Goal: Task Accomplishment & Management: Use online tool/utility

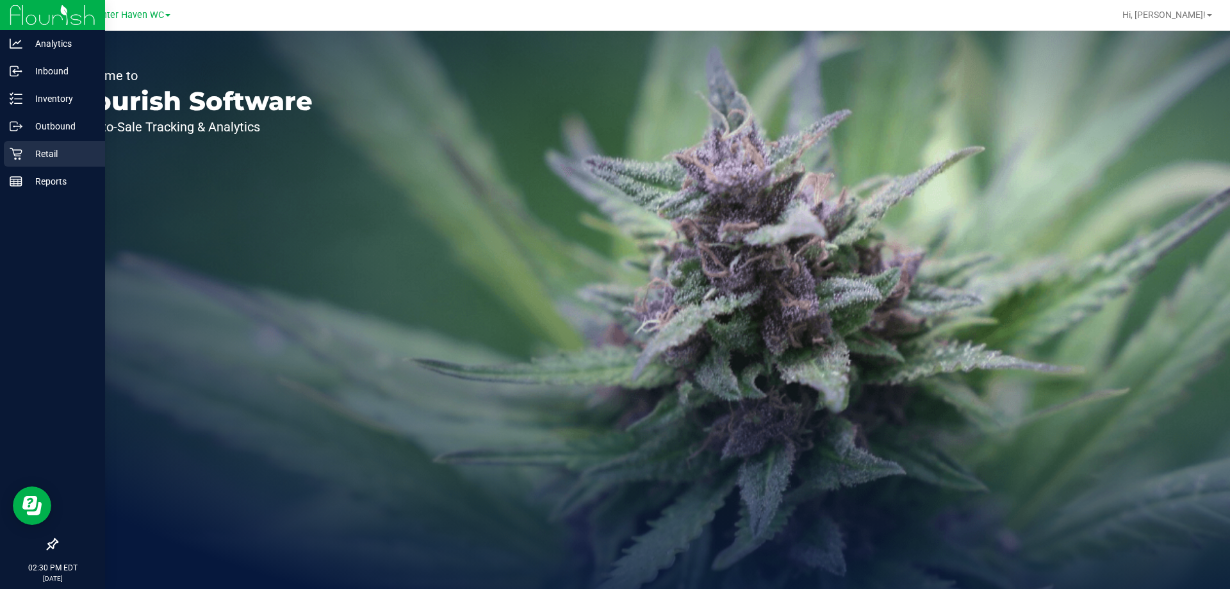
click at [0, 157] on link "Retail" at bounding box center [52, 155] width 105 height 28
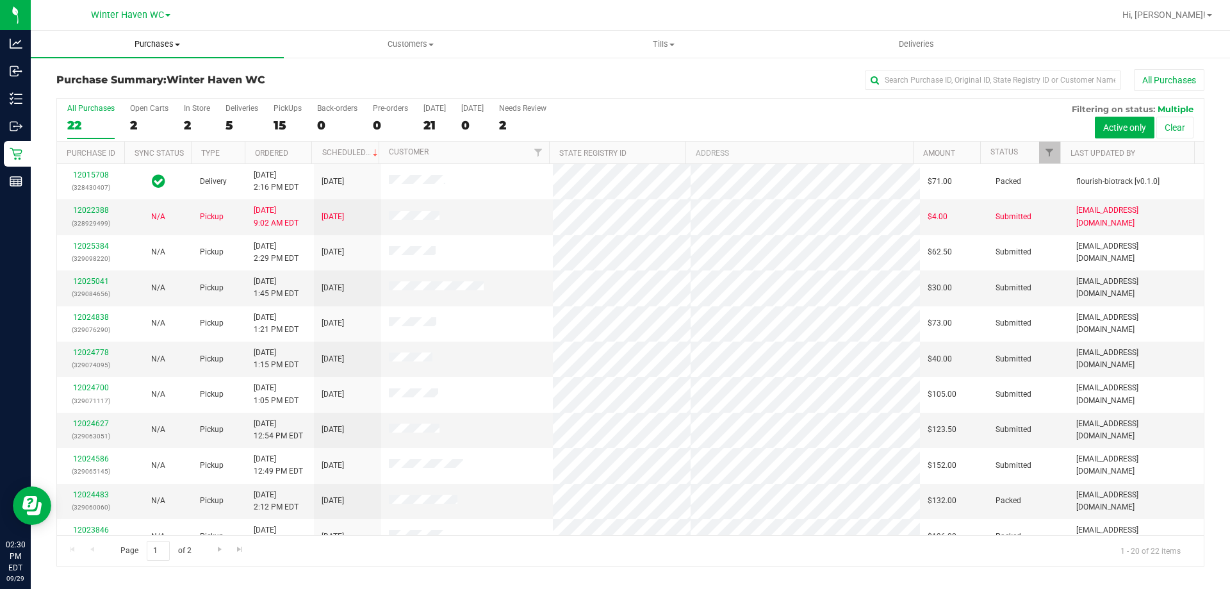
click at [149, 45] on span "Purchases" at bounding box center [157, 44] width 253 height 12
click at [94, 91] on span "Fulfillment" at bounding box center [70, 92] width 79 height 11
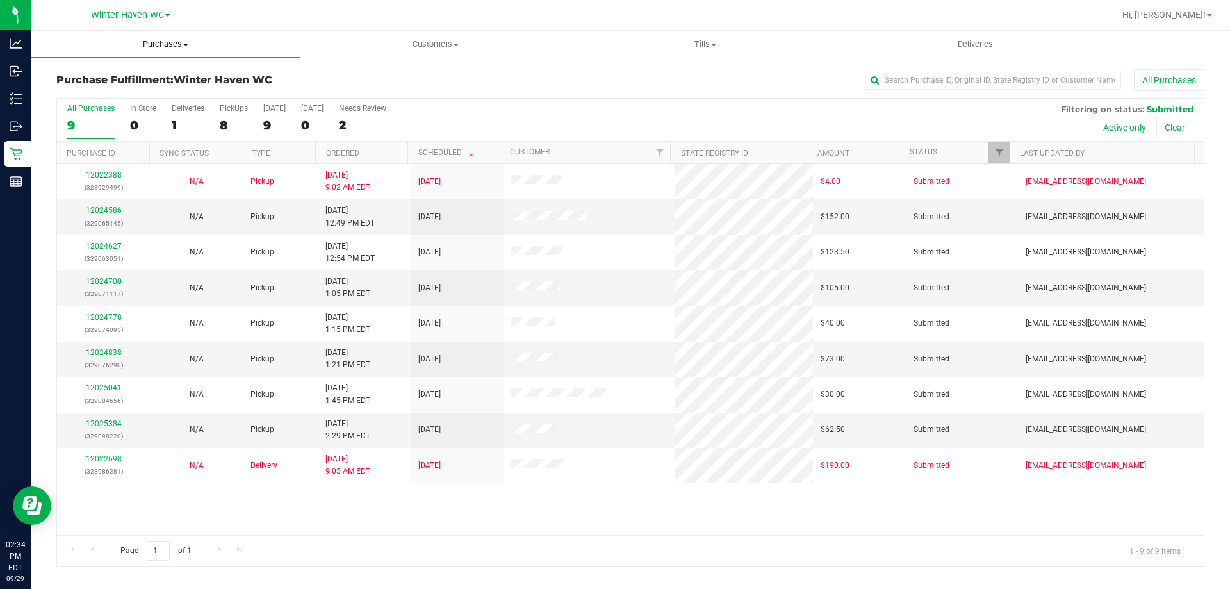
click at [150, 38] on span "Purchases" at bounding box center [166, 44] width 270 height 12
click at [135, 98] on li "Fulfillment" at bounding box center [166, 92] width 270 height 15
click at [104, 281] on link "12024700" at bounding box center [104, 281] width 36 height 9
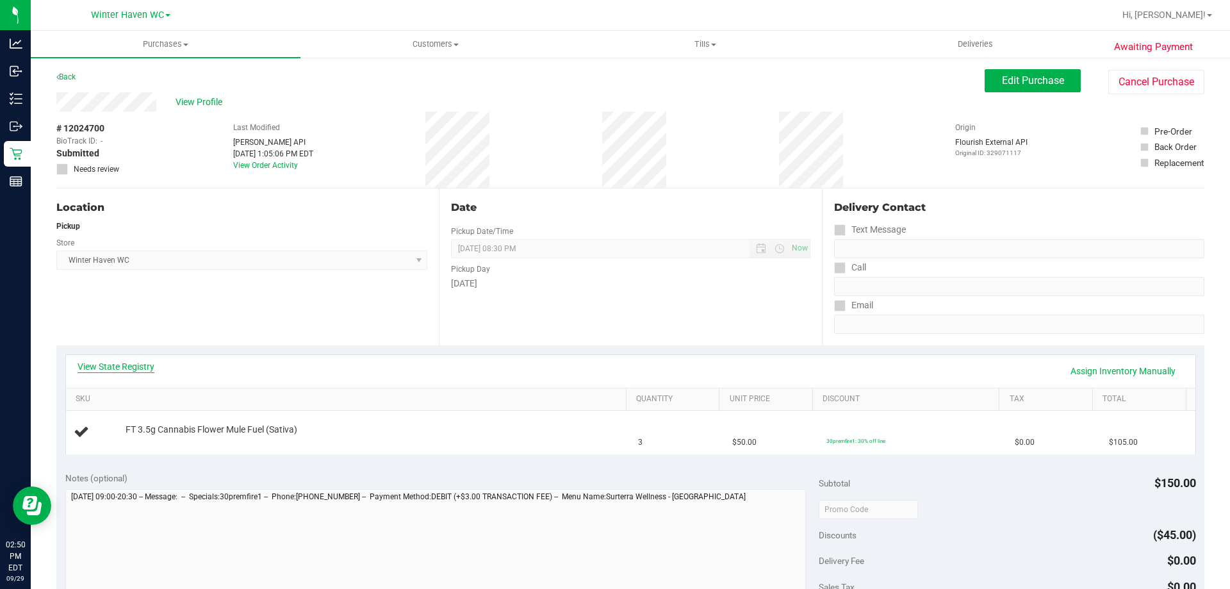
click at [152, 364] on link "View State Registry" at bounding box center [115, 366] width 77 height 13
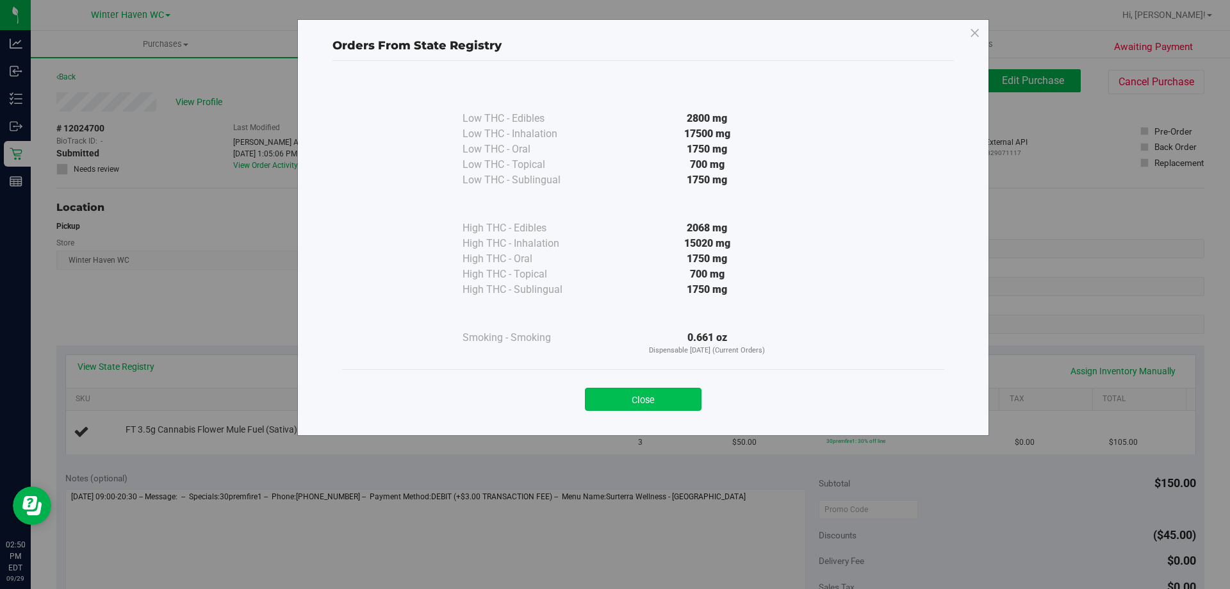
click at [641, 409] on button "Close" at bounding box center [643, 398] width 117 height 23
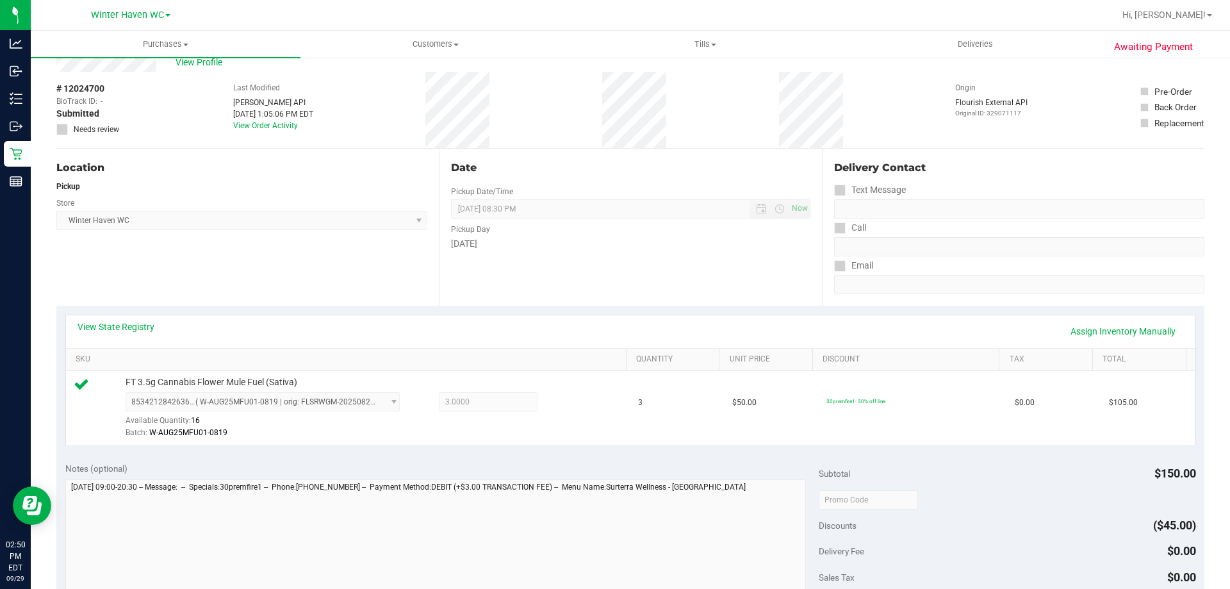
scroll to position [128, 0]
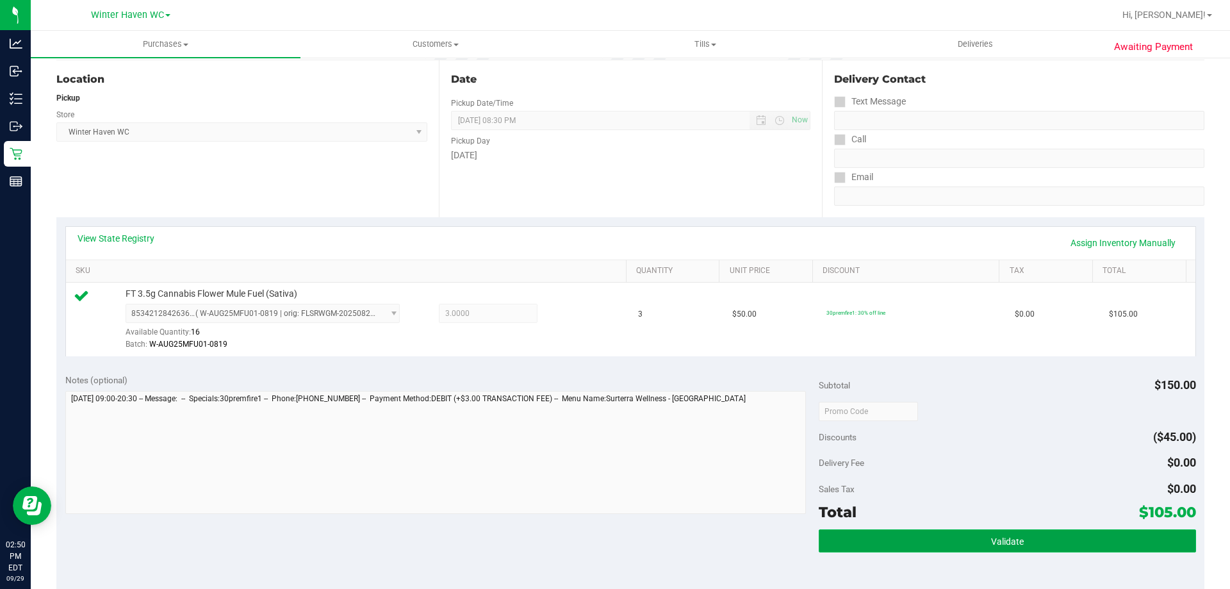
click at [1009, 544] on span "Validate" at bounding box center [1007, 541] width 33 height 10
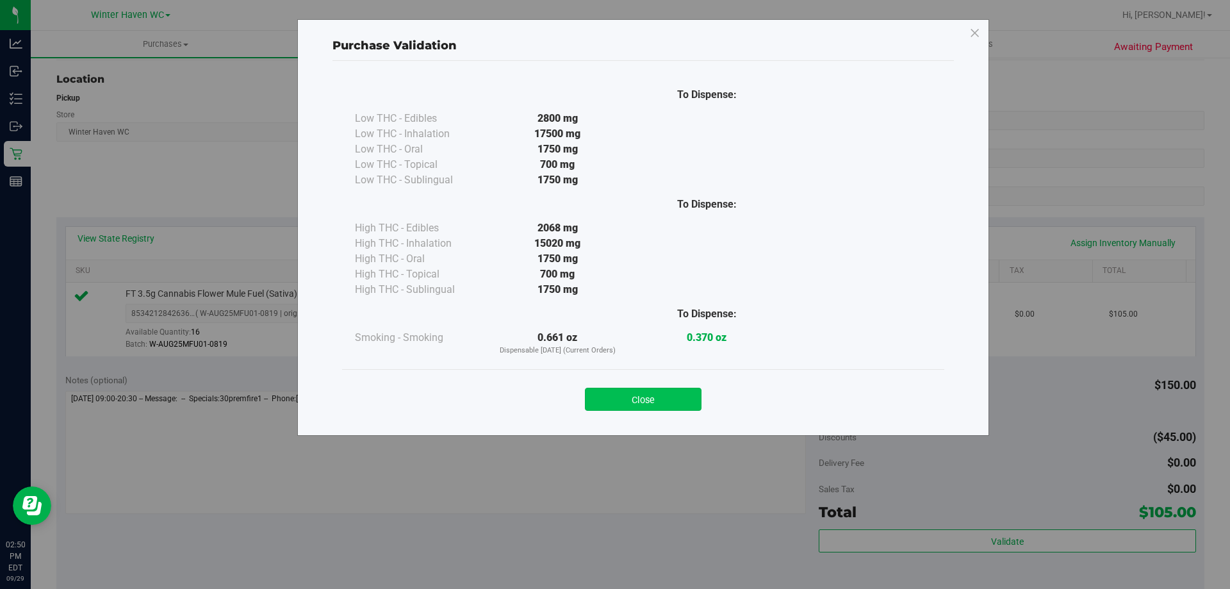
click at [674, 403] on button "Close" at bounding box center [643, 398] width 117 height 23
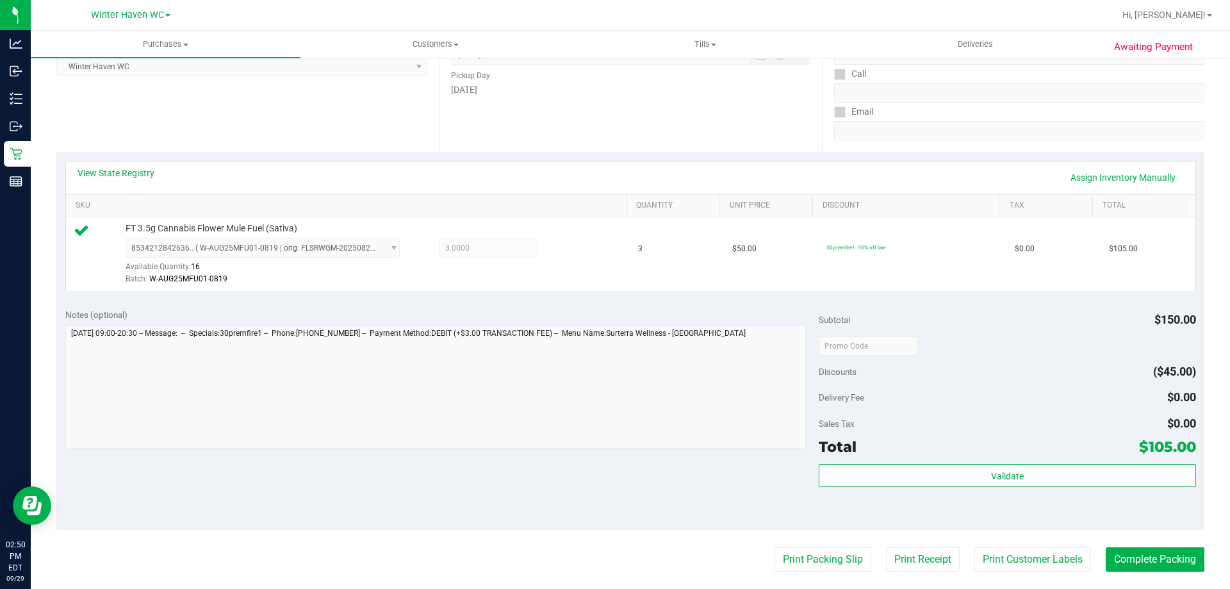
scroll to position [256, 0]
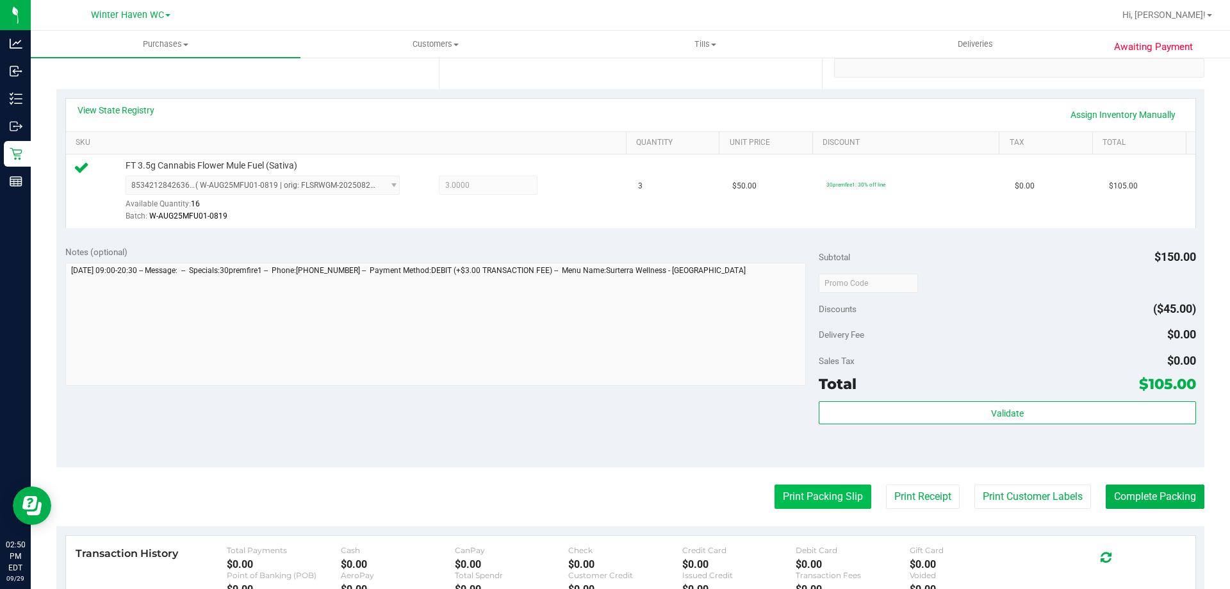
click at [786, 491] on button "Print Packing Slip" at bounding box center [822, 496] width 97 height 24
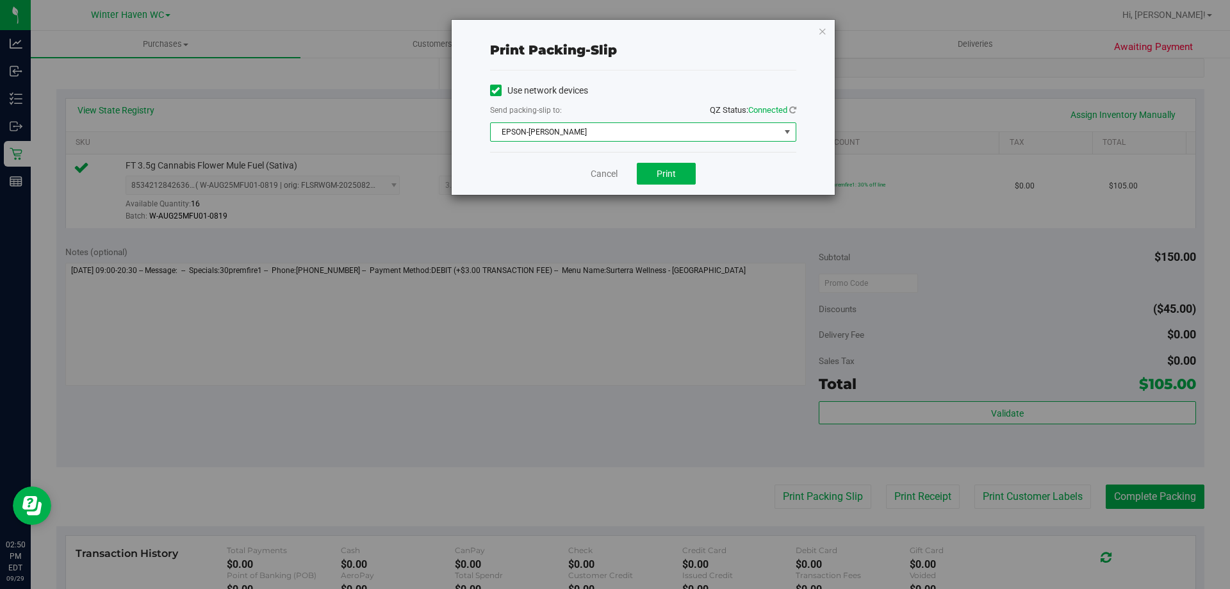
click at [670, 133] on span "EPSON-[PERSON_NAME]" at bounding box center [635, 132] width 289 height 18
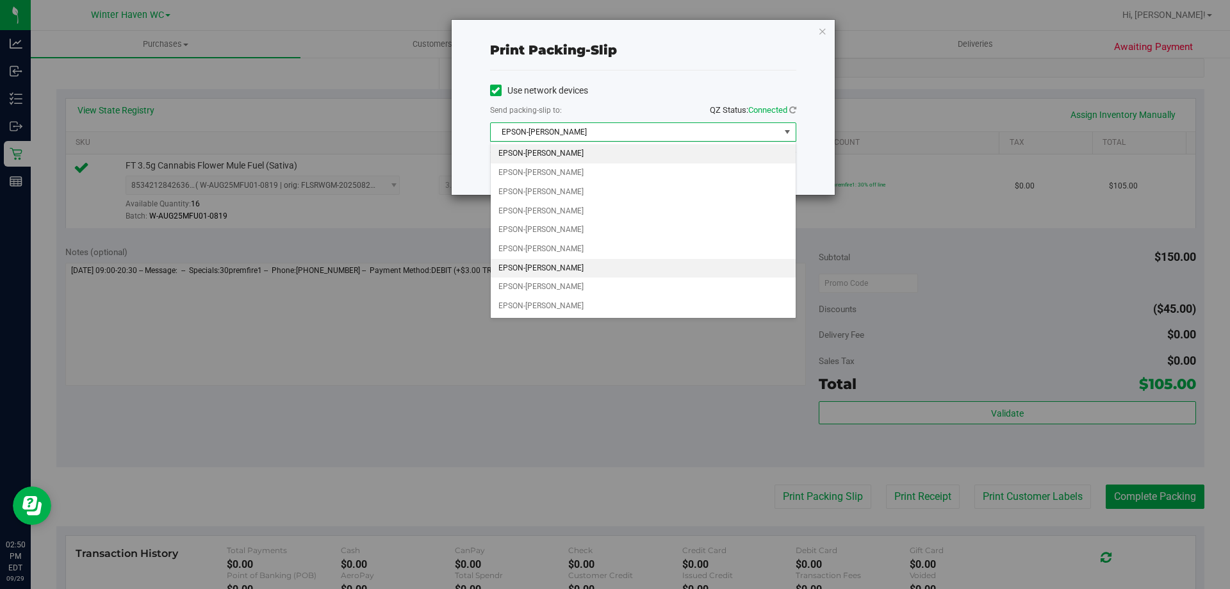
click at [554, 263] on li "EPSON-[PERSON_NAME]" at bounding box center [643, 268] width 305 height 19
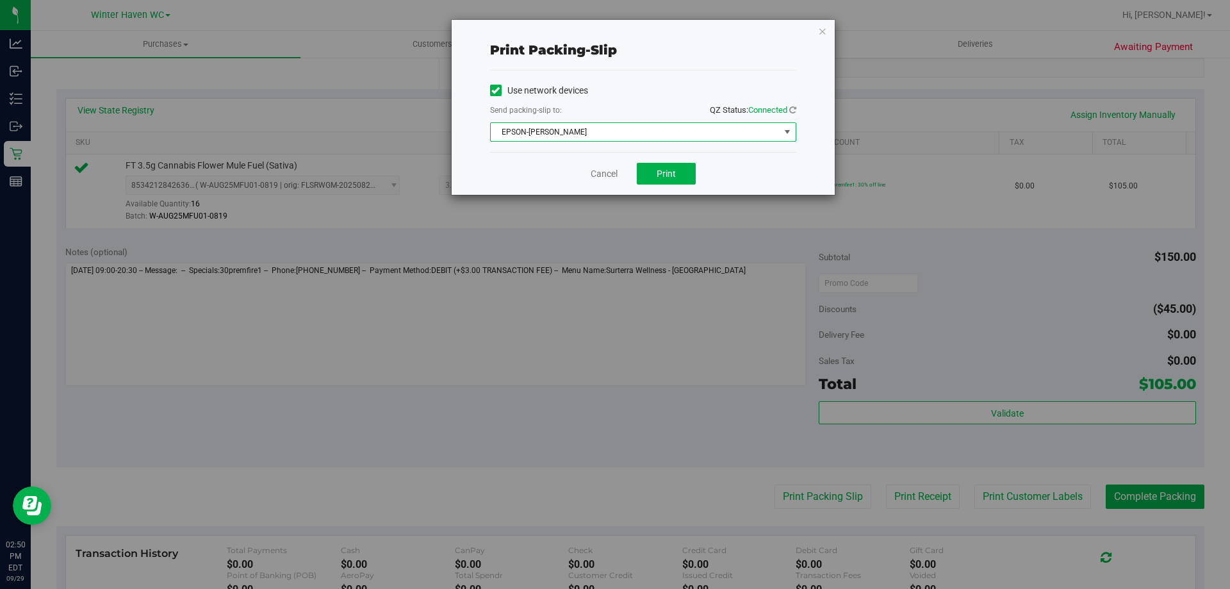
click at [526, 174] on div "Cancel Print" at bounding box center [643, 173] width 306 height 43
click at [679, 167] on button "Print" at bounding box center [666, 174] width 59 height 22
click at [610, 170] on link "Cancel" at bounding box center [604, 173] width 27 height 13
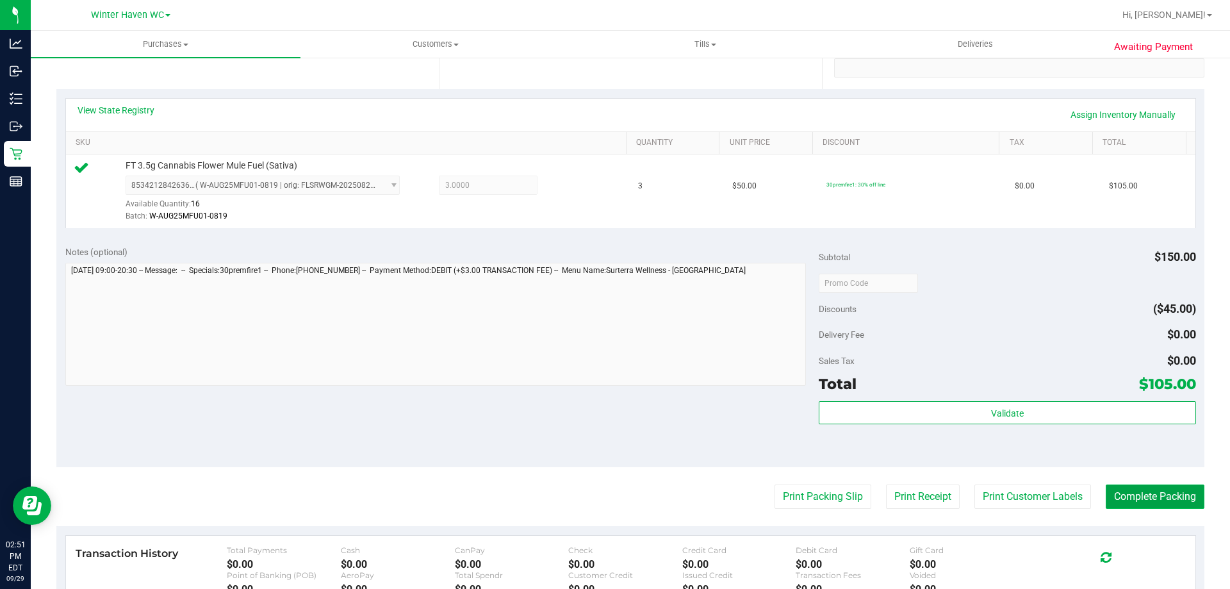
click at [1114, 494] on button "Complete Packing" at bounding box center [1154, 496] width 99 height 24
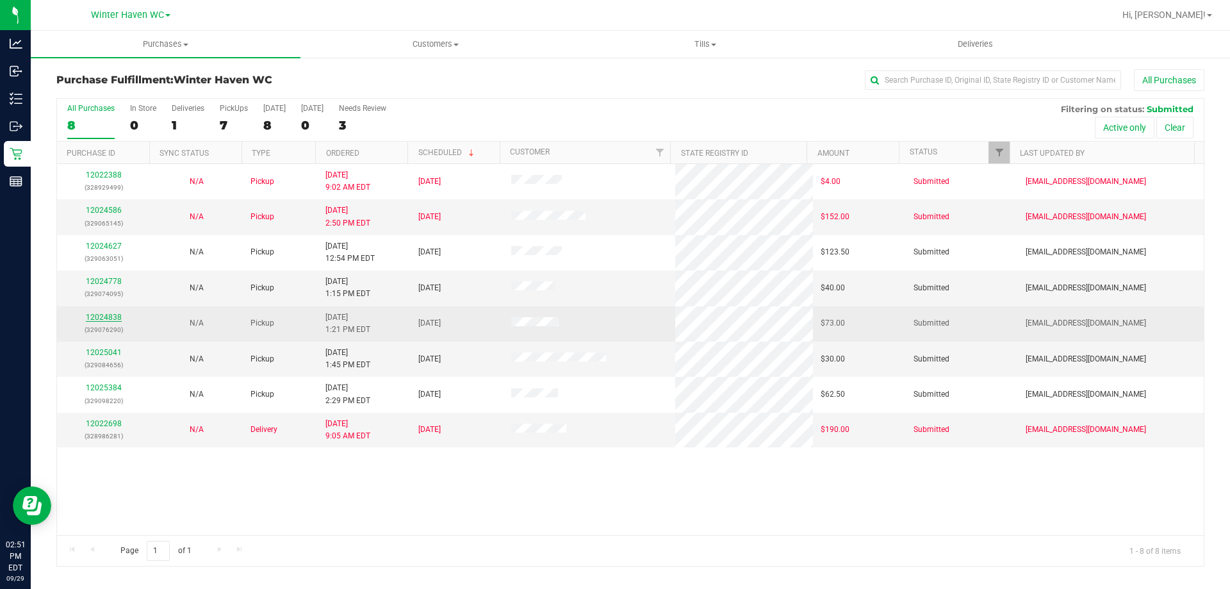
click at [101, 320] on link "12024838" at bounding box center [104, 317] width 36 height 9
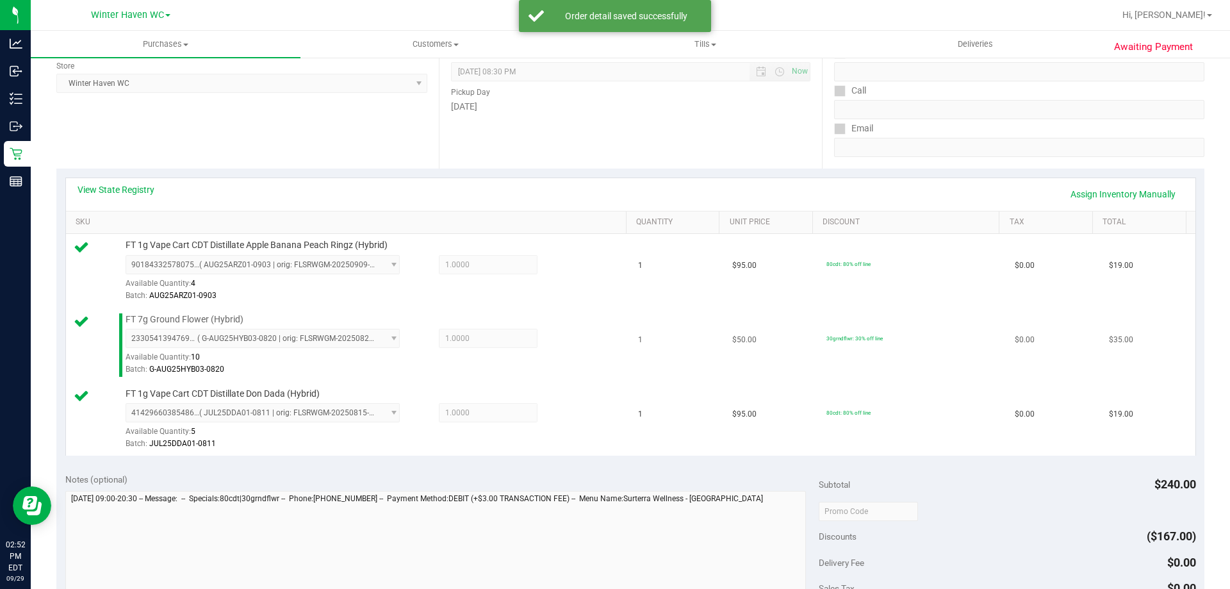
scroll to position [256, 0]
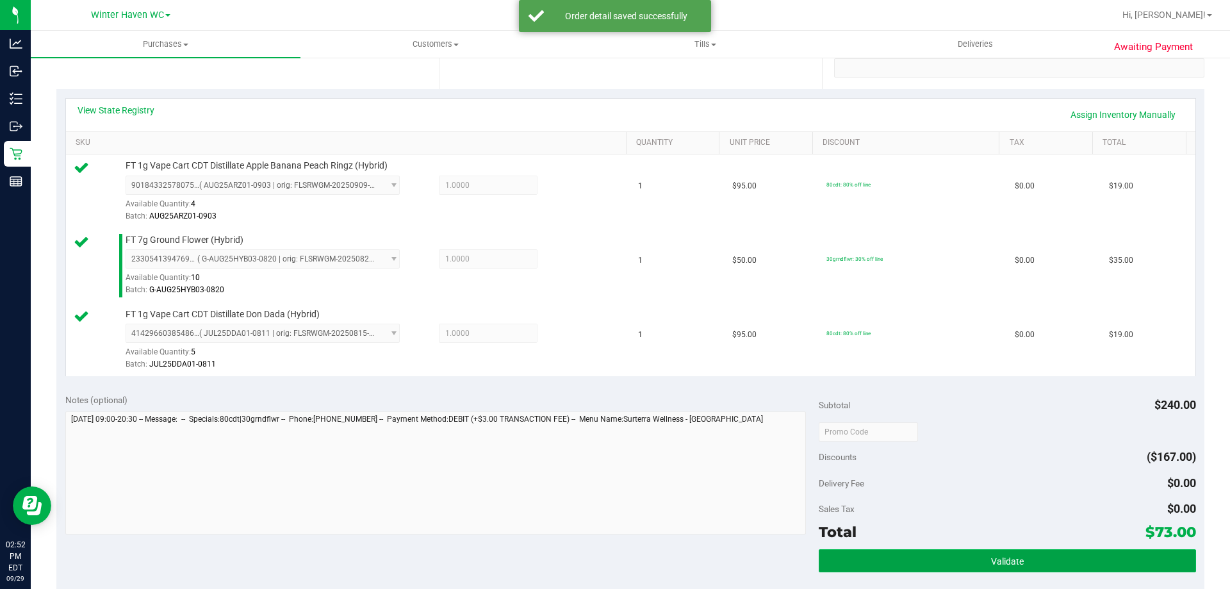
click at [1017, 549] on button "Validate" at bounding box center [1007, 560] width 377 height 23
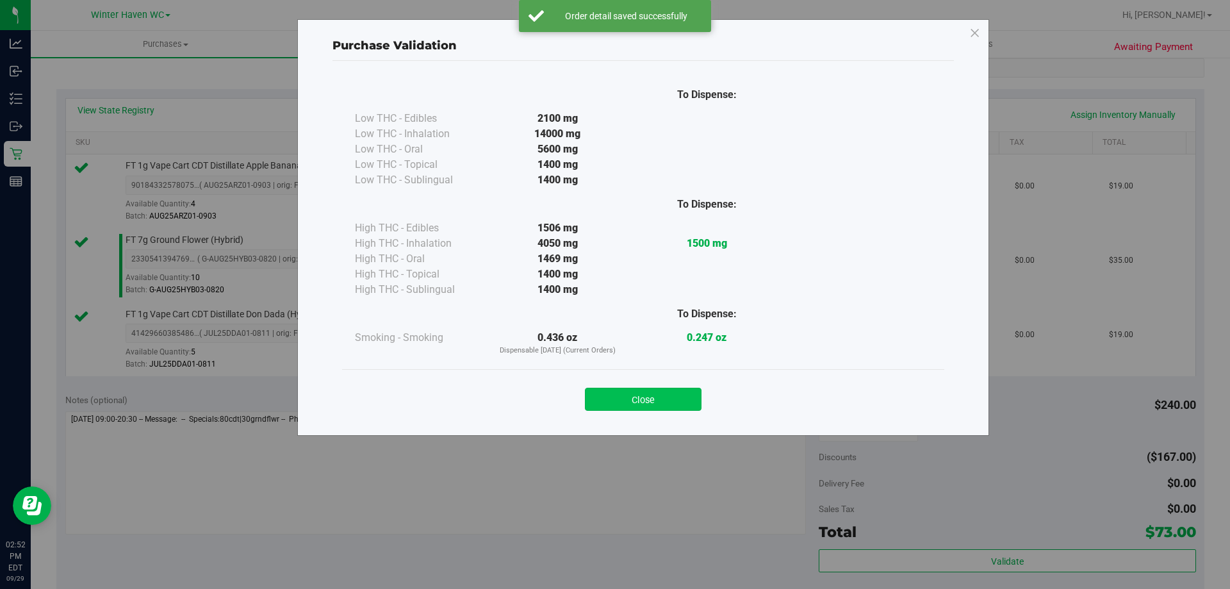
click at [670, 389] on button "Close" at bounding box center [643, 398] width 117 height 23
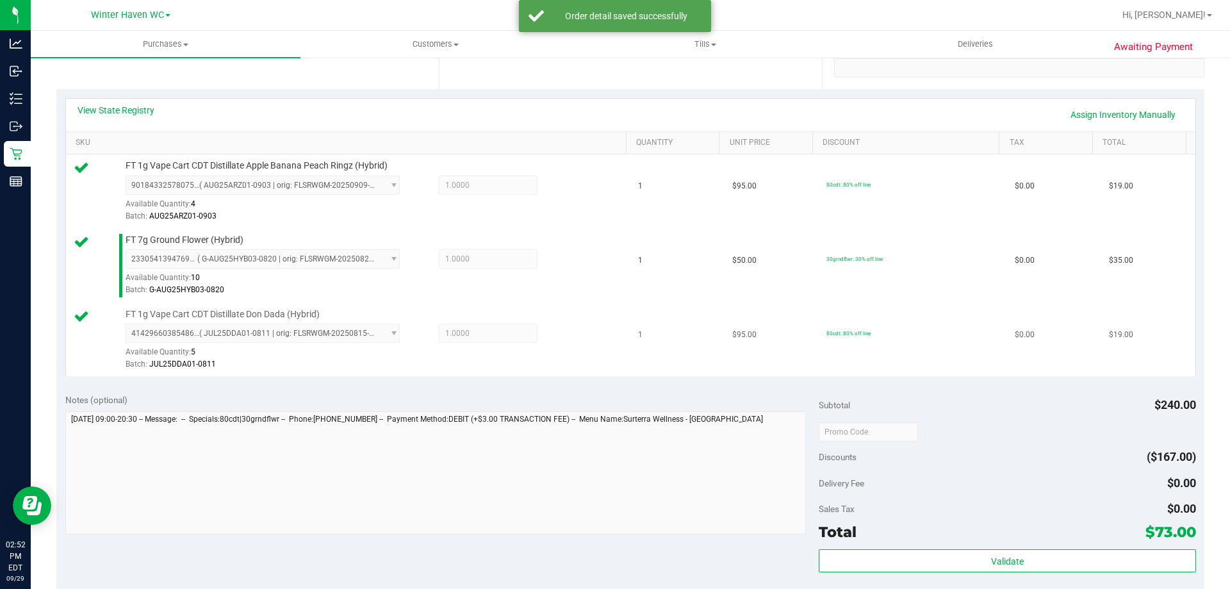
scroll to position [448, 0]
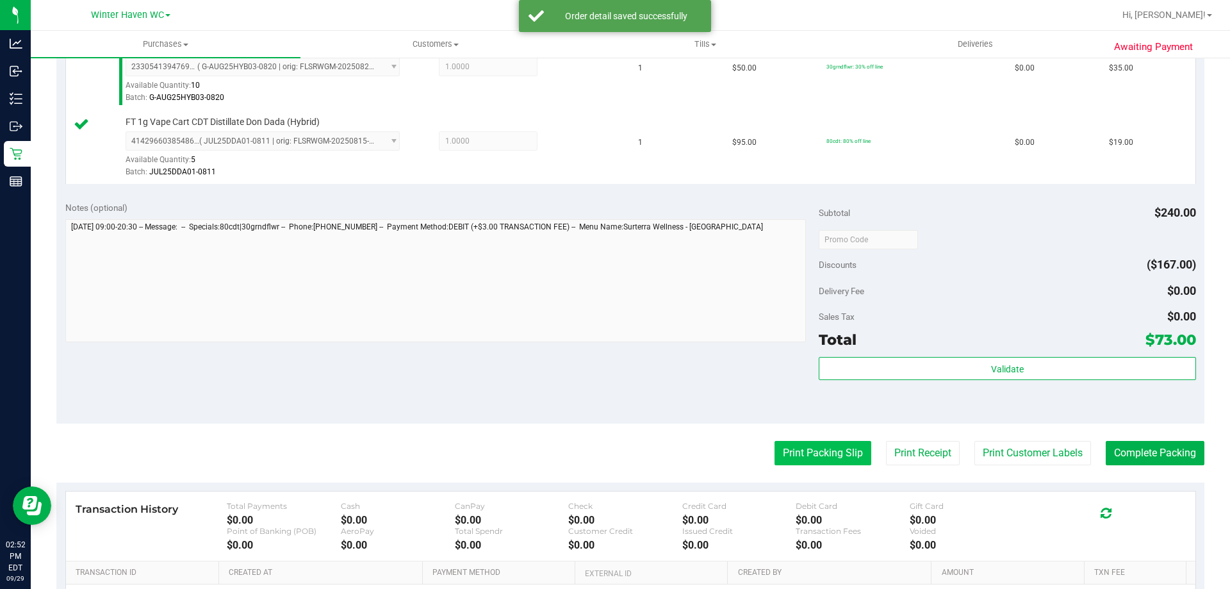
click at [810, 455] on button "Print Packing Slip" at bounding box center [822, 453] width 97 height 24
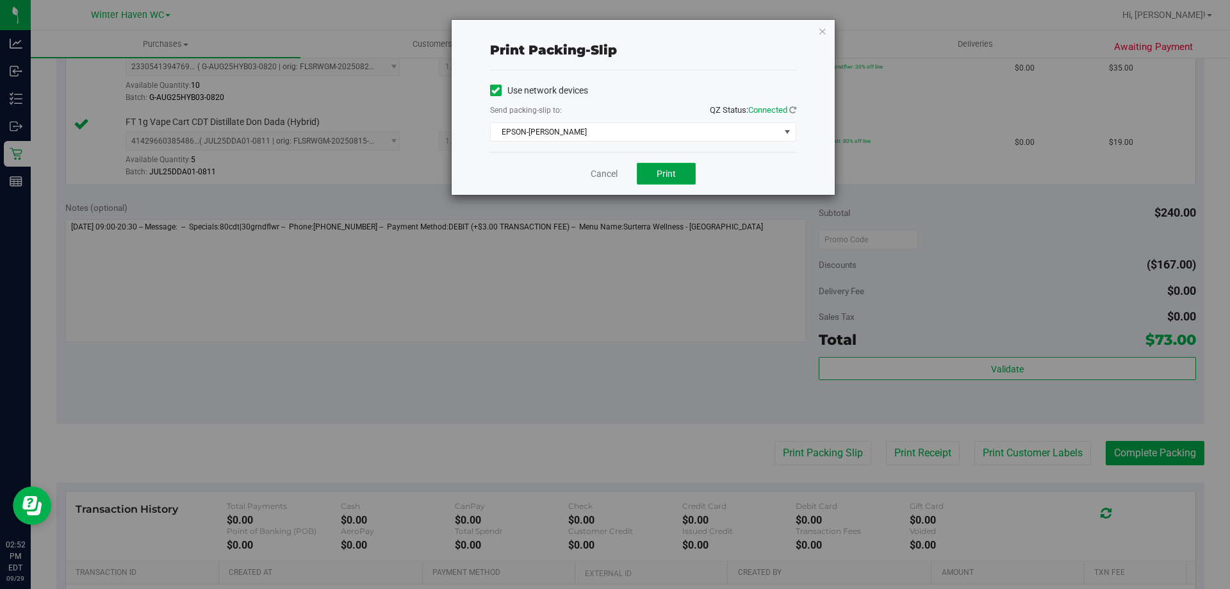
click at [693, 169] on button "Print" at bounding box center [666, 174] width 59 height 22
click at [600, 166] on div "Cancel Print" at bounding box center [643, 173] width 306 height 43
click at [606, 177] on link "Cancel" at bounding box center [604, 173] width 27 height 13
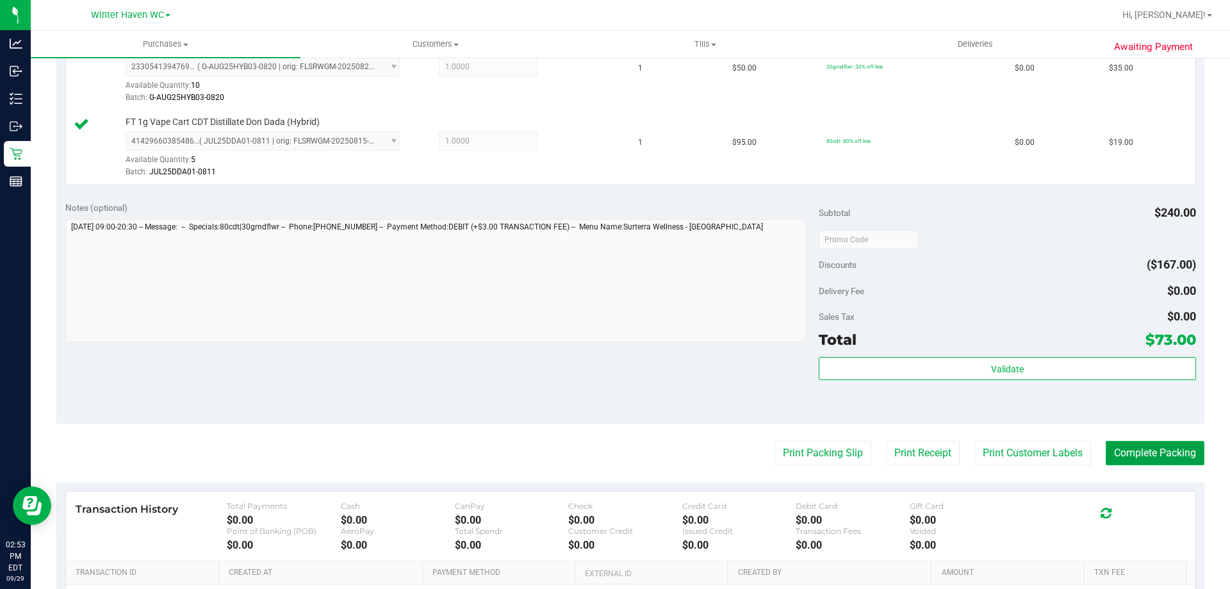
click at [1114, 455] on button "Complete Packing" at bounding box center [1154, 453] width 99 height 24
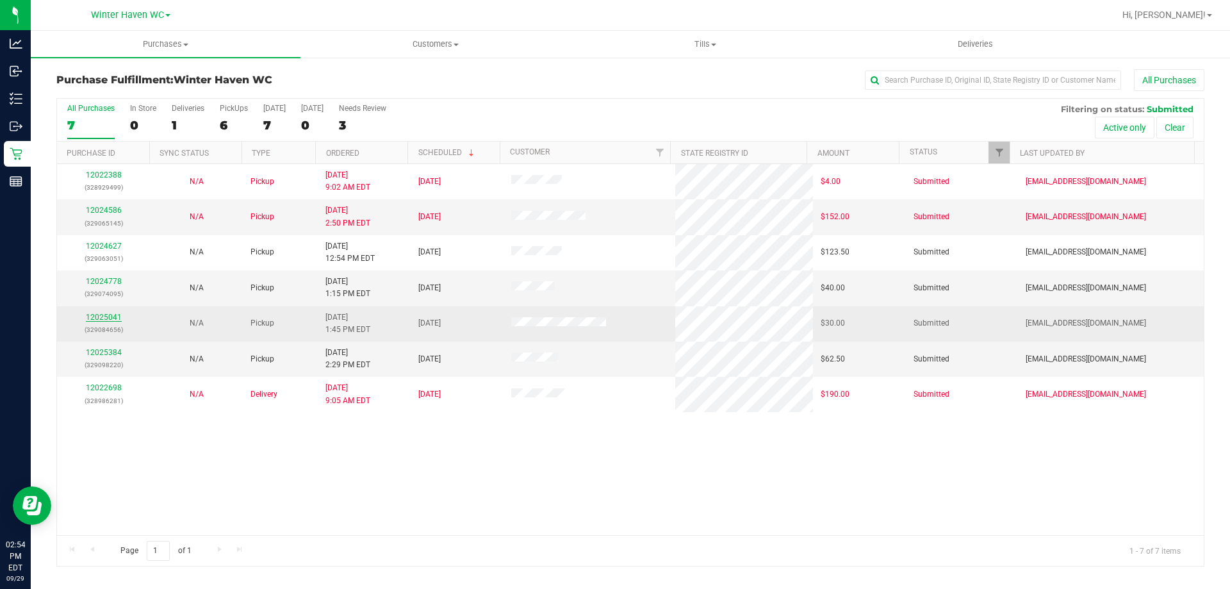
click at [101, 317] on link "12025041" at bounding box center [104, 317] width 36 height 9
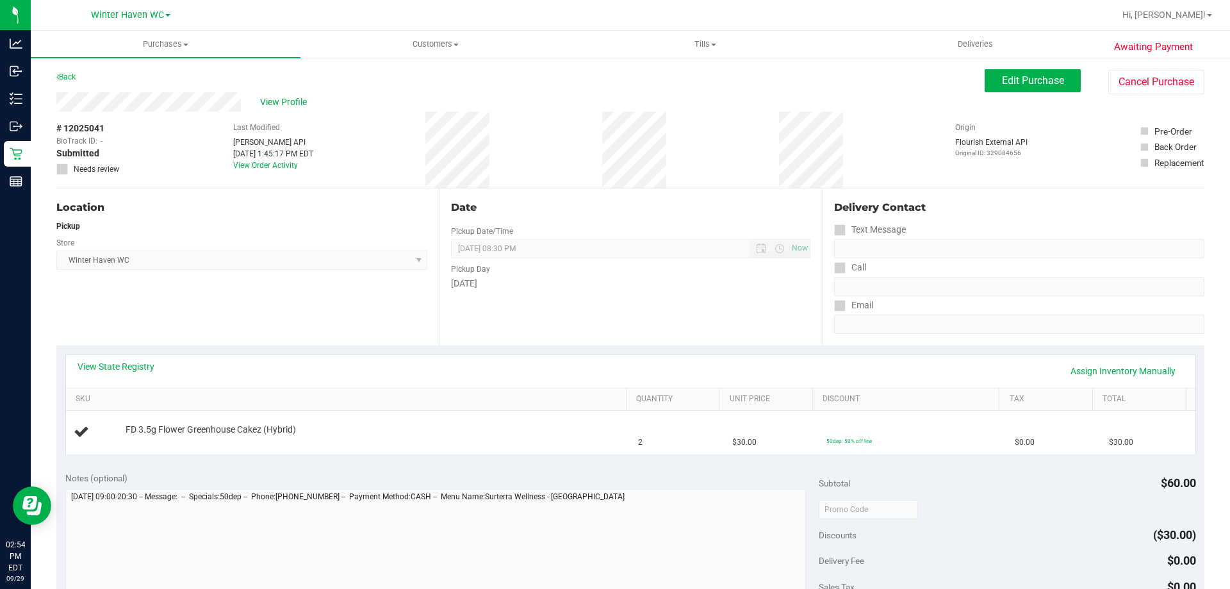
click at [137, 359] on div "View State Registry Assign Inventory Manually" at bounding box center [630, 371] width 1129 height 33
click at [137, 363] on link "View State Registry" at bounding box center [115, 366] width 77 height 13
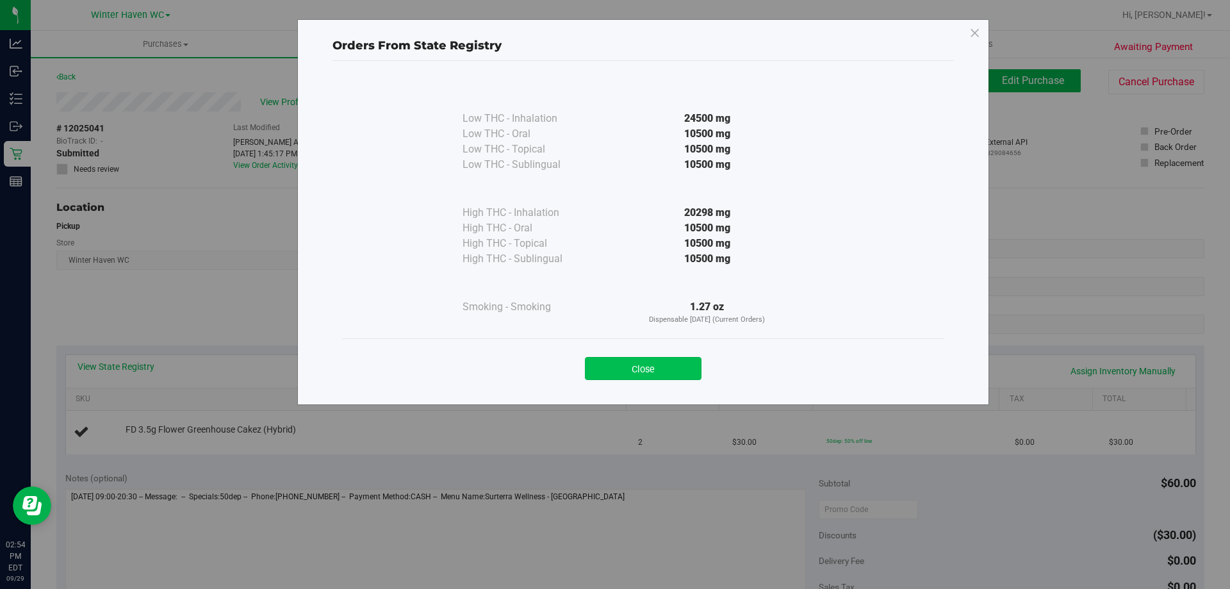
click at [610, 376] on button "Close" at bounding box center [643, 368] width 117 height 23
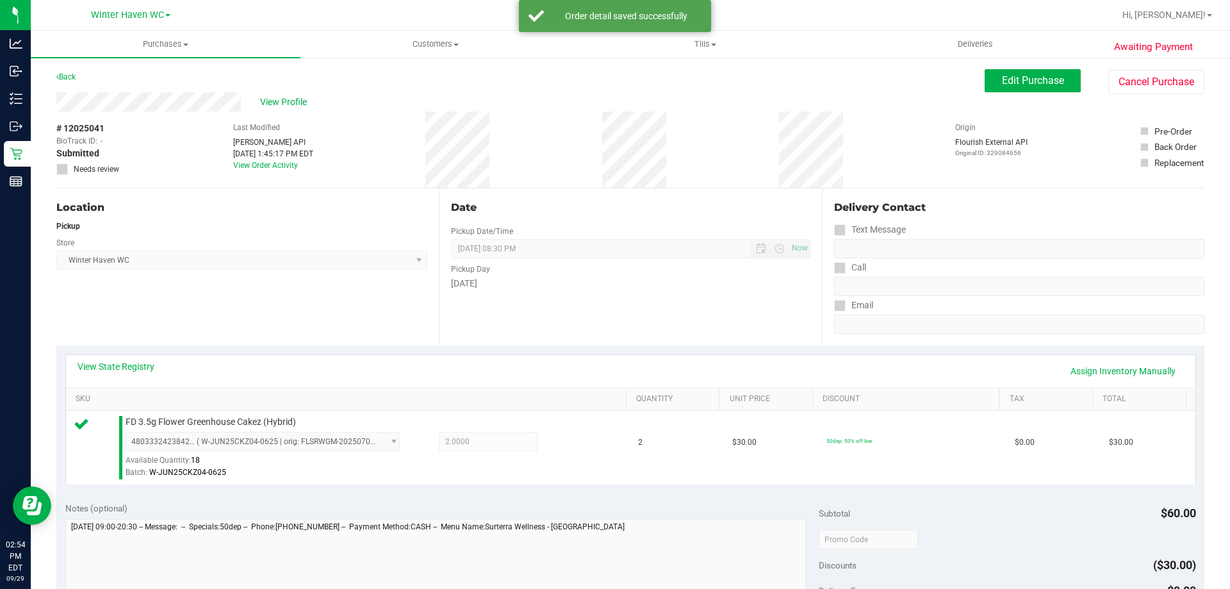
click at [610, 350] on div "View State Registry Assign Inventory Manually SKU Quantity Unit Price Discount …" at bounding box center [630, 418] width 1148 height 147
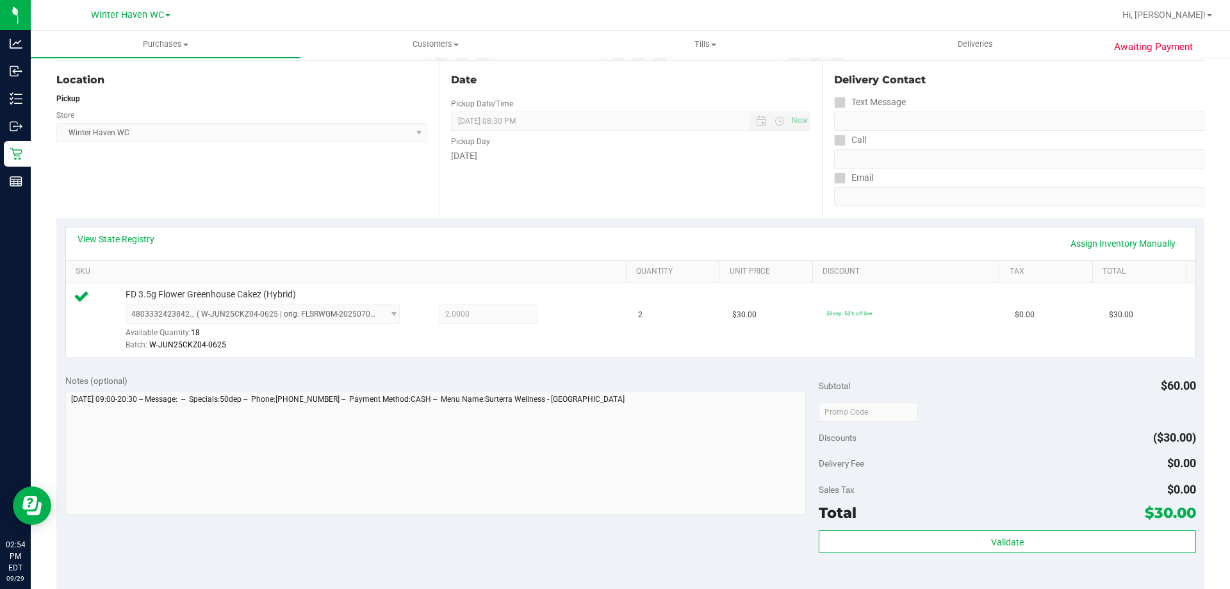
scroll to position [128, 0]
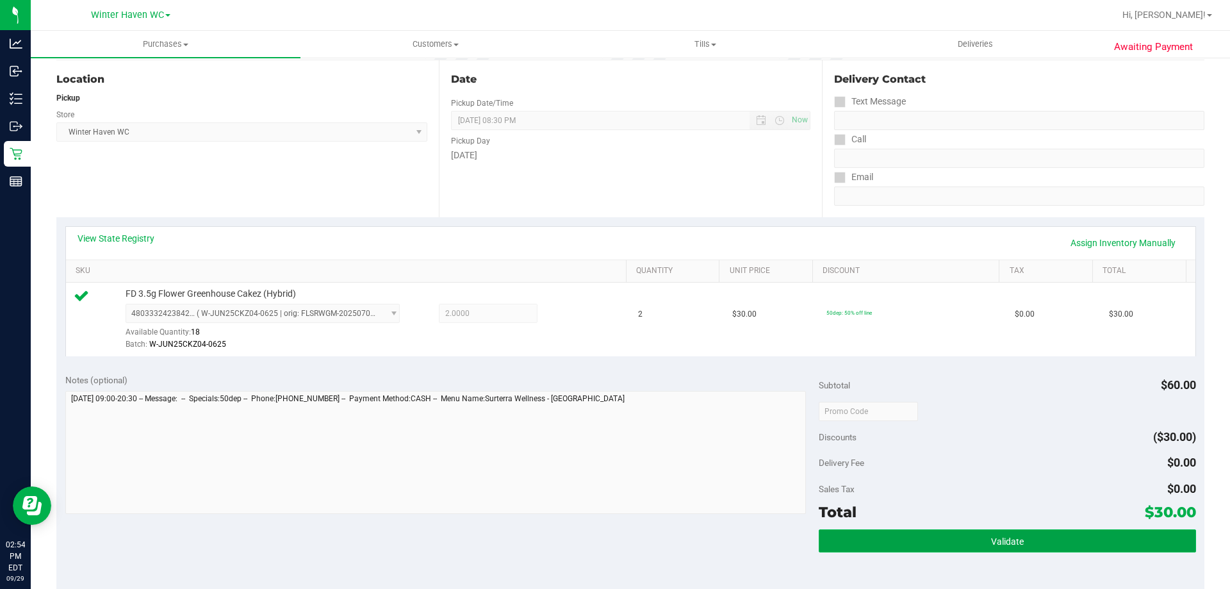
click at [1052, 535] on button "Validate" at bounding box center [1007, 540] width 377 height 23
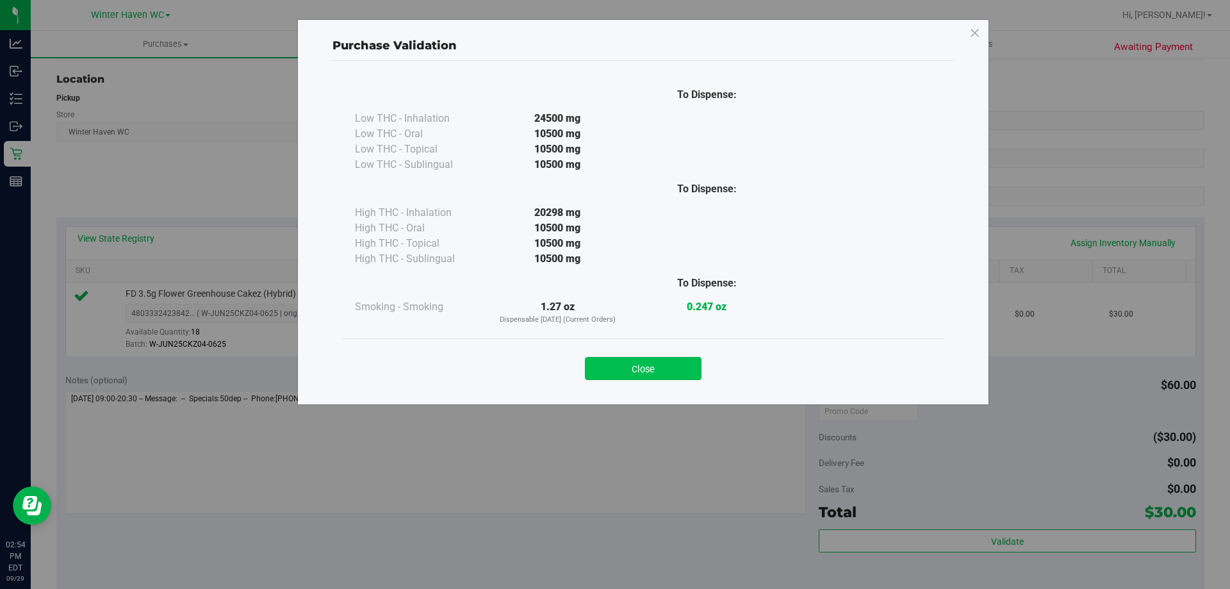
click at [697, 377] on button "Close" at bounding box center [643, 368] width 117 height 23
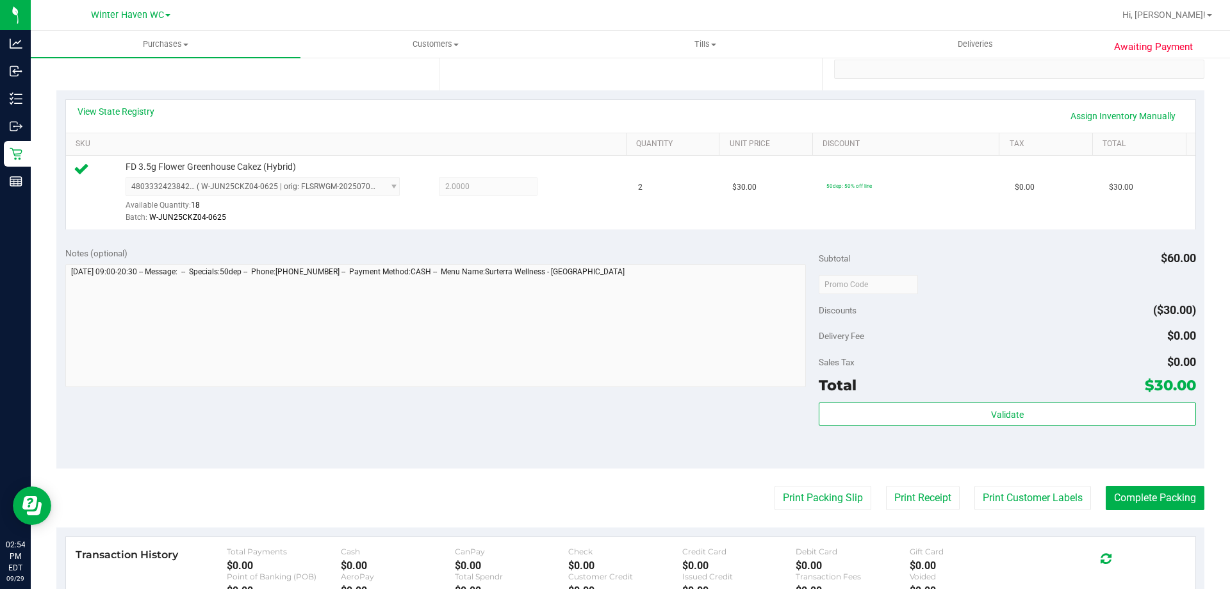
scroll to position [256, 0]
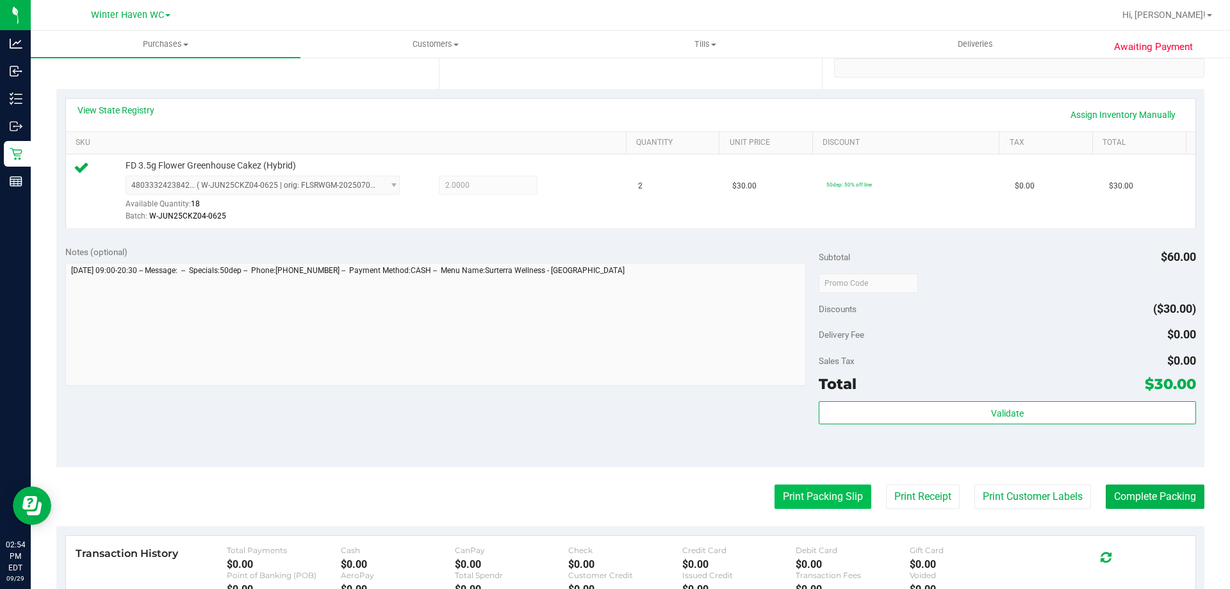
click at [826, 496] on button "Print Packing Slip" at bounding box center [822, 496] width 97 height 24
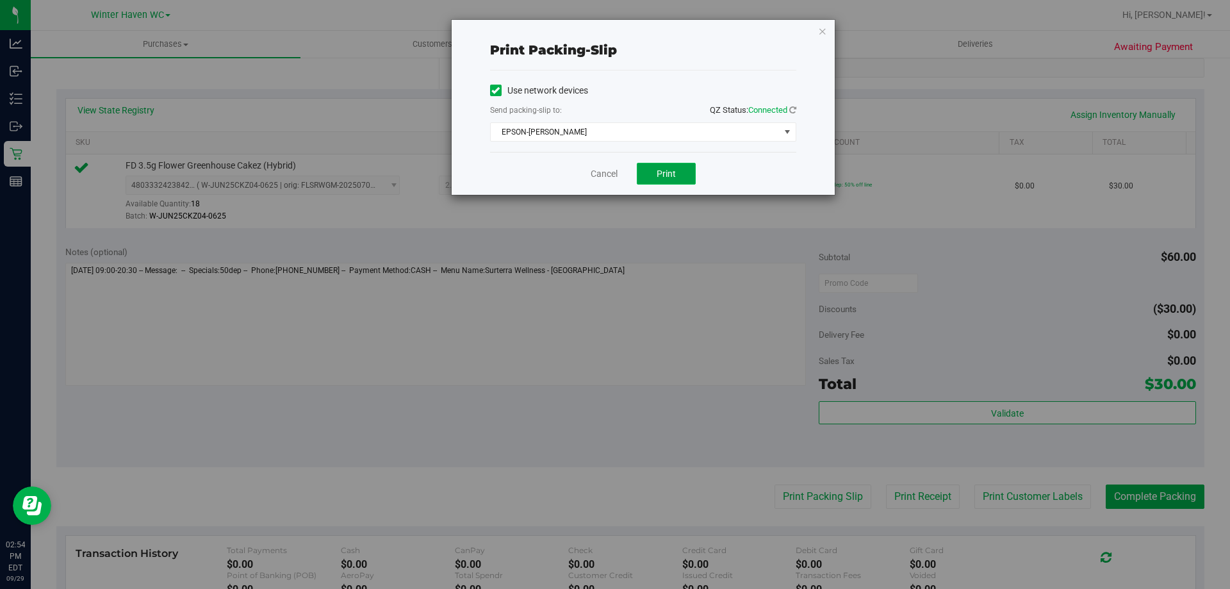
click at [667, 170] on span "Print" at bounding box center [665, 173] width 19 height 10
click at [607, 176] on link "Cancel" at bounding box center [604, 173] width 27 height 13
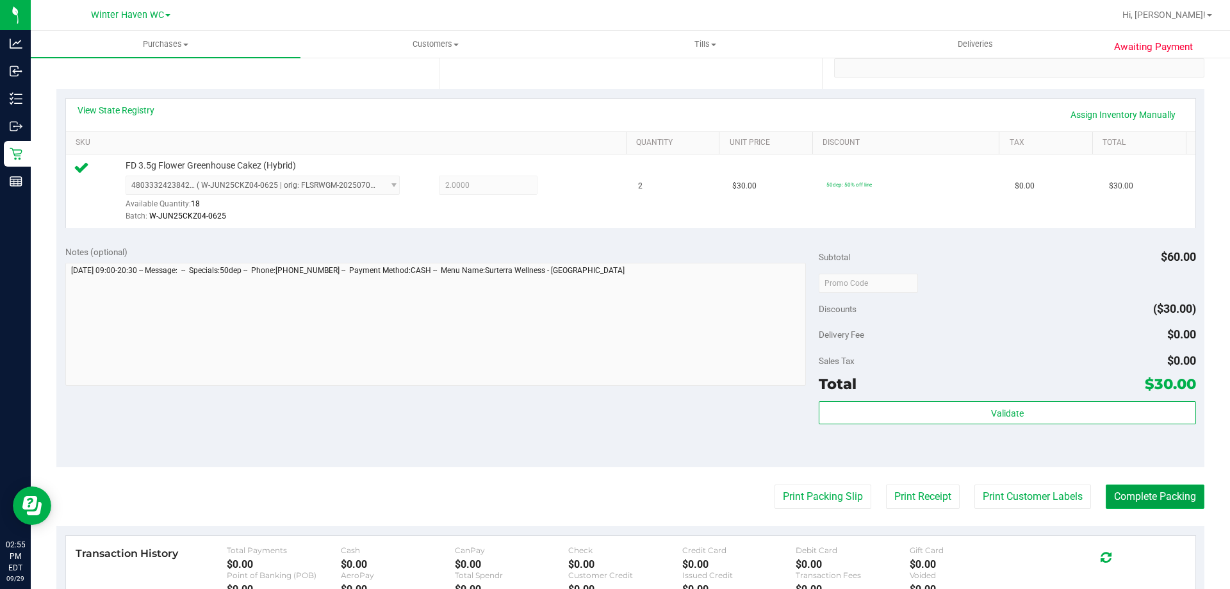
click at [1137, 492] on button "Complete Packing" at bounding box center [1154, 496] width 99 height 24
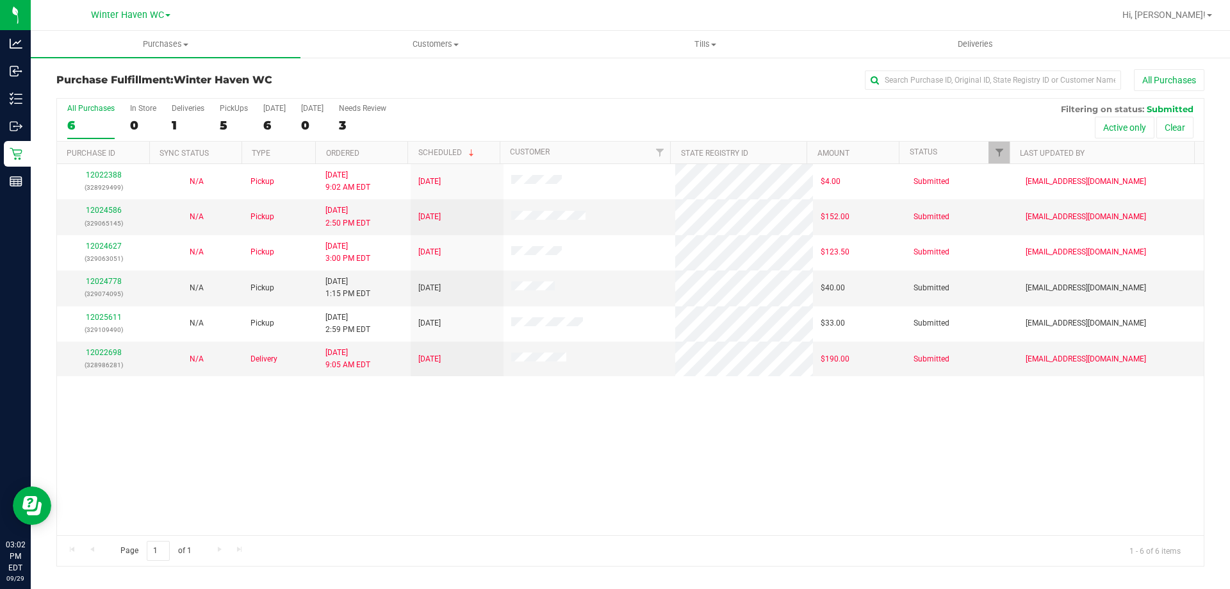
click at [301, 460] on div "12022388 (328929499) N/A Pickup [DATE] 9:02 AM EDT 9/29/2025 $4.00 Submitted [E…" at bounding box center [630, 349] width 1146 height 371
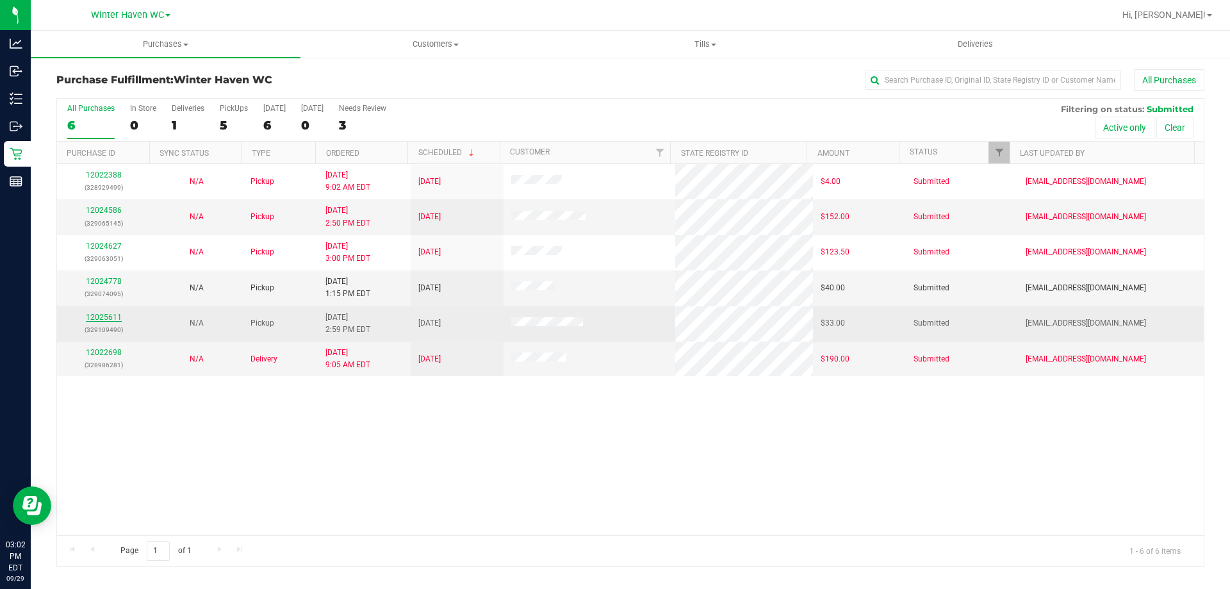
click at [105, 318] on link "12025611" at bounding box center [104, 317] width 36 height 9
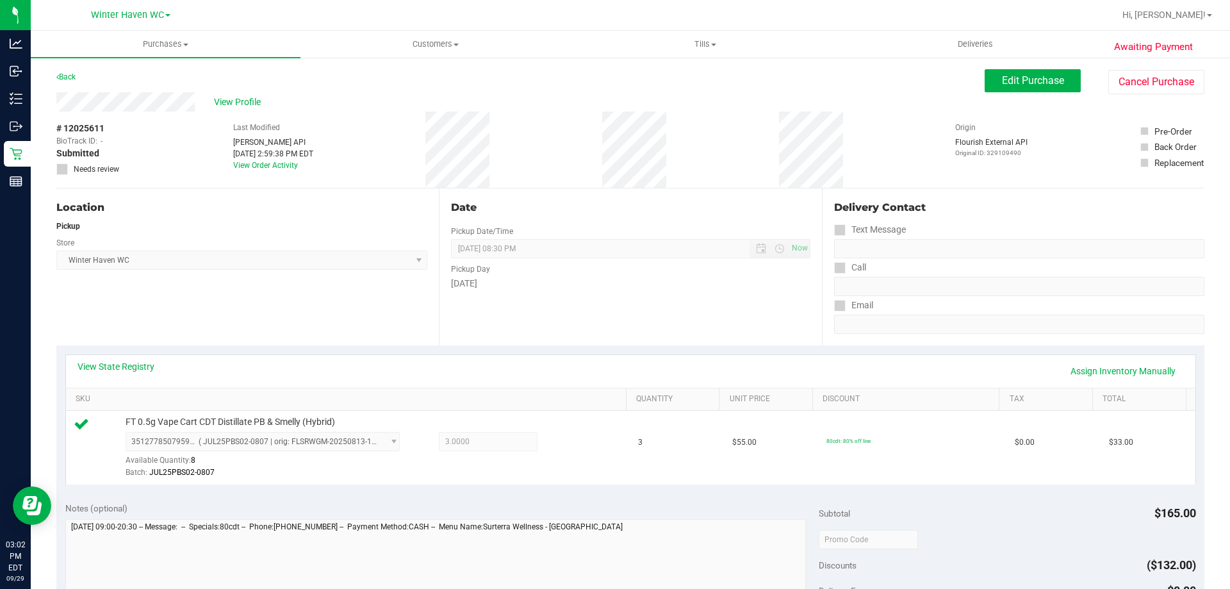
scroll to position [192, 0]
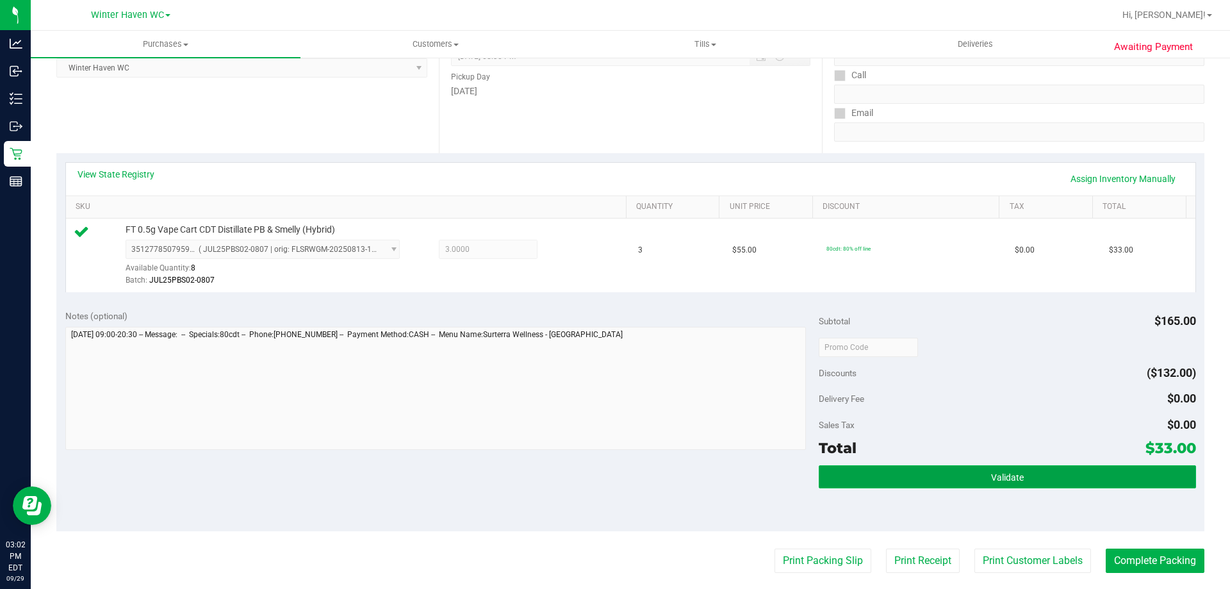
click at [949, 476] on button "Validate" at bounding box center [1007, 476] width 377 height 23
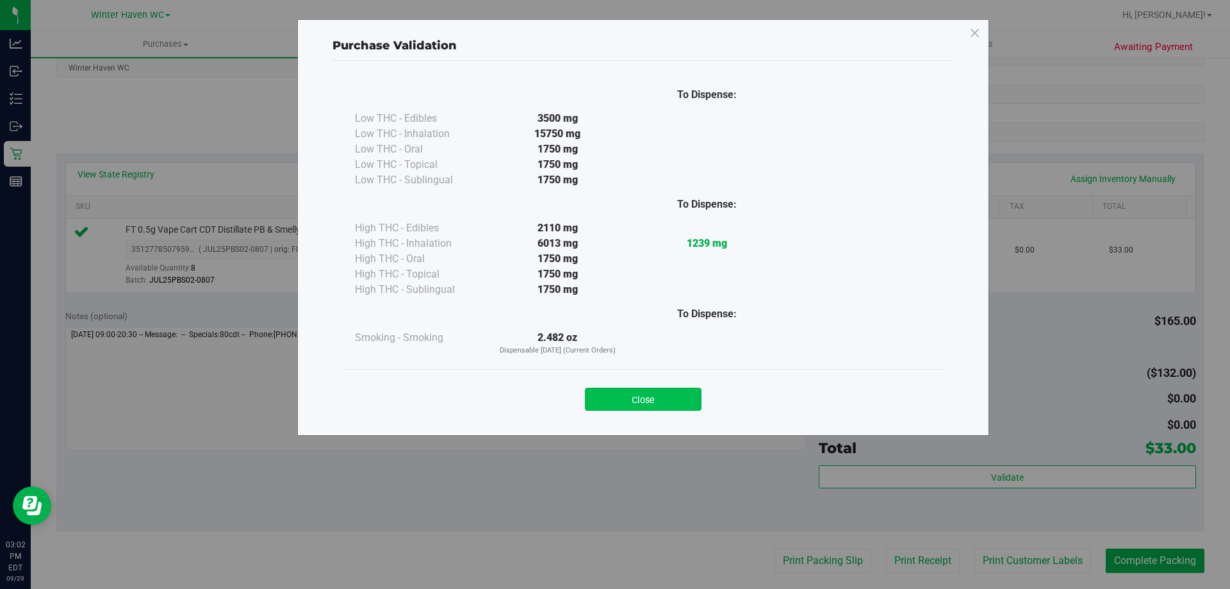
click at [690, 393] on button "Close" at bounding box center [643, 398] width 117 height 23
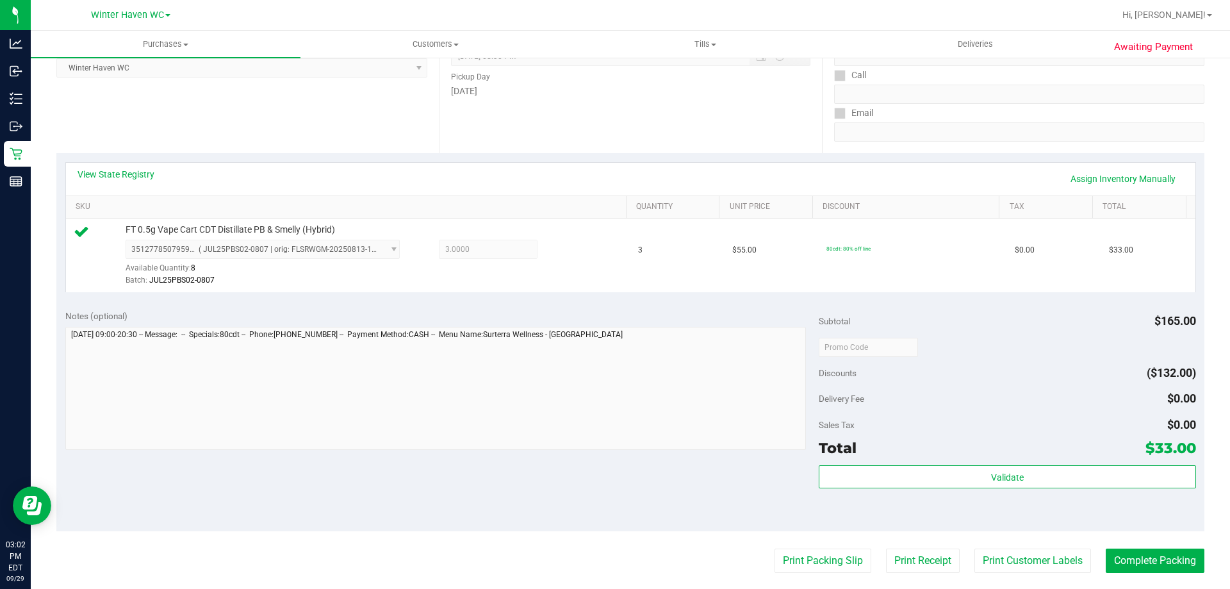
drag, startPoint x: 701, startPoint y: 479, endPoint x: 748, endPoint y: 533, distance: 71.3
click at [703, 481] on div "Notes (optional) Subtotal $165.00 Discounts ($132.00) Delivery Fee $0.00 Sales …" at bounding box center [630, 415] width 1148 height 231
click at [779, 558] on button "Print Packing Slip" at bounding box center [822, 560] width 97 height 24
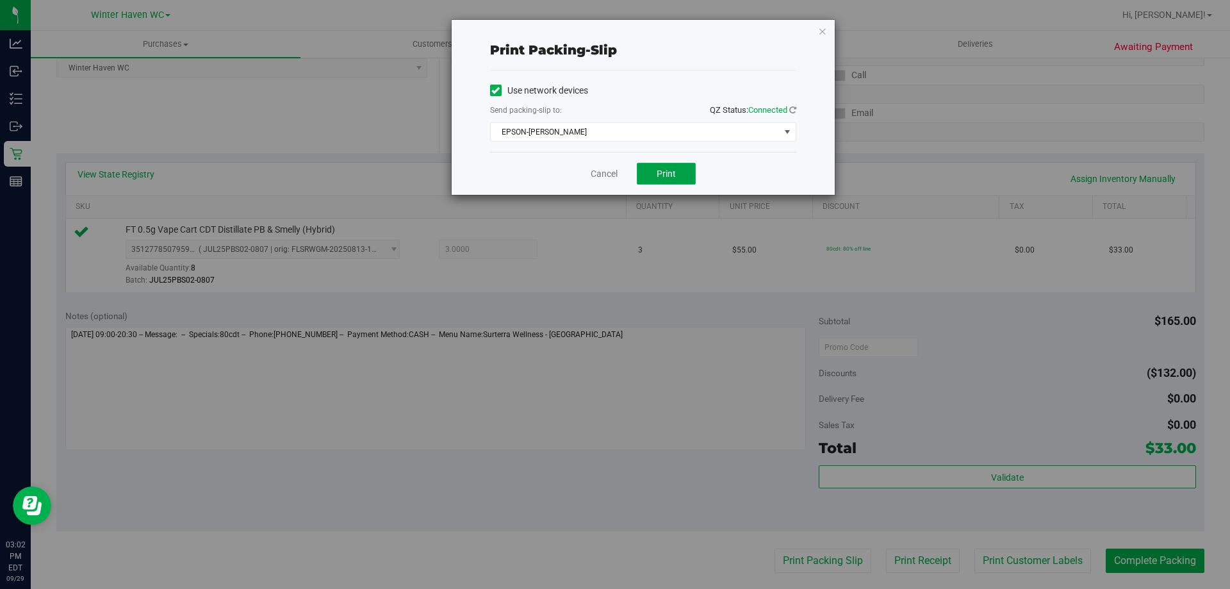
click at [678, 184] on button "Print" at bounding box center [666, 174] width 59 height 22
click at [615, 172] on link "Cancel" at bounding box center [604, 173] width 27 height 13
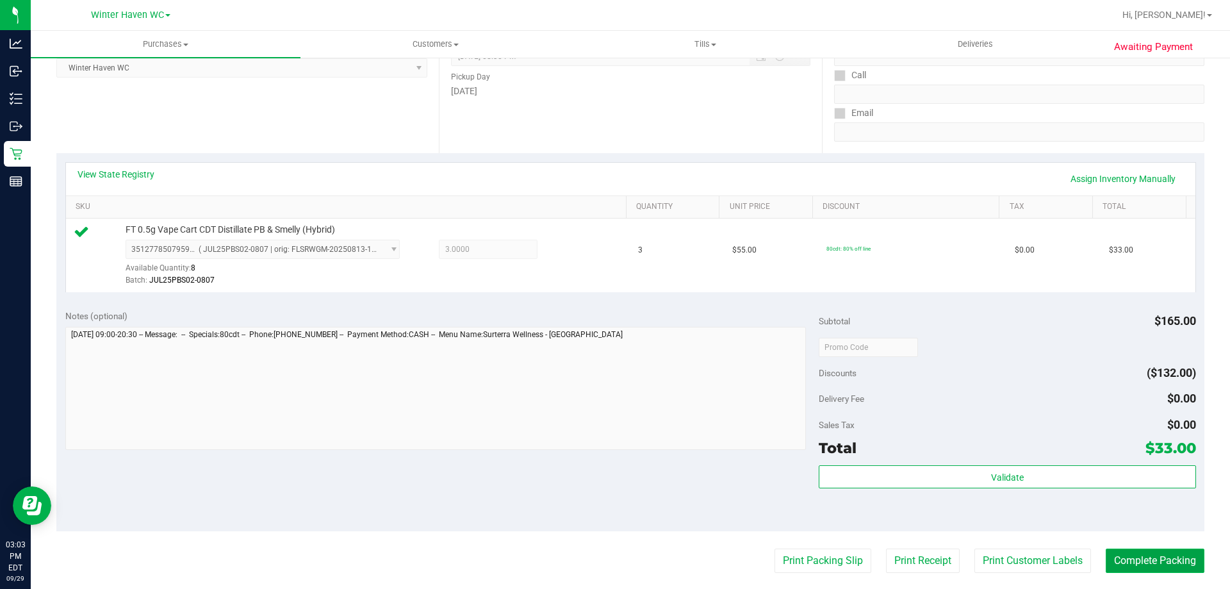
click at [1139, 552] on button "Complete Packing" at bounding box center [1154, 560] width 99 height 24
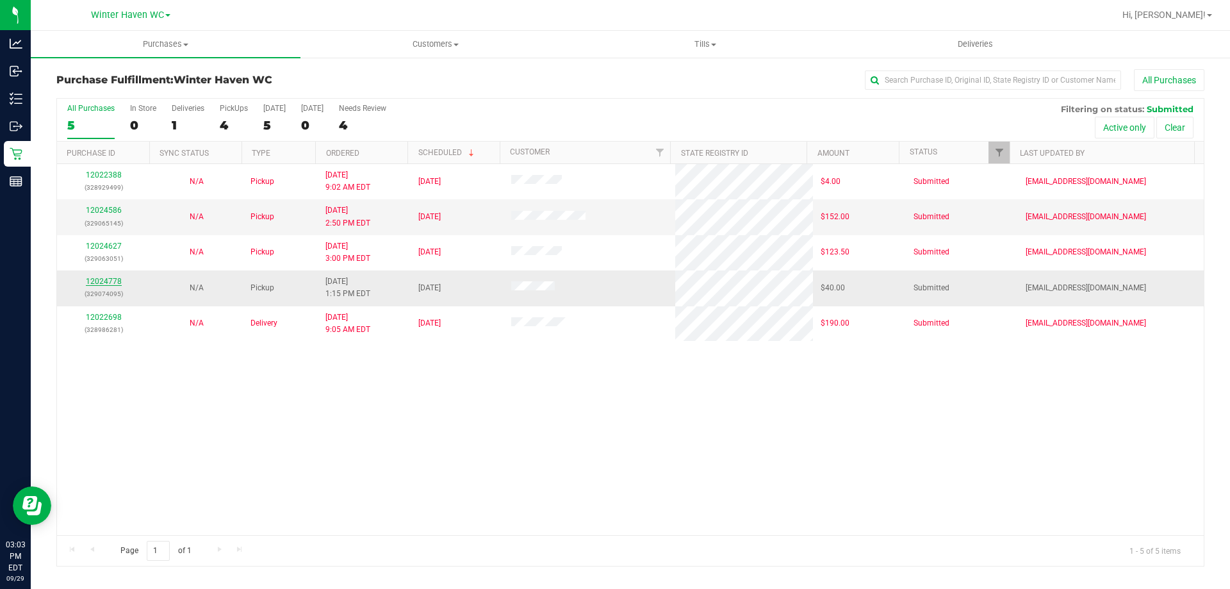
click at [114, 283] on link "12024778" at bounding box center [104, 281] width 36 height 9
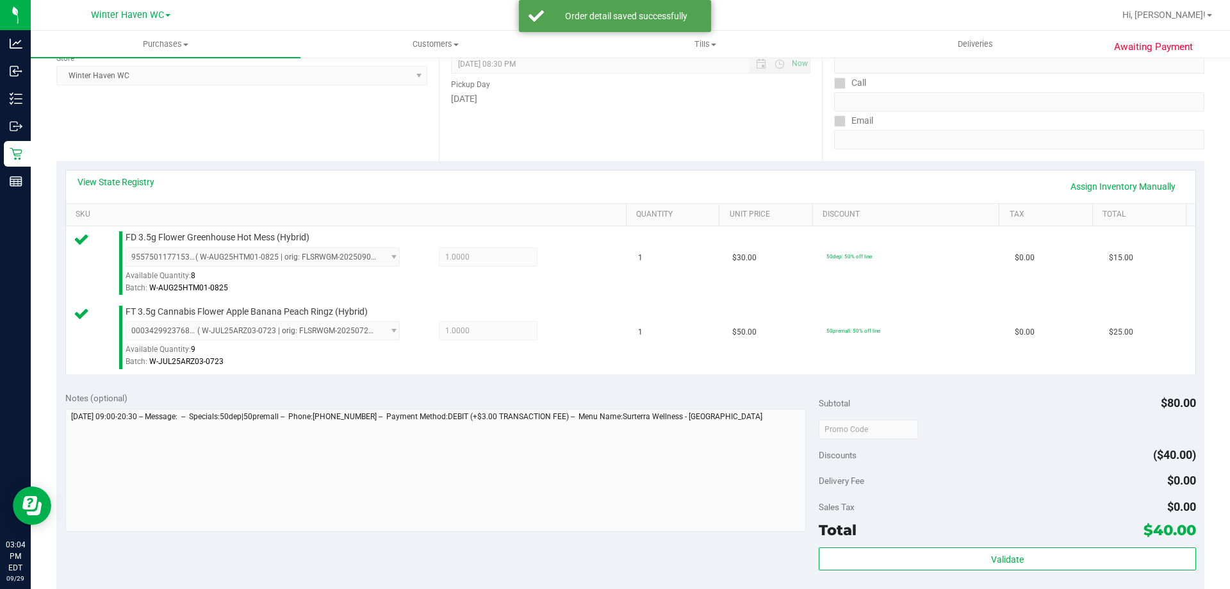
scroll to position [320, 0]
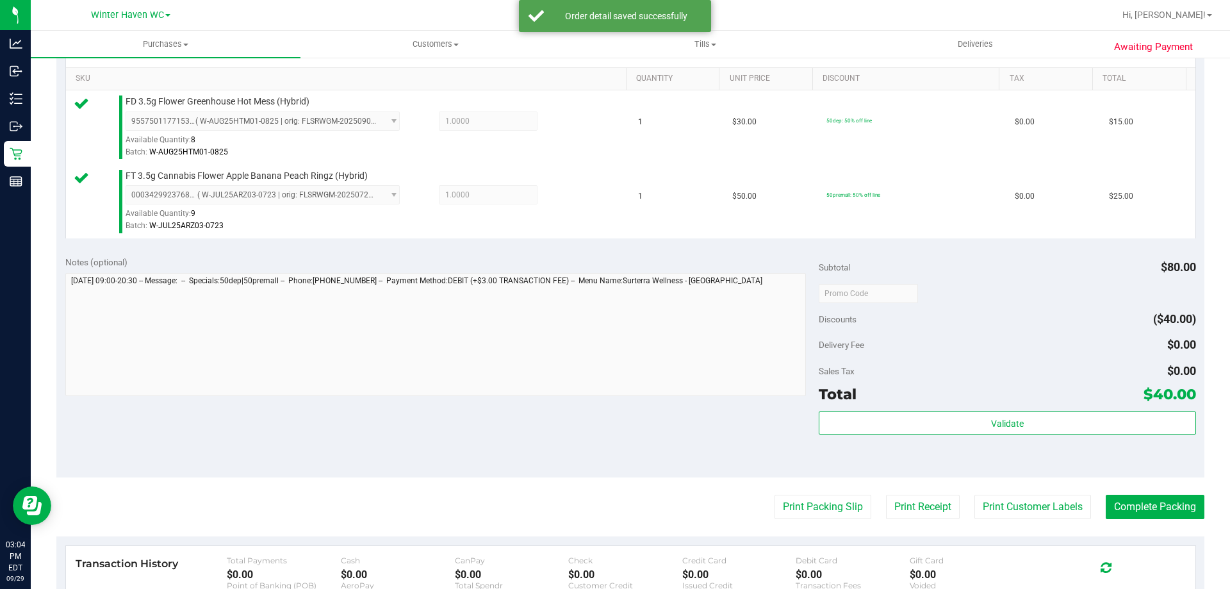
click at [954, 437] on div "Validate" at bounding box center [1007, 440] width 377 height 58
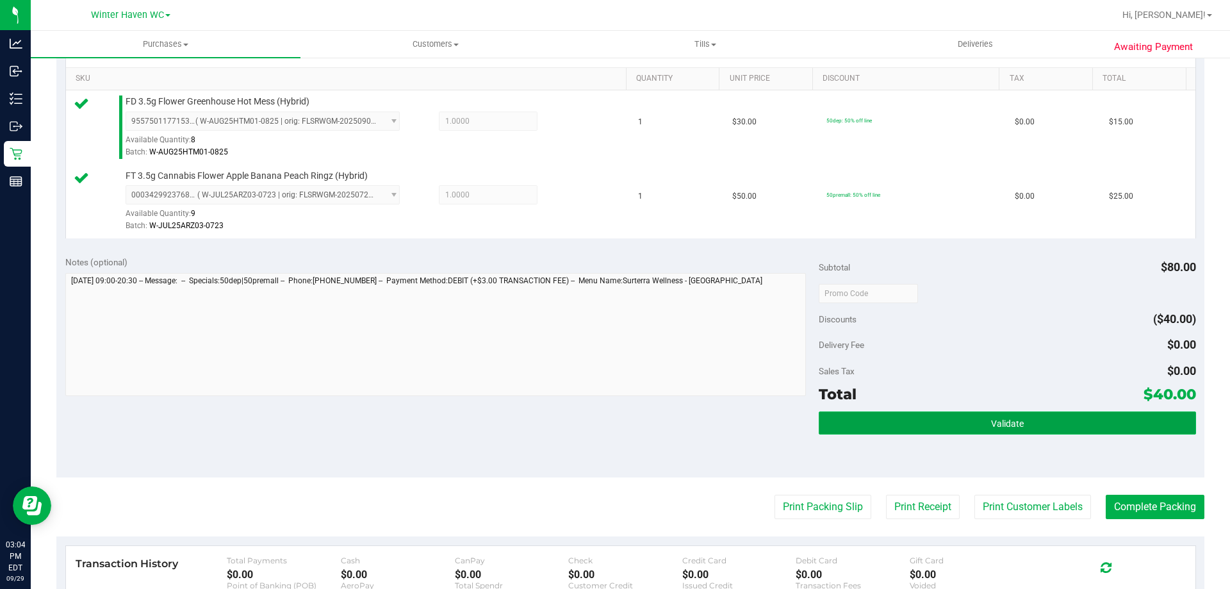
click at [952, 430] on button "Validate" at bounding box center [1007, 422] width 377 height 23
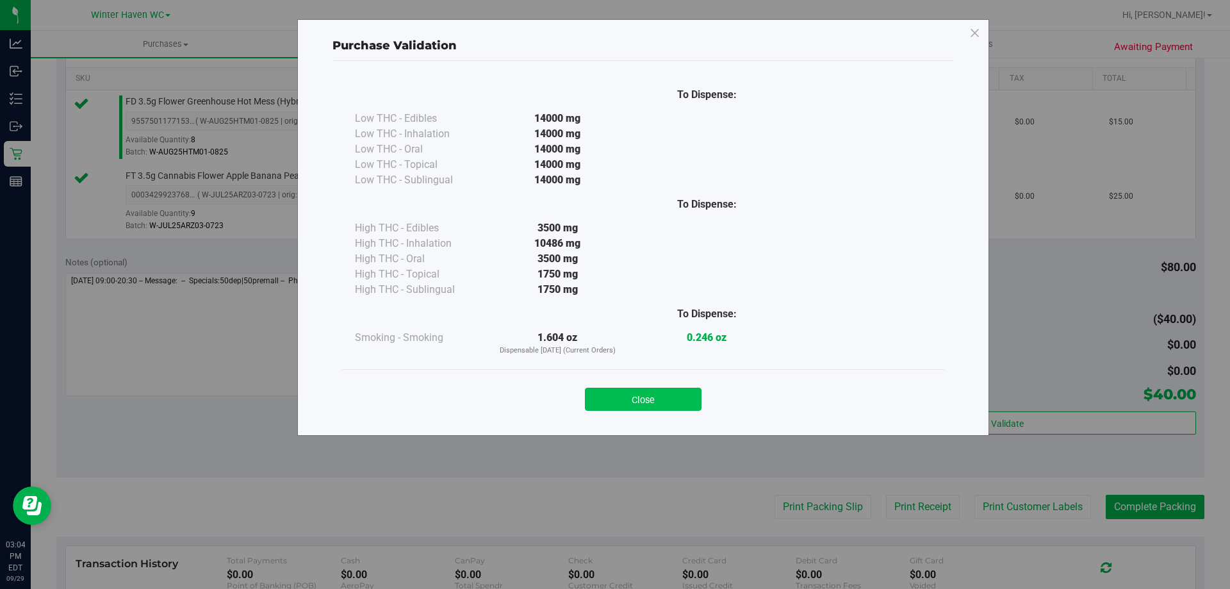
drag, startPoint x: 713, startPoint y: 398, endPoint x: 669, endPoint y: 399, distance: 44.2
click at [710, 399] on div "Close" at bounding box center [643, 395] width 583 height 32
click at [669, 399] on button "Close" at bounding box center [643, 398] width 117 height 23
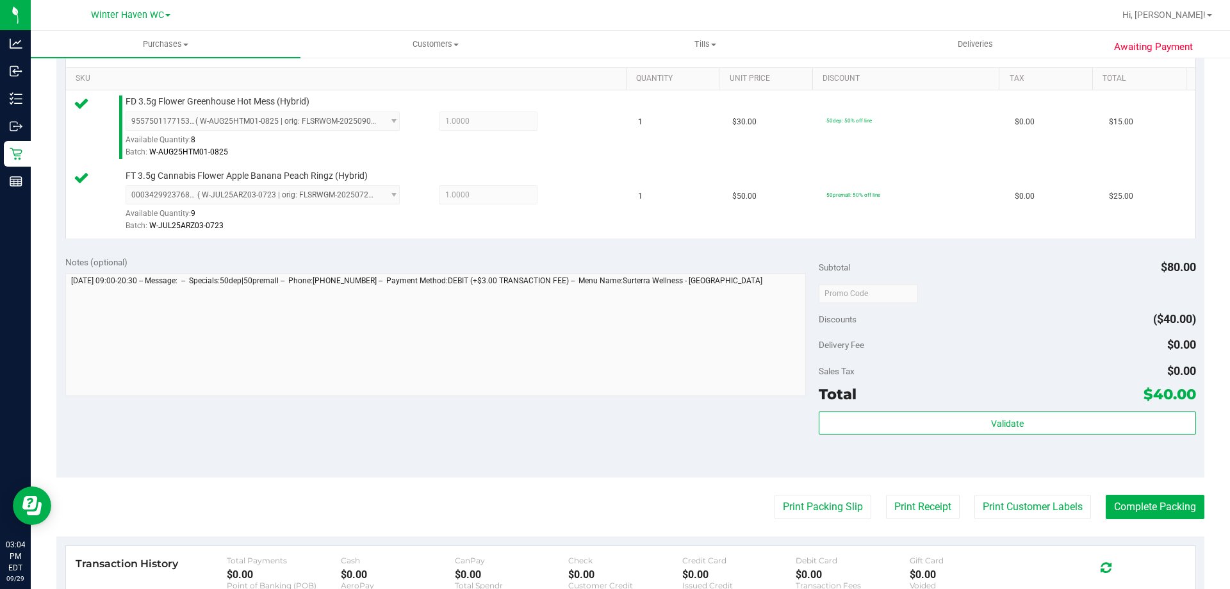
click at [703, 448] on div "Notes (optional) Subtotal $80.00 Discounts ($40.00) Delivery Fee $0.00 Sales Ta…" at bounding box center [630, 362] width 1148 height 231
click at [790, 510] on button "Print Packing Slip" at bounding box center [822, 506] width 97 height 24
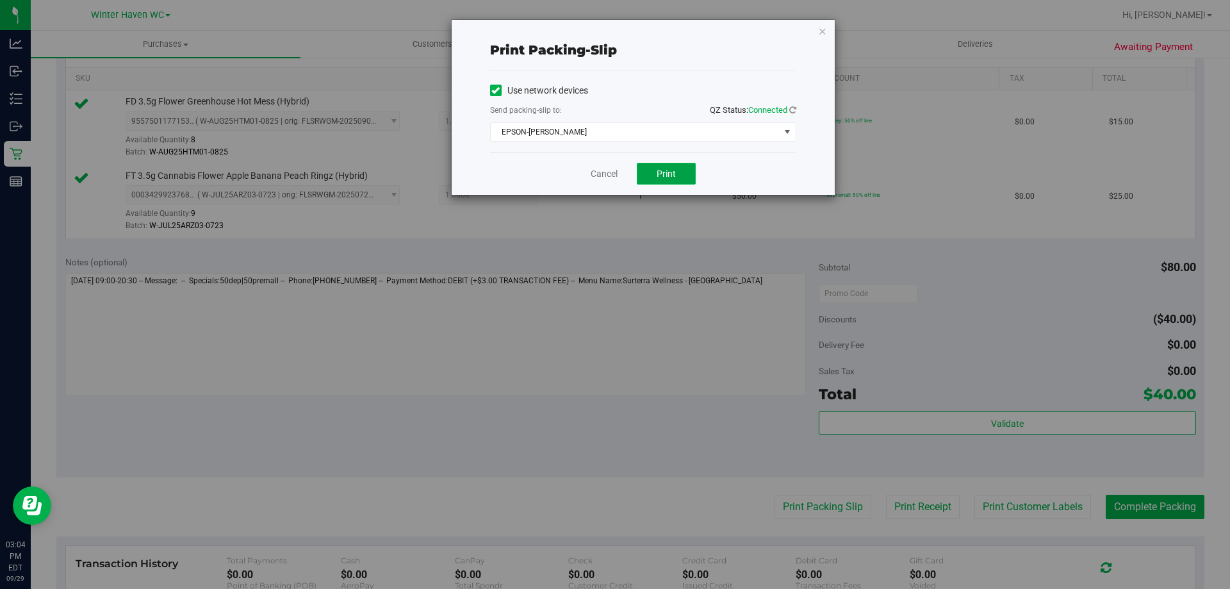
click at [674, 167] on button "Print" at bounding box center [666, 174] width 59 height 22
click at [599, 174] on link "Cancel" at bounding box center [604, 173] width 27 height 13
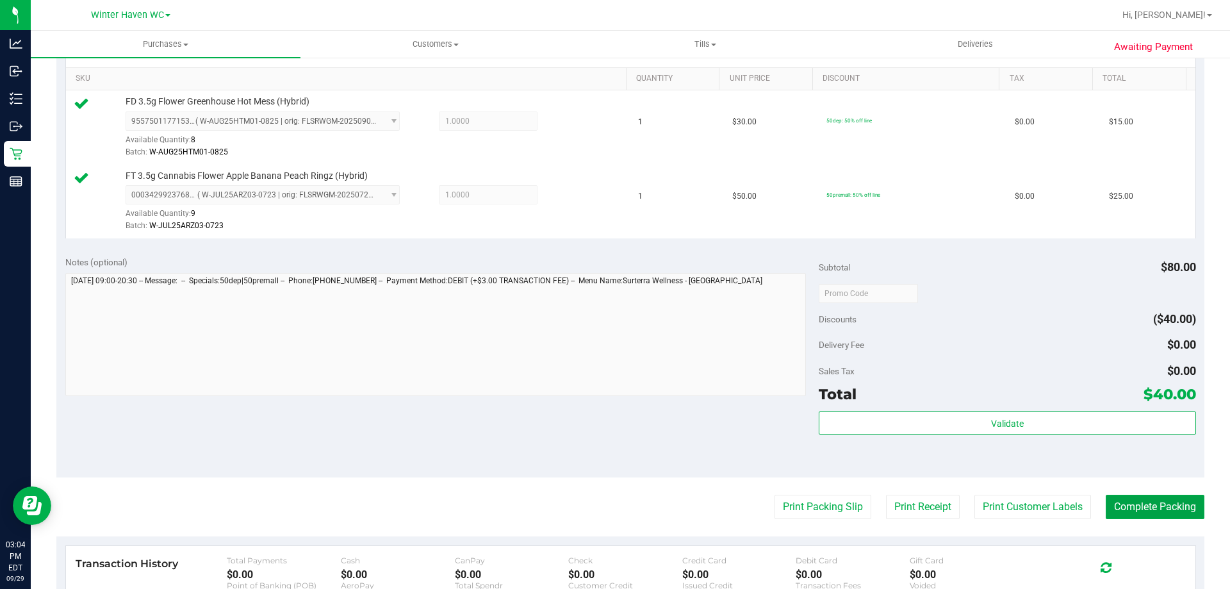
click at [1175, 500] on button "Complete Packing" at bounding box center [1154, 506] width 99 height 24
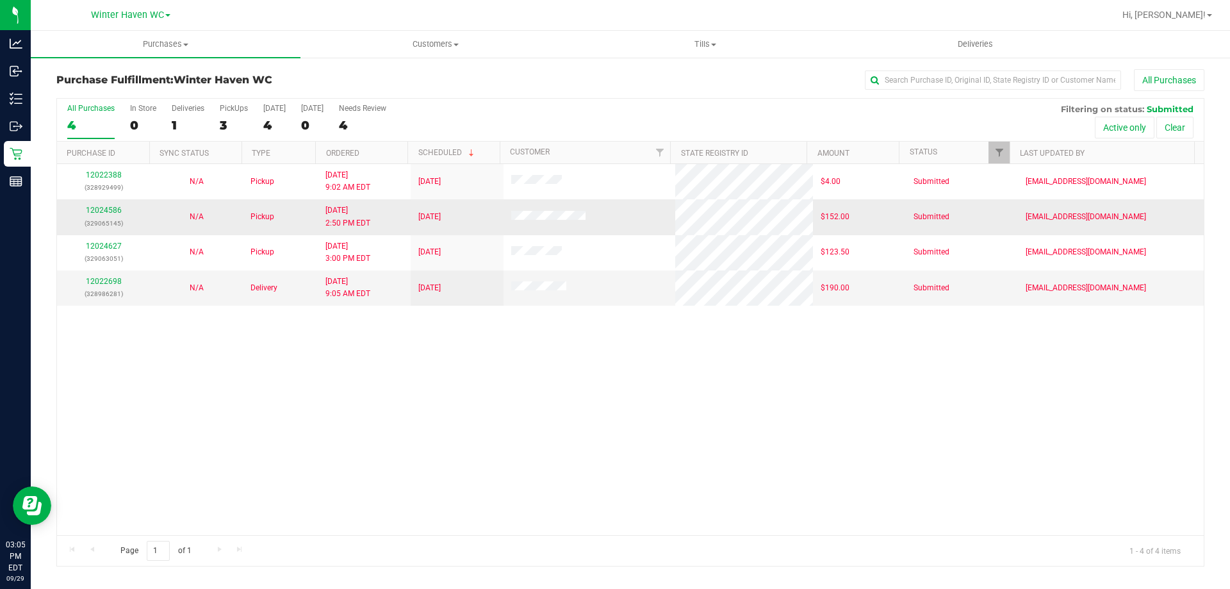
drag, startPoint x: 342, startPoint y: 443, endPoint x: 199, endPoint y: 232, distance: 254.4
click at [336, 440] on div "12022388 (328929499) N/A Pickup [DATE] 9:02 AM EDT 9/29/2025 $4.00 Submitted [E…" at bounding box center [630, 349] width 1146 height 371
click at [149, 41] on span "Purchases" at bounding box center [166, 44] width 270 height 12
click at [129, 95] on li "Fulfillment" at bounding box center [166, 92] width 270 height 15
click at [339, 381] on div "12022388 (328929499) N/A Pickup [DATE] 9:02 AM EDT 9/29/2025 $4.00 Submitted [E…" at bounding box center [630, 349] width 1146 height 371
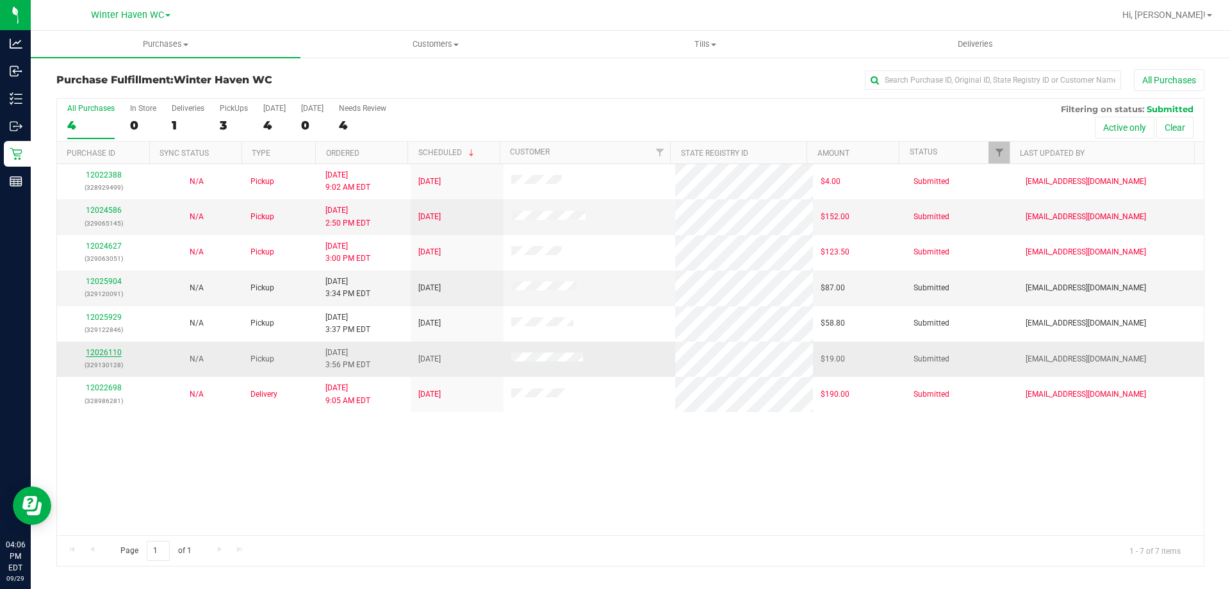
click at [108, 356] on link "12026110" at bounding box center [104, 352] width 36 height 9
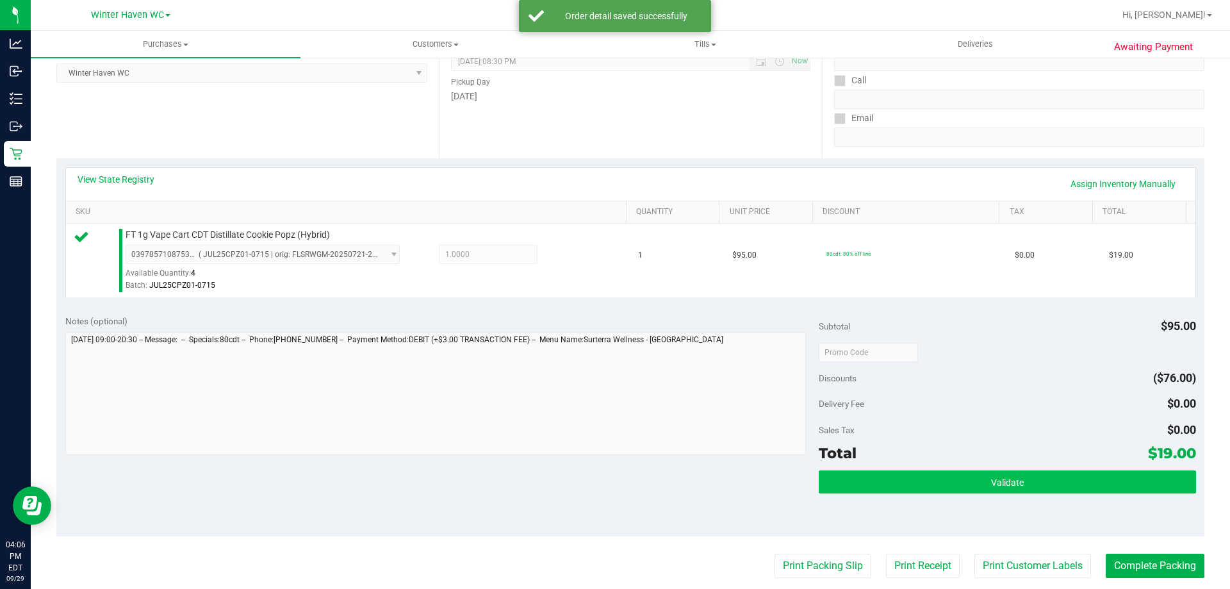
scroll to position [192, 0]
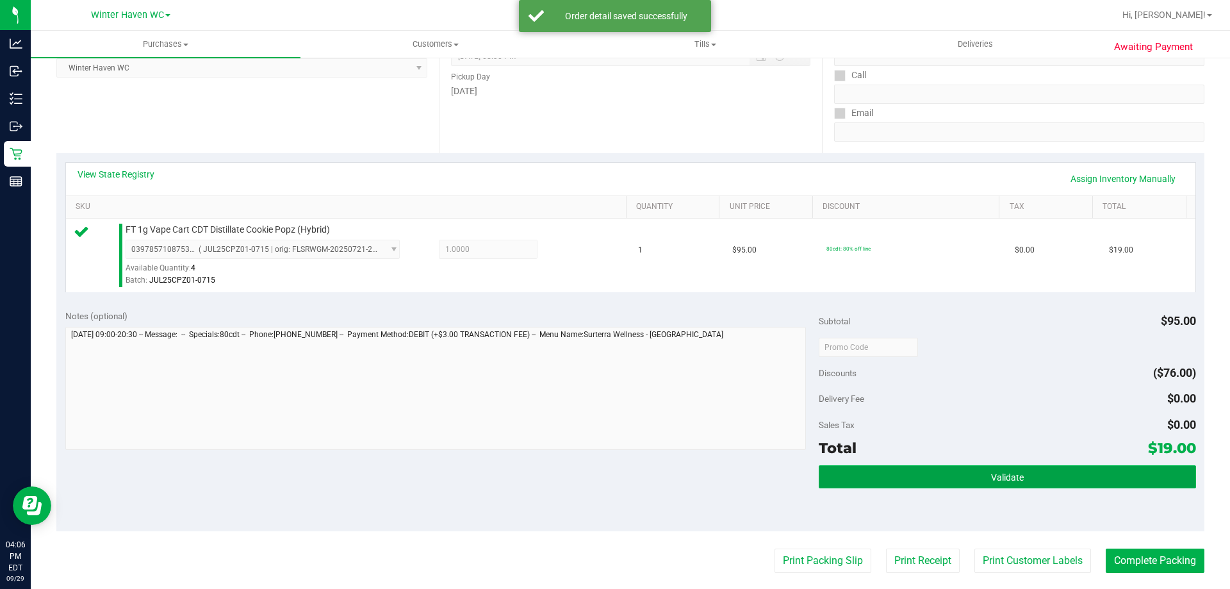
click at [923, 476] on button "Validate" at bounding box center [1007, 476] width 377 height 23
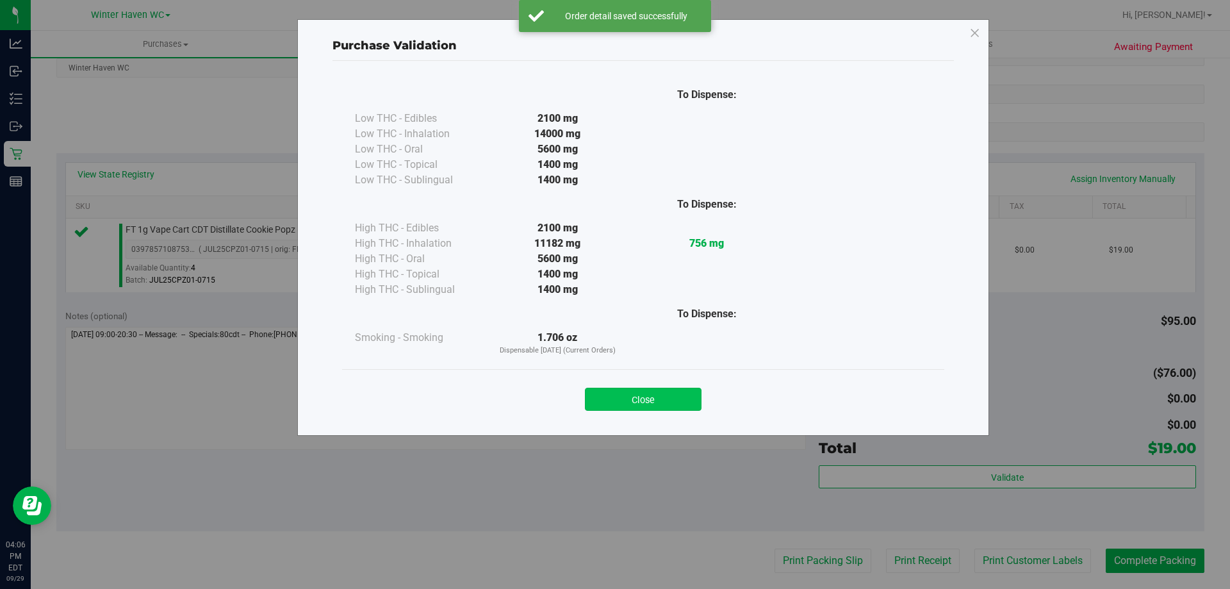
click at [689, 406] on button "Close" at bounding box center [643, 398] width 117 height 23
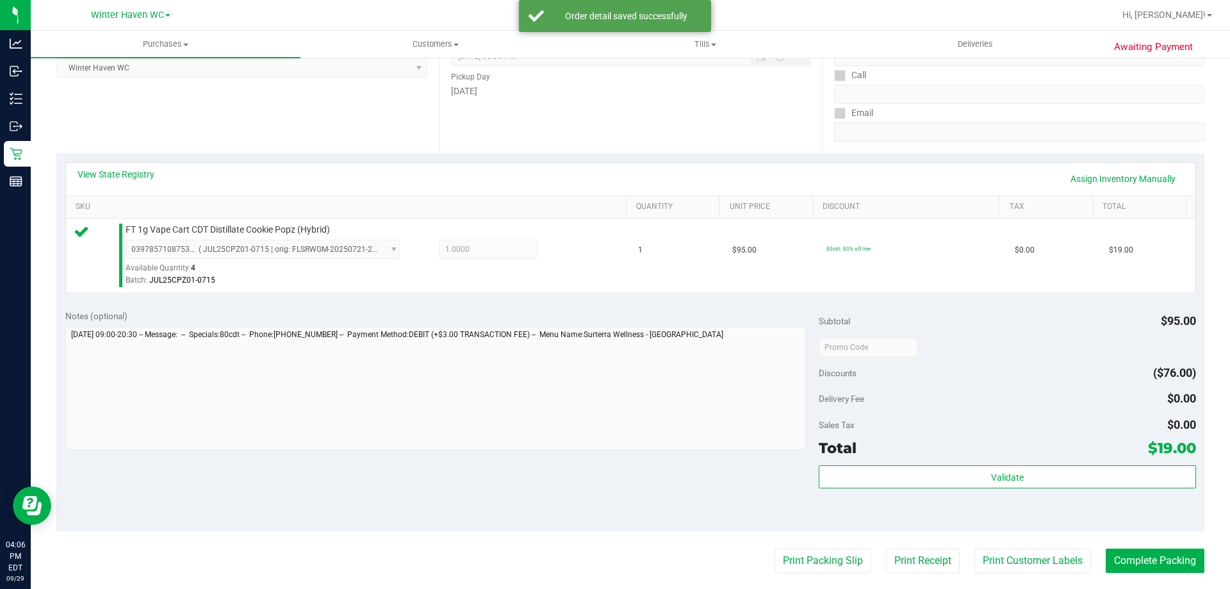
click at [725, 477] on div "Notes (optional) Subtotal $95.00 Discounts ($76.00) Delivery Fee $0.00 Sales Ta…" at bounding box center [630, 415] width 1148 height 231
click at [1120, 557] on button "Complete Packing" at bounding box center [1154, 560] width 99 height 24
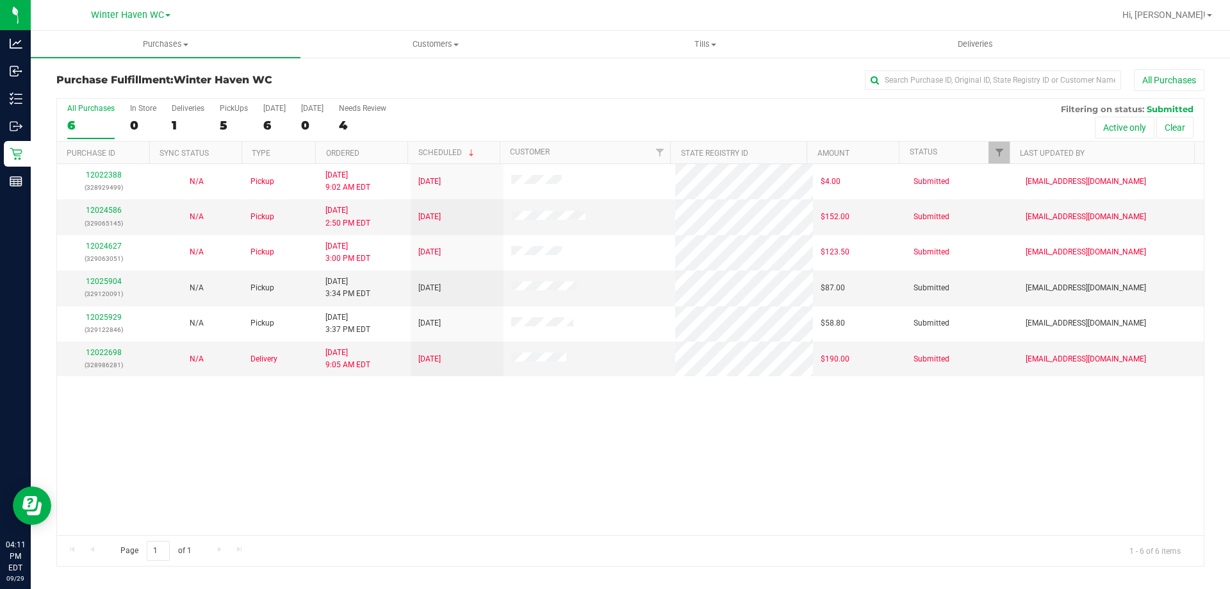
click at [314, 460] on div "12022388 (328929499) N/A Pickup [DATE] 9:02 AM EDT 9/29/2025 $4.00 Submitted [E…" at bounding box center [630, 349] width 1146 height 371
click at [95, 280] on link "12025904" at bounding box center [104, 281] width 36 height 9
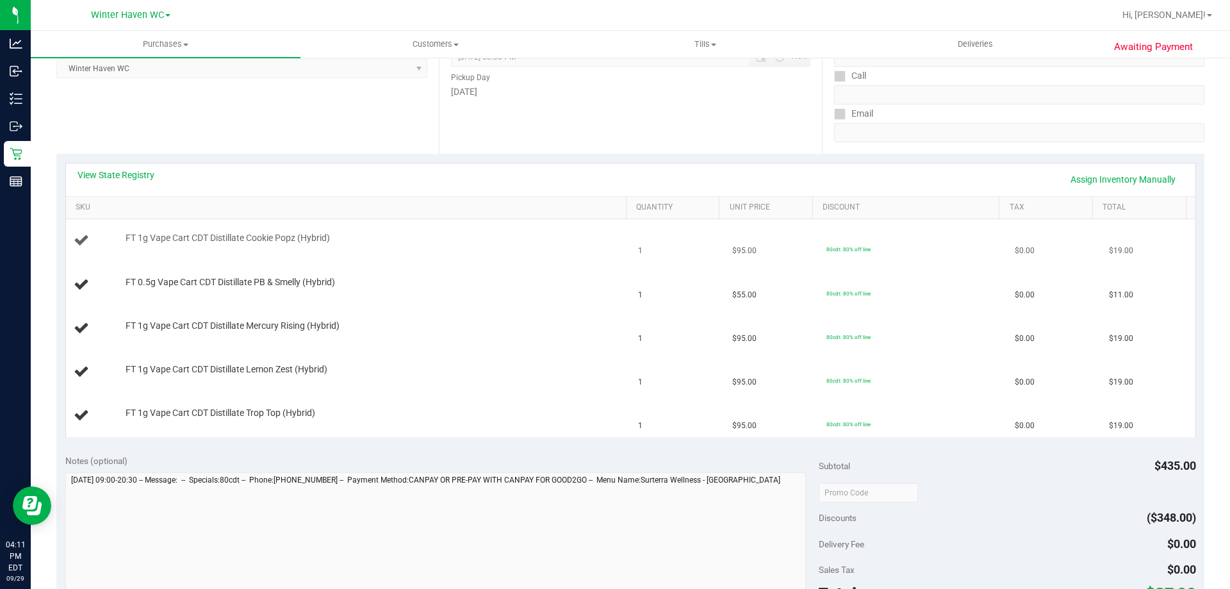
scroll to position [192, 0]
click at [131, 168] on link "View State Registry" at bounding box center [115, 174] width 77 height 13
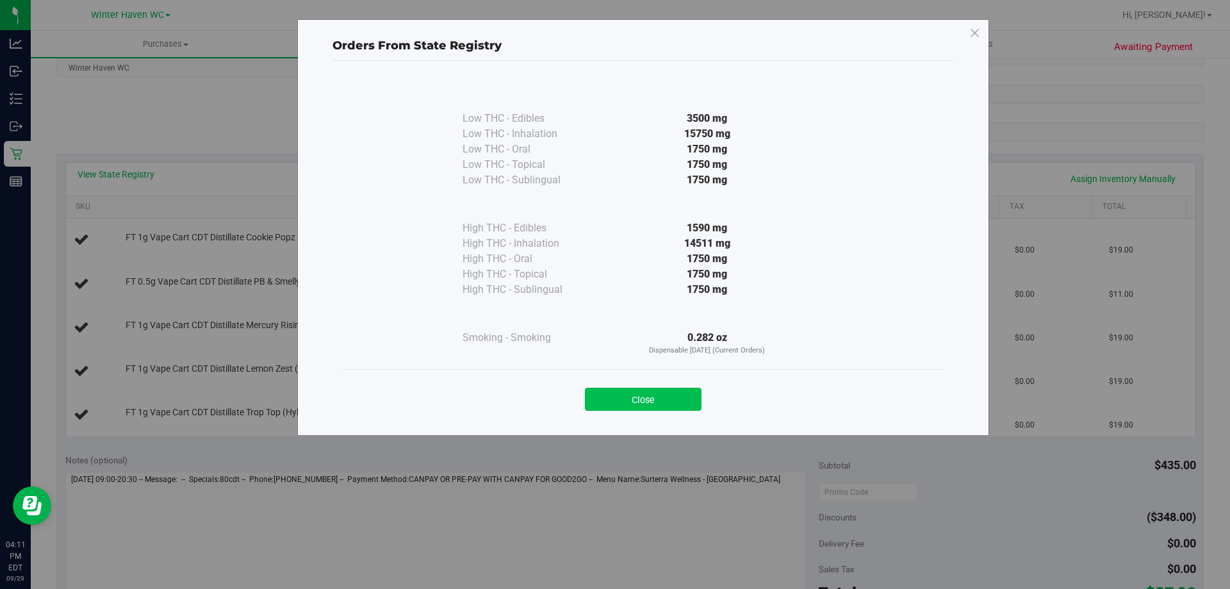
click at [692, 389] on button "Close" at bounding box center [643, 398] width 117 height 23
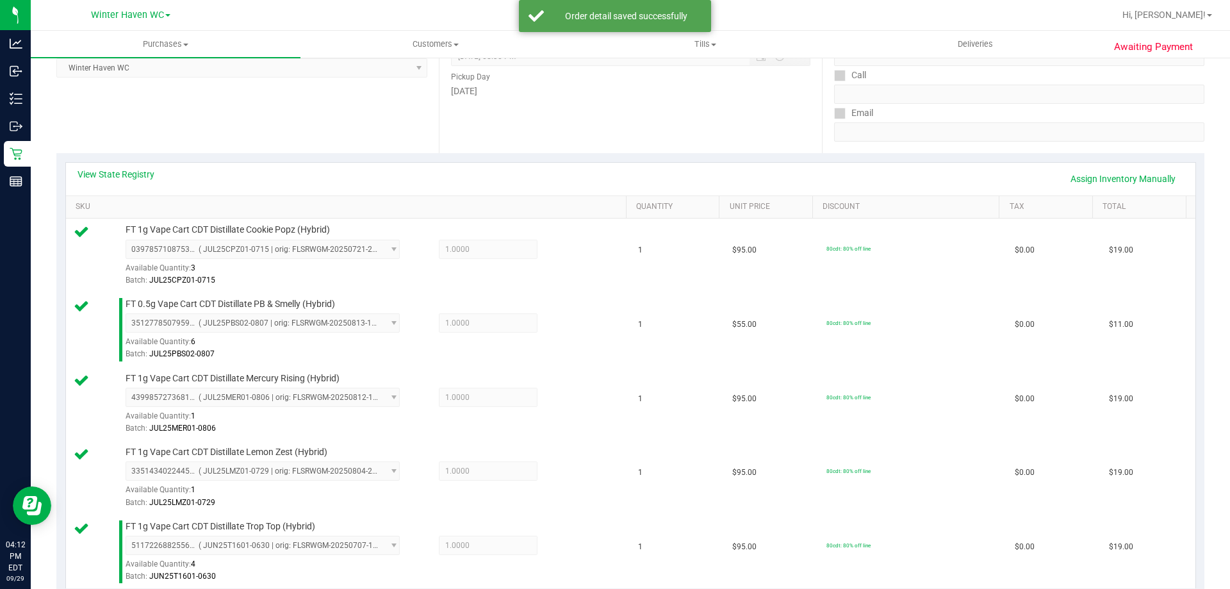
scroll to position [448, 0]
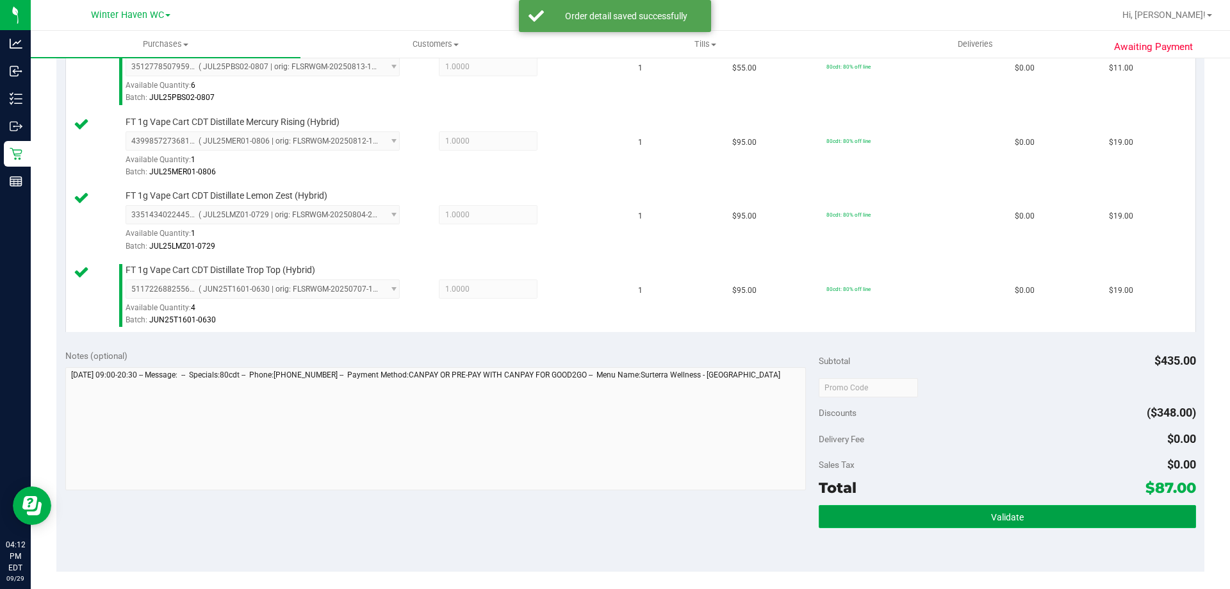
click at [909, 516] on button "Validate" at bounding box center [1007, 516] width 377 height 23
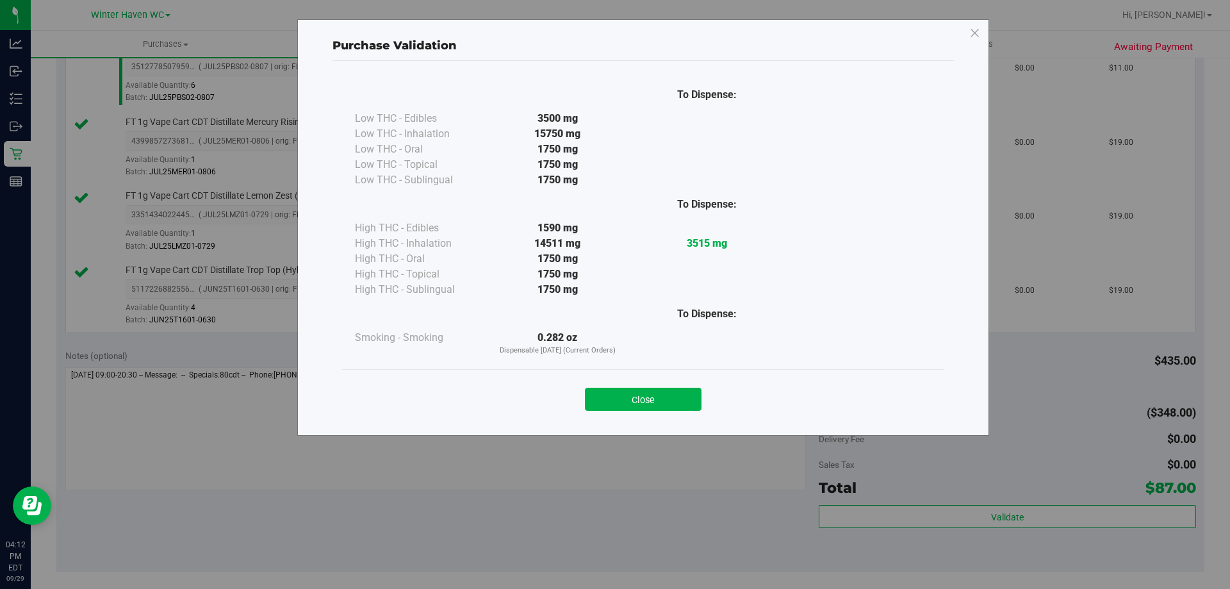
click at [660, 414] on div "Close" at bounding box center [643, 395] width 602 height 52
click at [669, 395] on button "Close" at bounding box center [643, 398] width 117 height 23
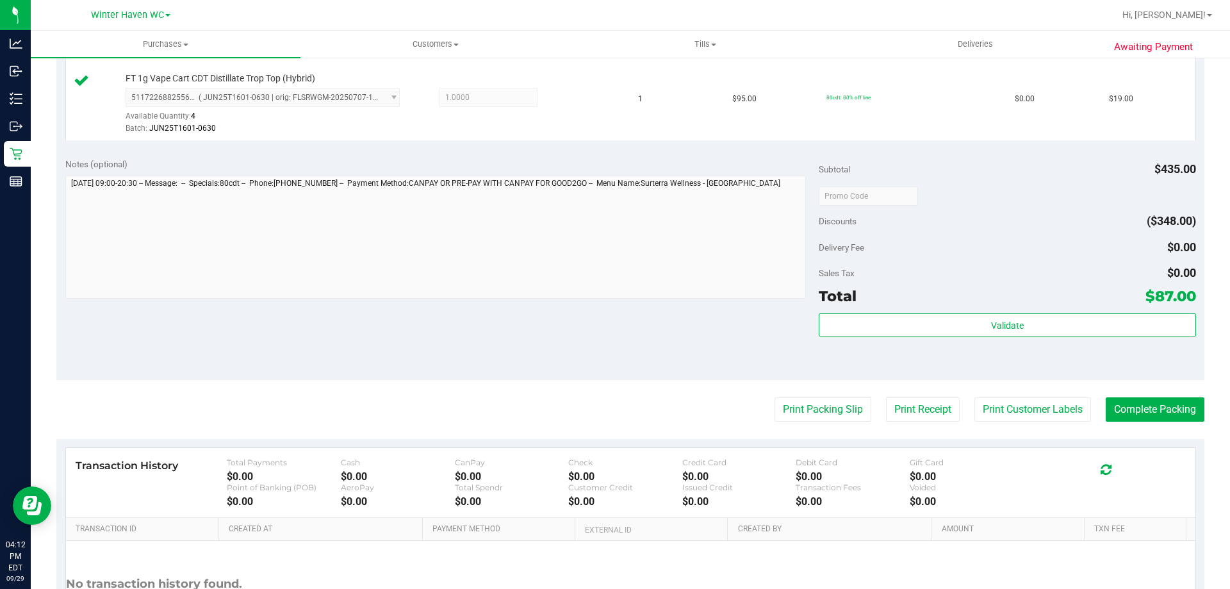
scroll to position [640, 0]
click at [817, 414] on button "Print Packing Slip" at bounding box center [822, 408] width 97 height 24
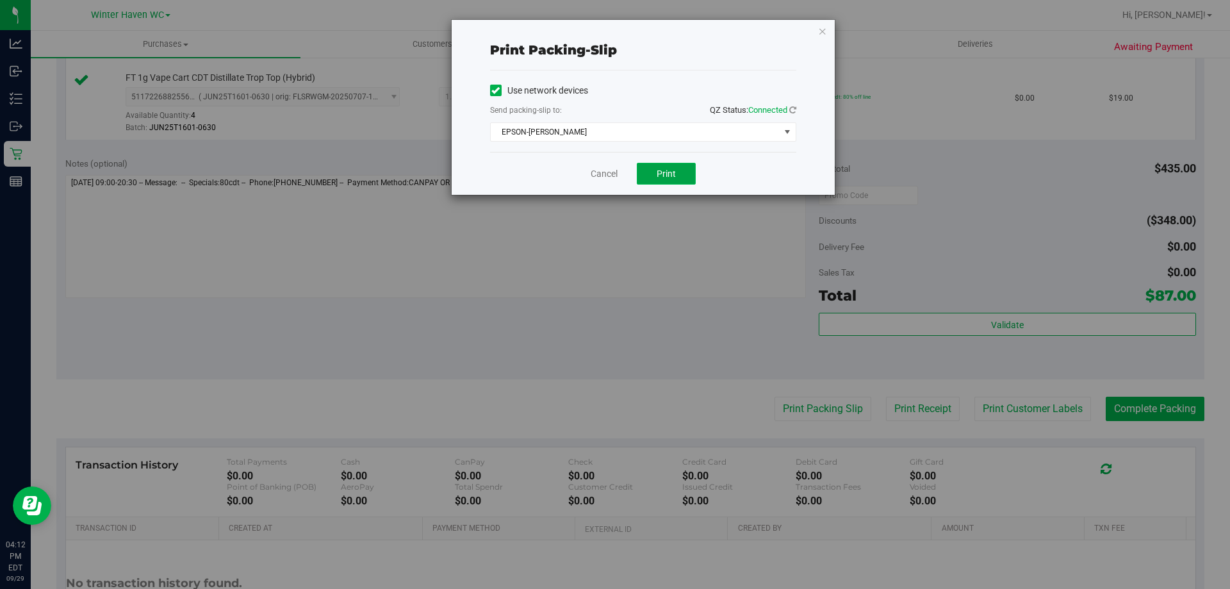
click at [671, 172] on span "Print" at bounding box center [665, 173] width 19 height 10
drag, startPoint x: 612, startPoint y: 183, endPoint x: 605, endPoint y: 177, distance: 8.7
click at [610, 183] on div "Cancel Print" at bounding box center [643, 173] width 306 height 43
click at [605, 177] on link "Cancel" at bounding box center [604, 173] width 27 height 13
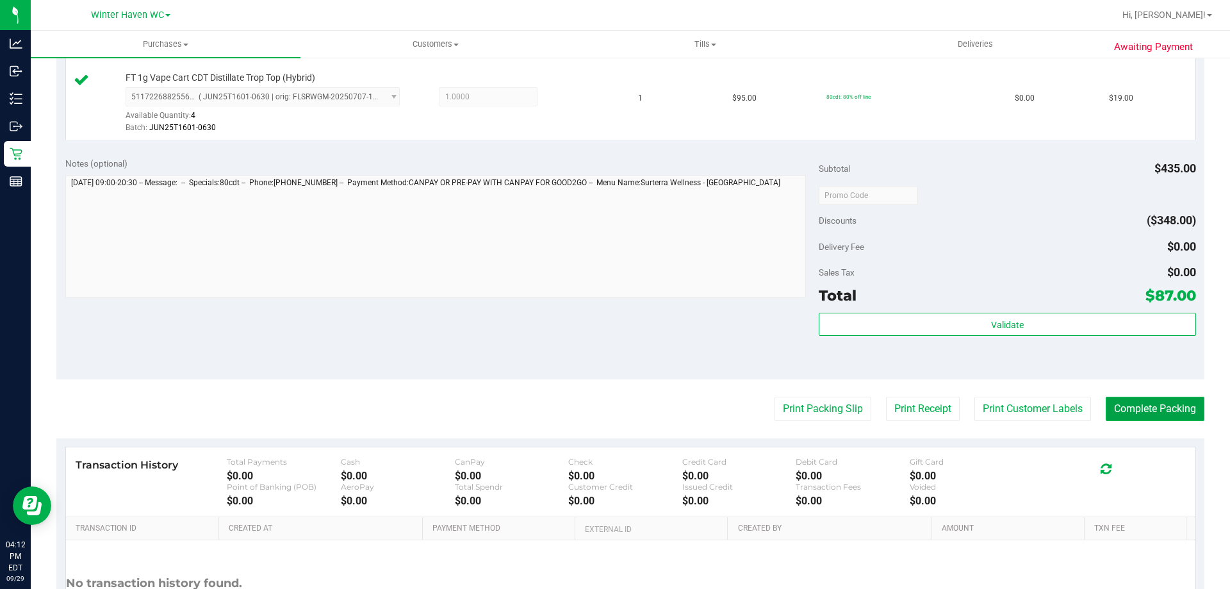
click at [1121, 404] on button "Complete Packing" at bounding box center [1154, 408] width 99 height 24
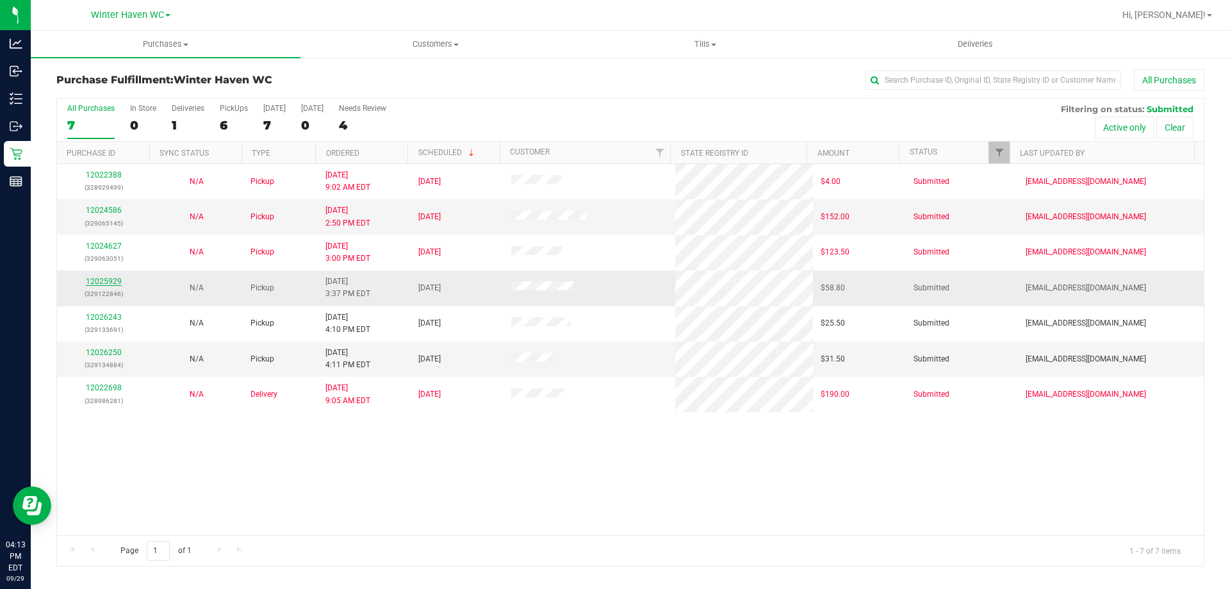
click at [113, 279] on link "12025929" at bounding box center [104, 281] width 36 height 9
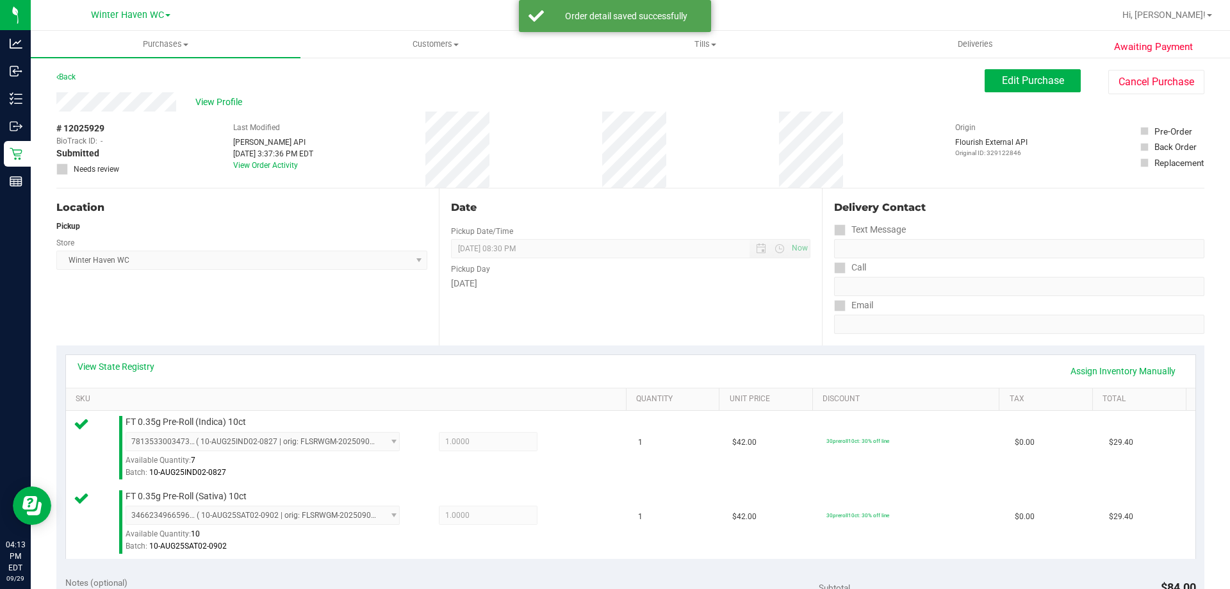
scroll to position [192, 0]
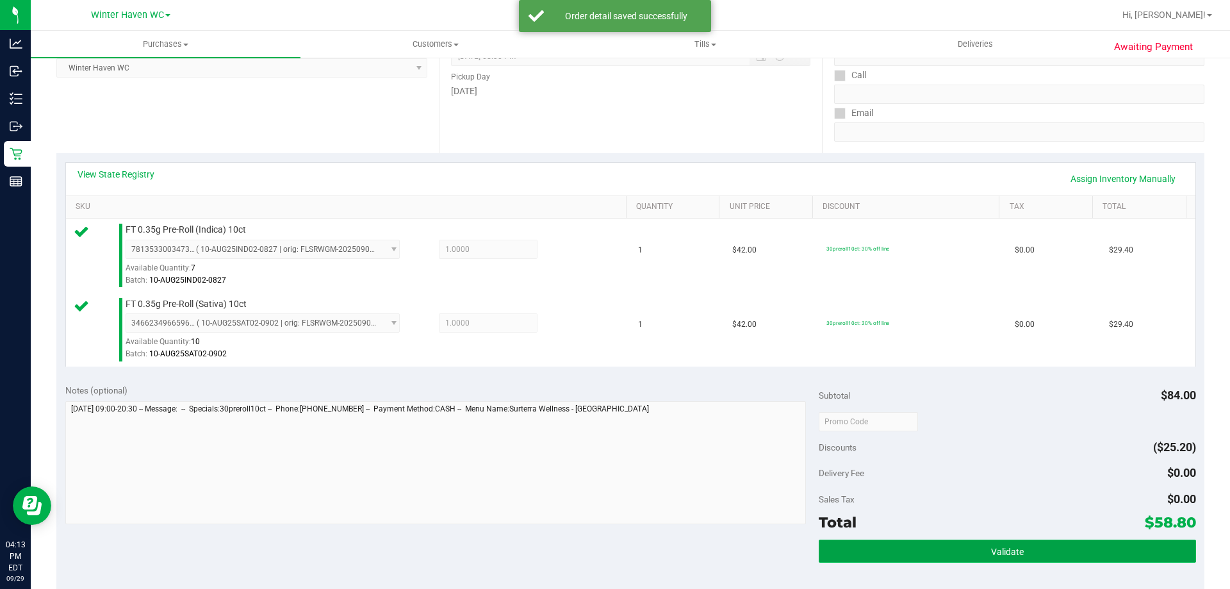
click at [896, 545] on button "Validate" at bounding box center [1007, 550] width 377 height 23
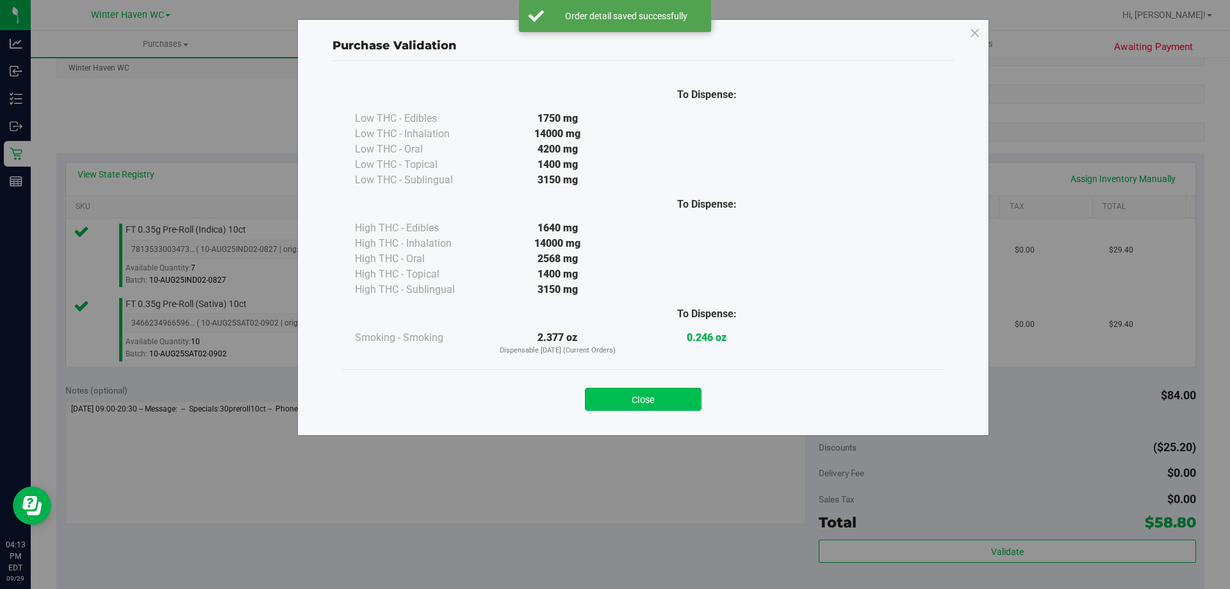
click at [658, 389] on button "Close" at bounding box center [643, 398] width 117 height 23
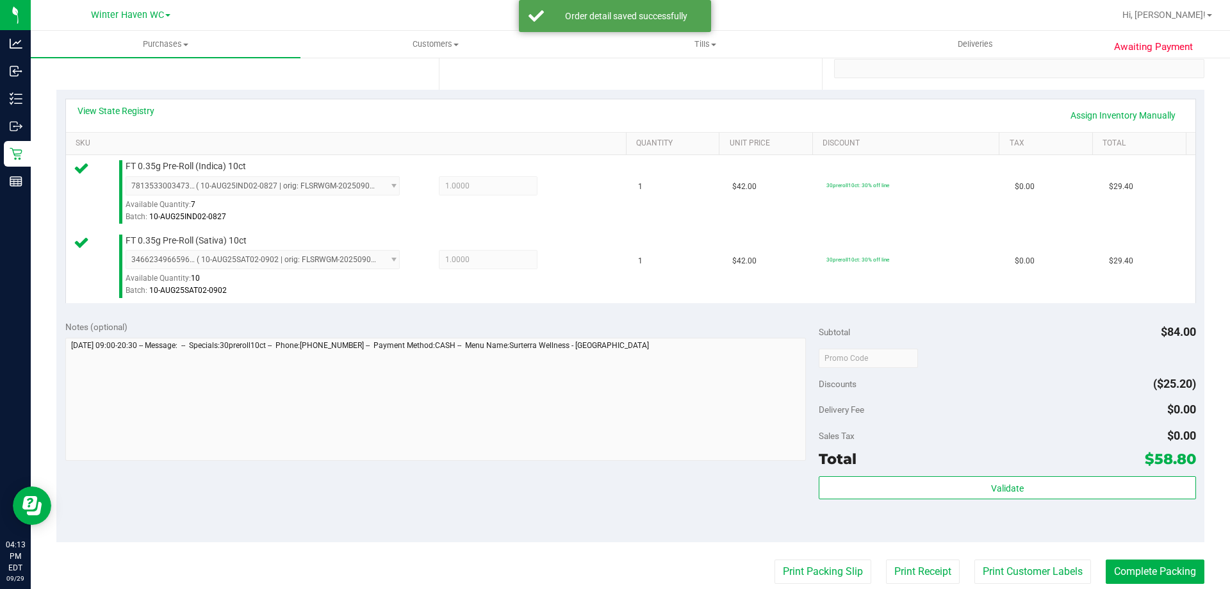
scroll to position [384, 0]
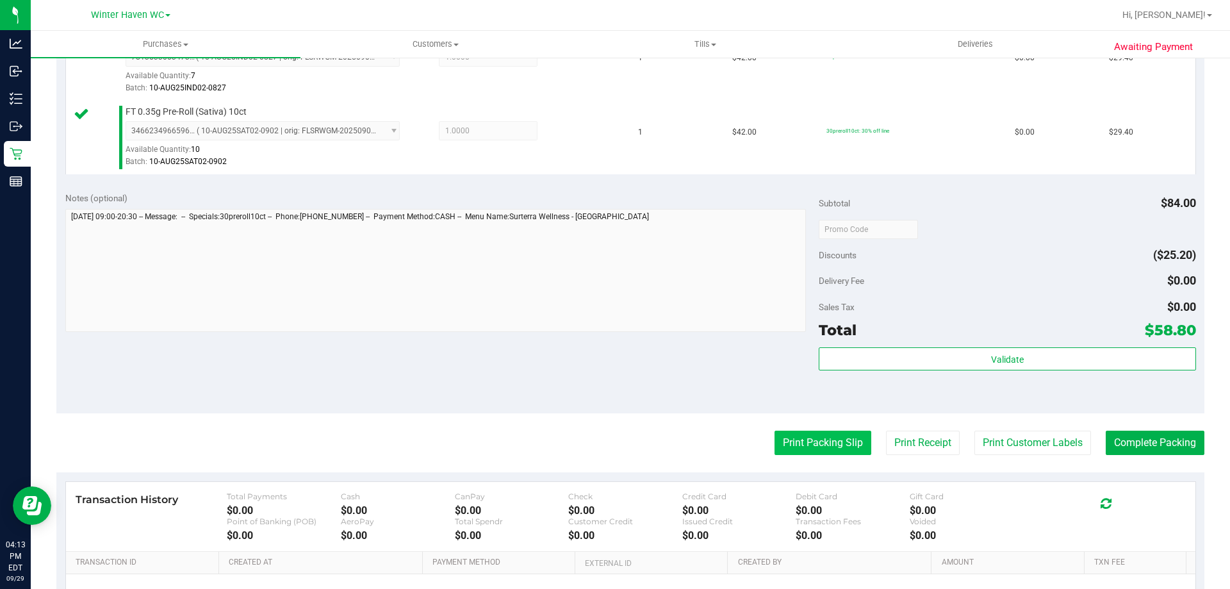
click at [778, 441] on button "Print Packing Slip" at bounding box center [822, 442] width 97 height 24
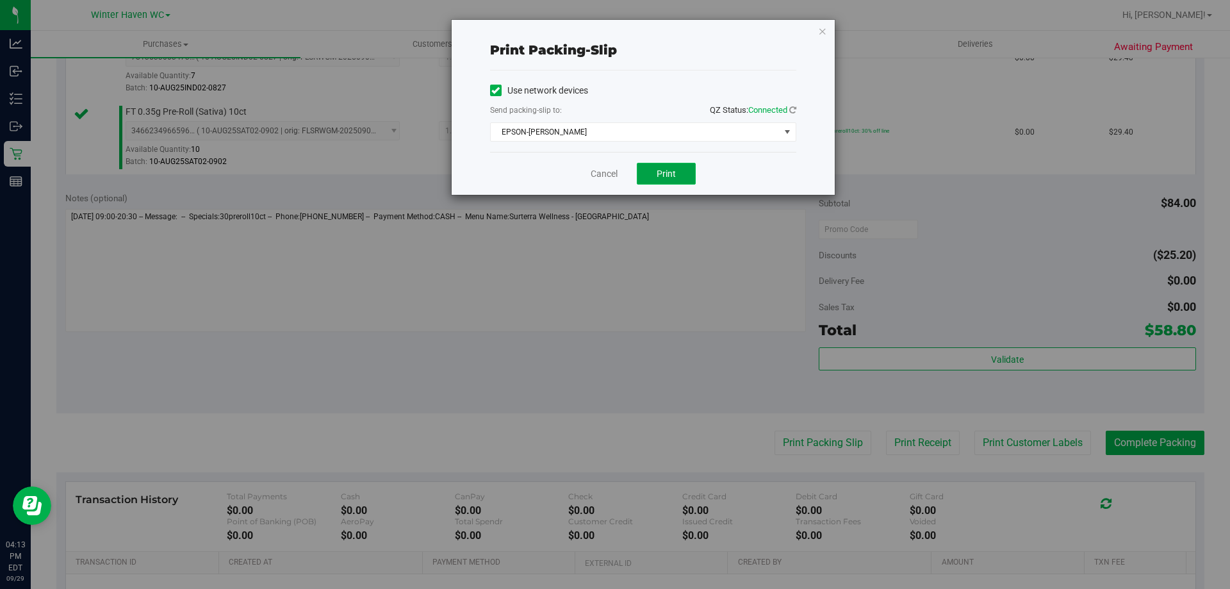
click at [684, 165] on button "Print" at bounding box center [666, 174] width 59 height 22
click at [600, 175] on link "Cancel" at bounding box center [604, 173] width 27 height 13
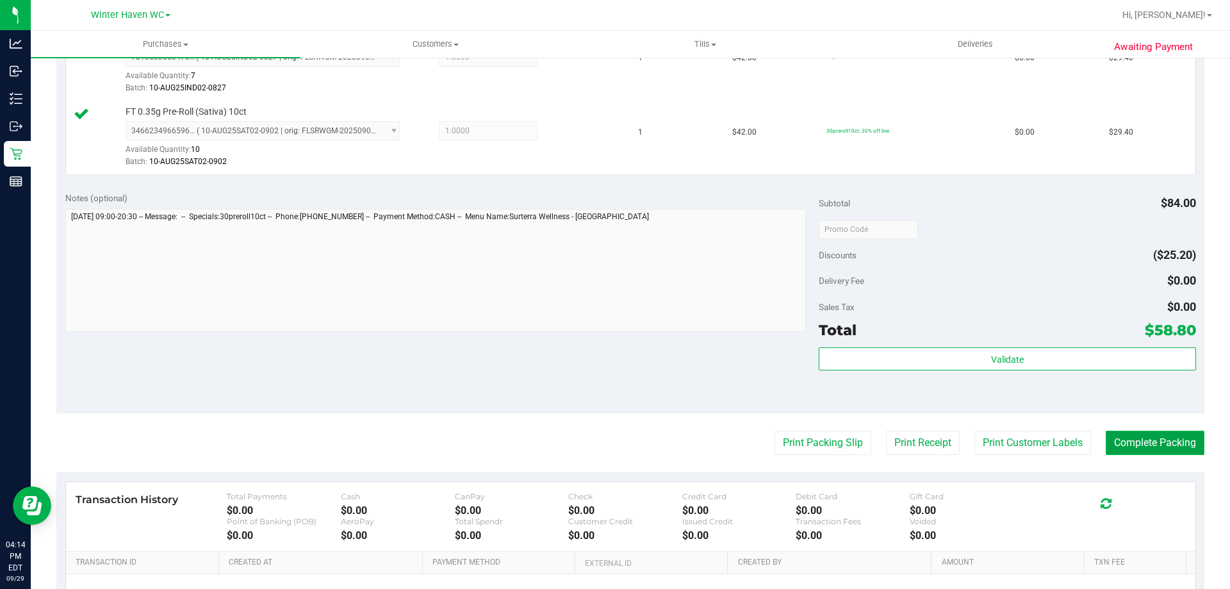
click at [1184, 439] on button "Complete Packing" at bounding box center [1154, 442] width 99 height 24
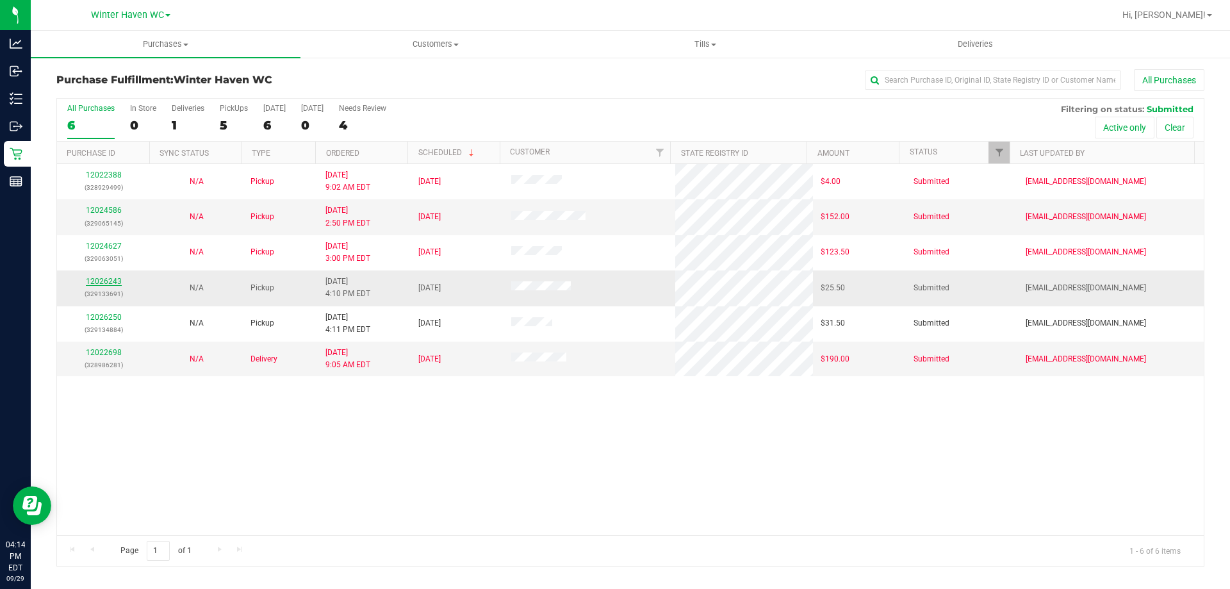
click at [118, 283] on link "12026243" at bounding box center [104, 281] width 36 height 9
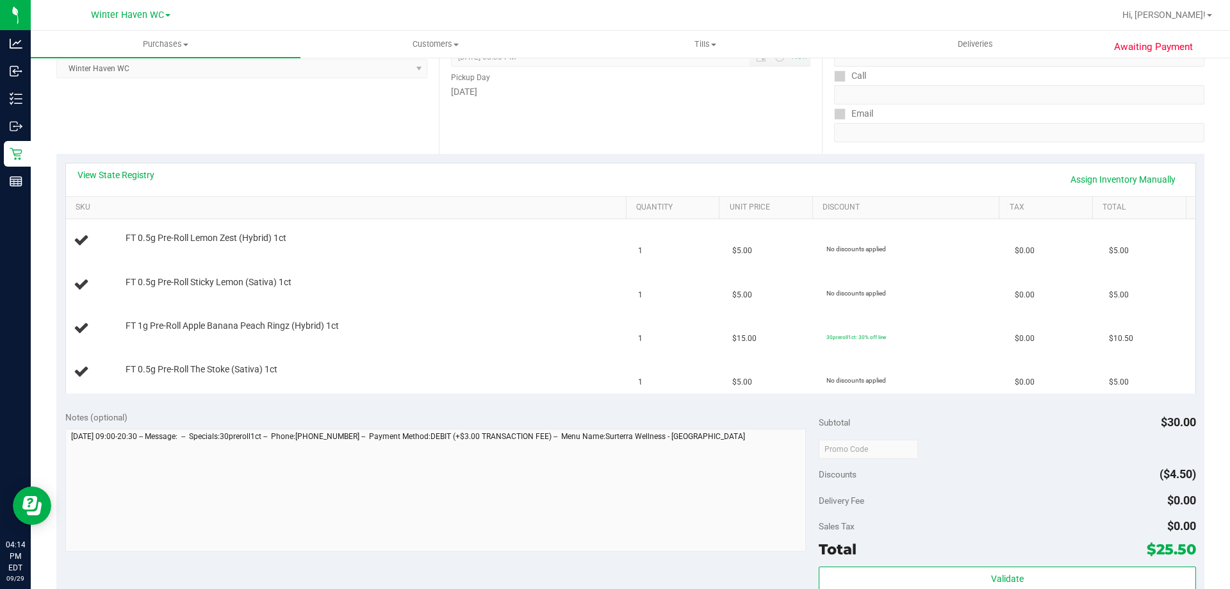
scroll to position [192, 0]
click at [127, 170] on link "View State Registry" at bounding box center [115, 174] width 77 height 13
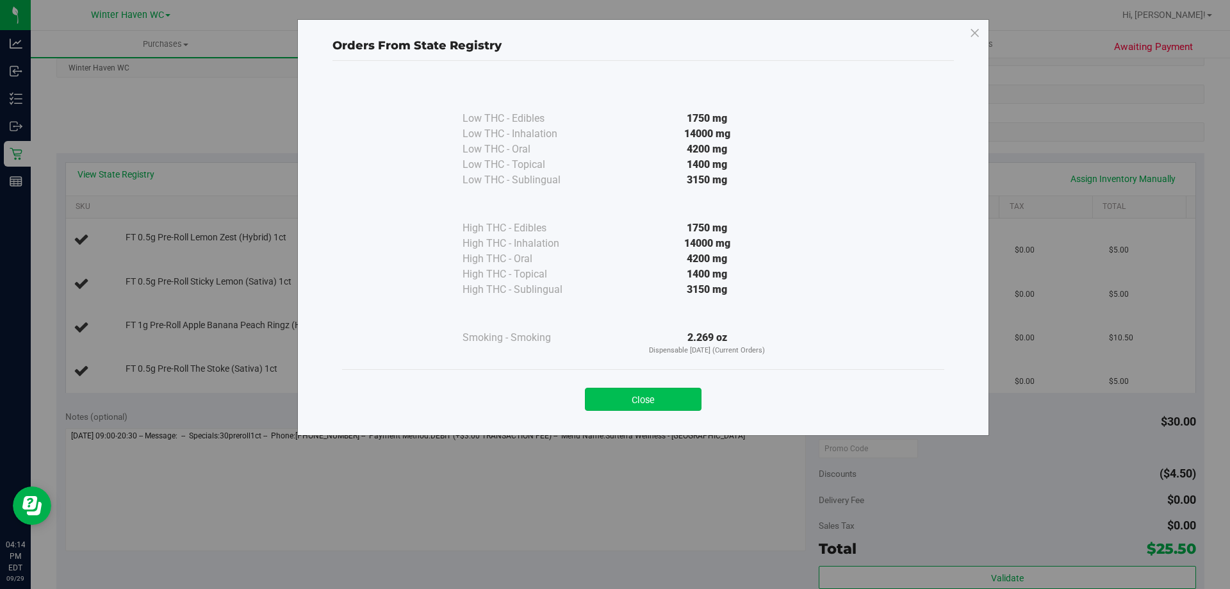
click at [646, 398] on button "Close" at bounding box center [643, 398] width 117 height 23
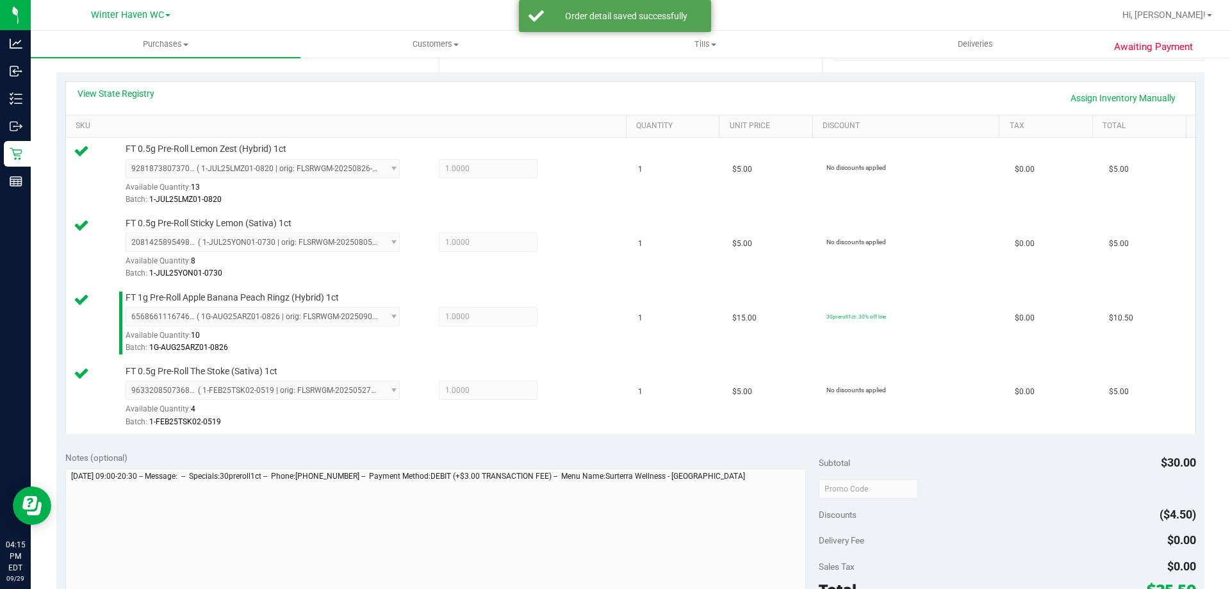
scroll to position [384, 0]
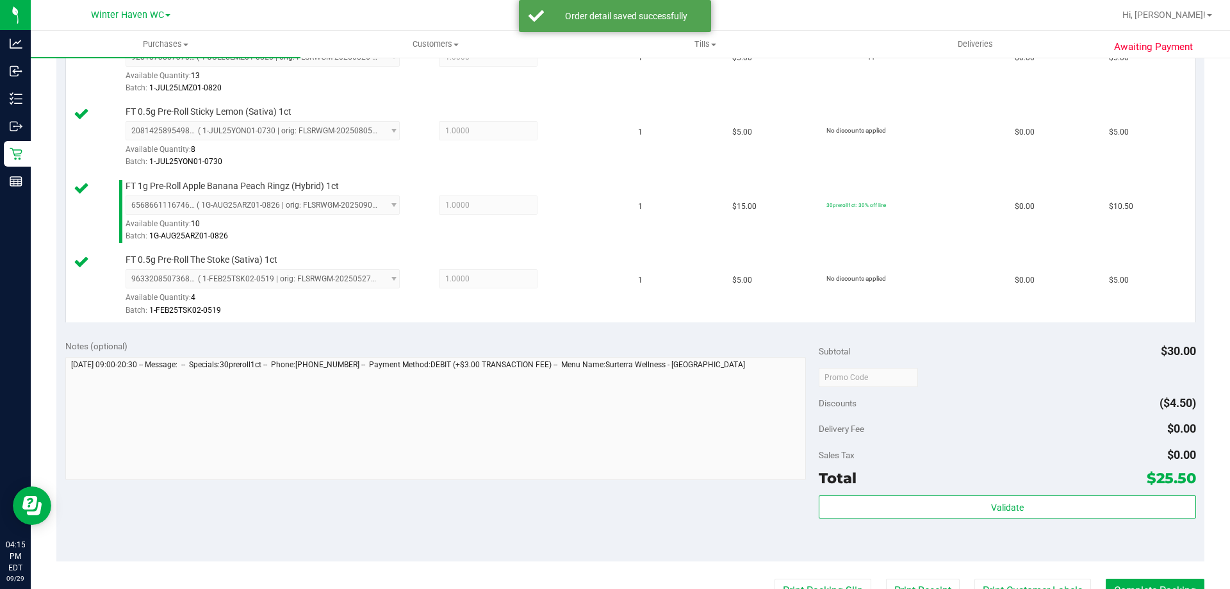
click at [977, 447] on div "Sales Tax $0.00" at bounding box center [1007, 454] width 377 height 23
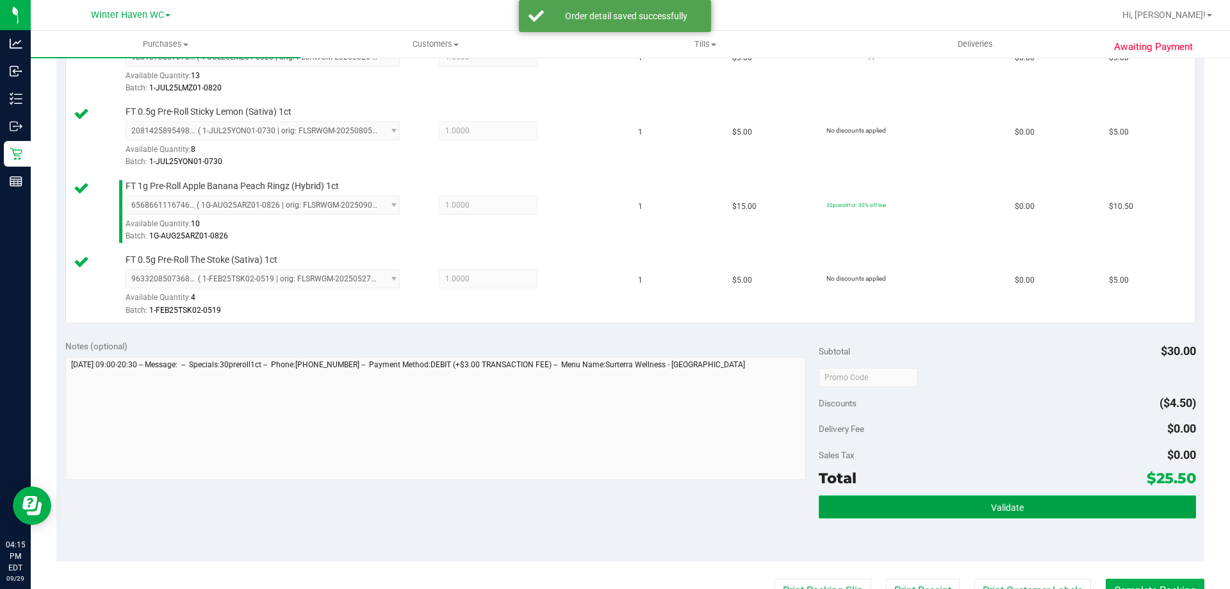
click at [991, 502] on span "Validate" at bounding box center [1007, 507] width 33 height 10
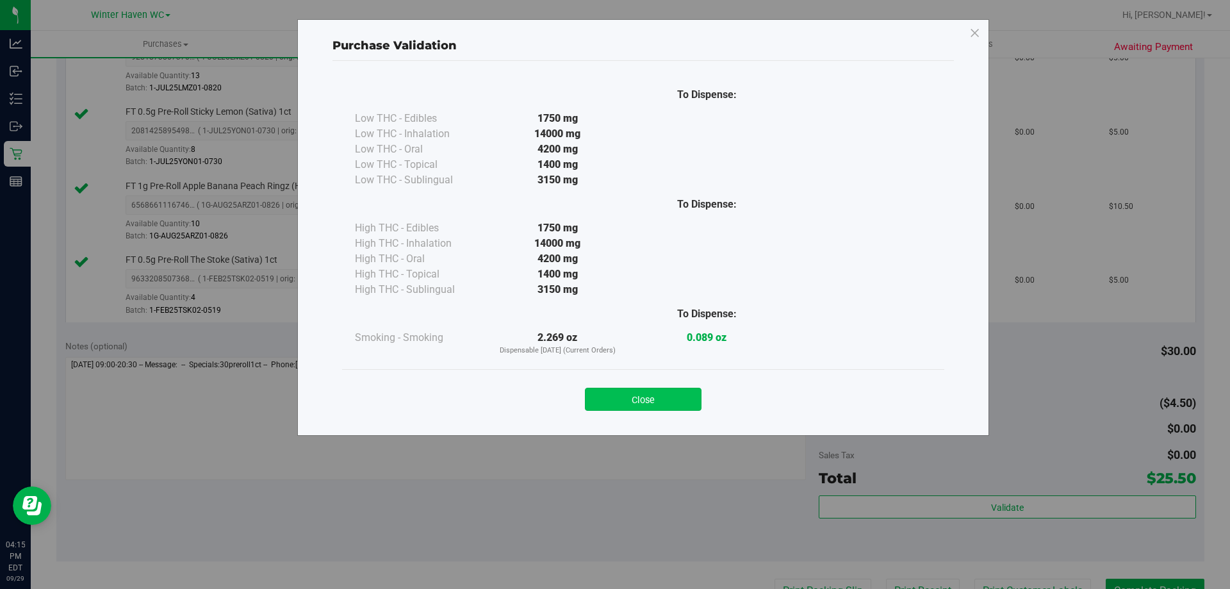
click at [674, 398] on button "Close" at bounding box center [643, 398] width 117 height 23
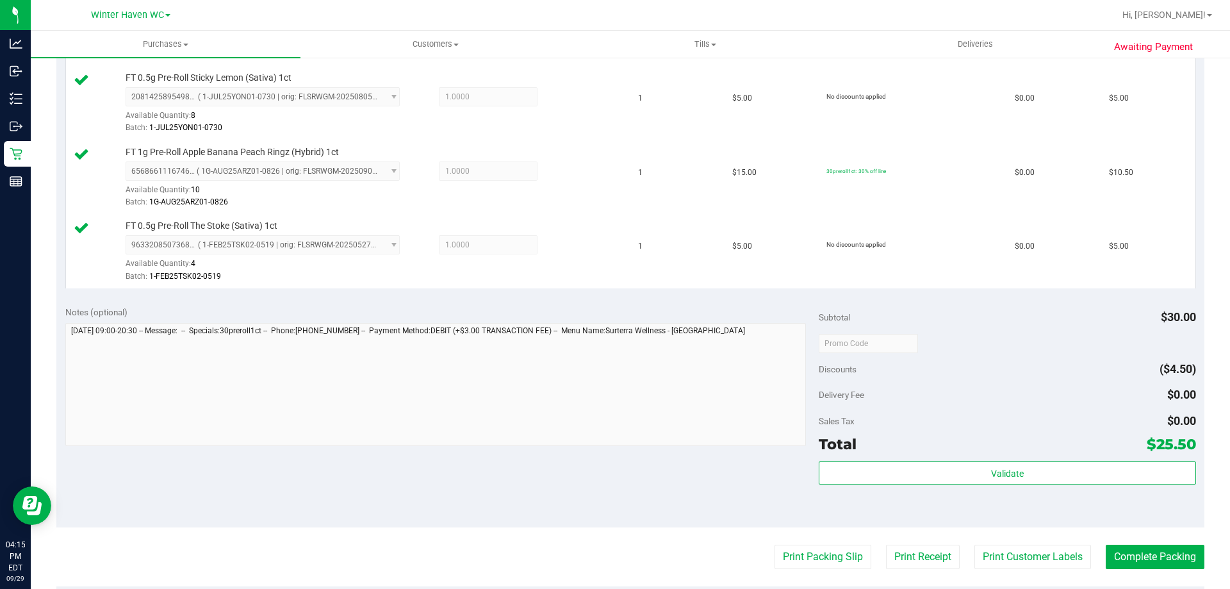
scroll to position [448, 0]
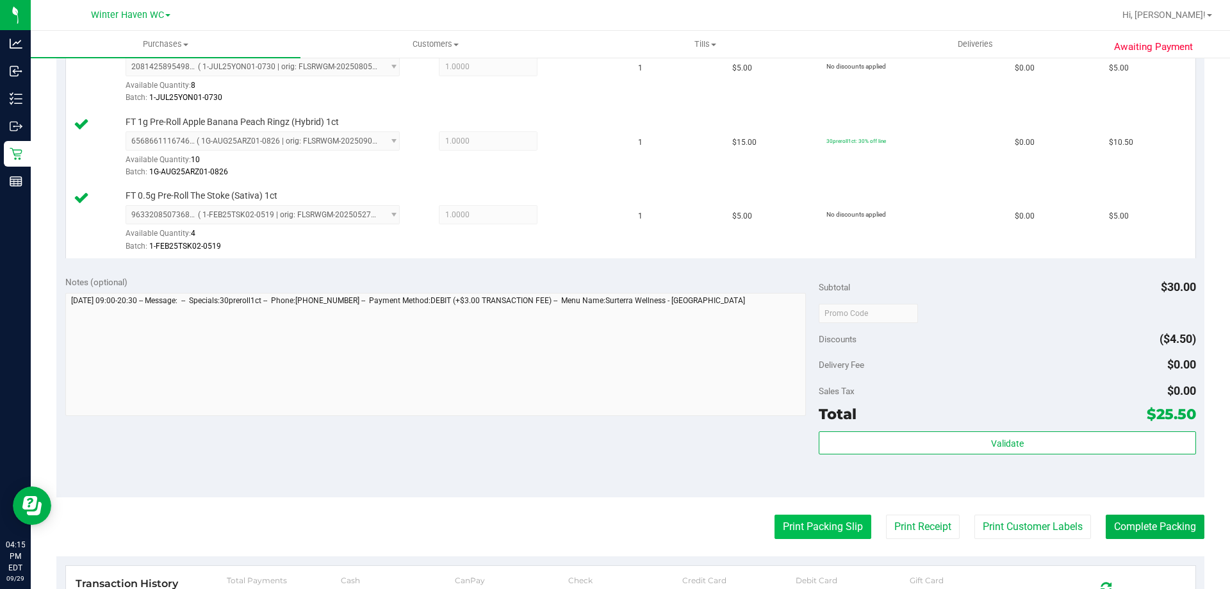
click at [787, 521] on button "Print Packing Slip" at bounding box center [822, 526] width 97 height 24
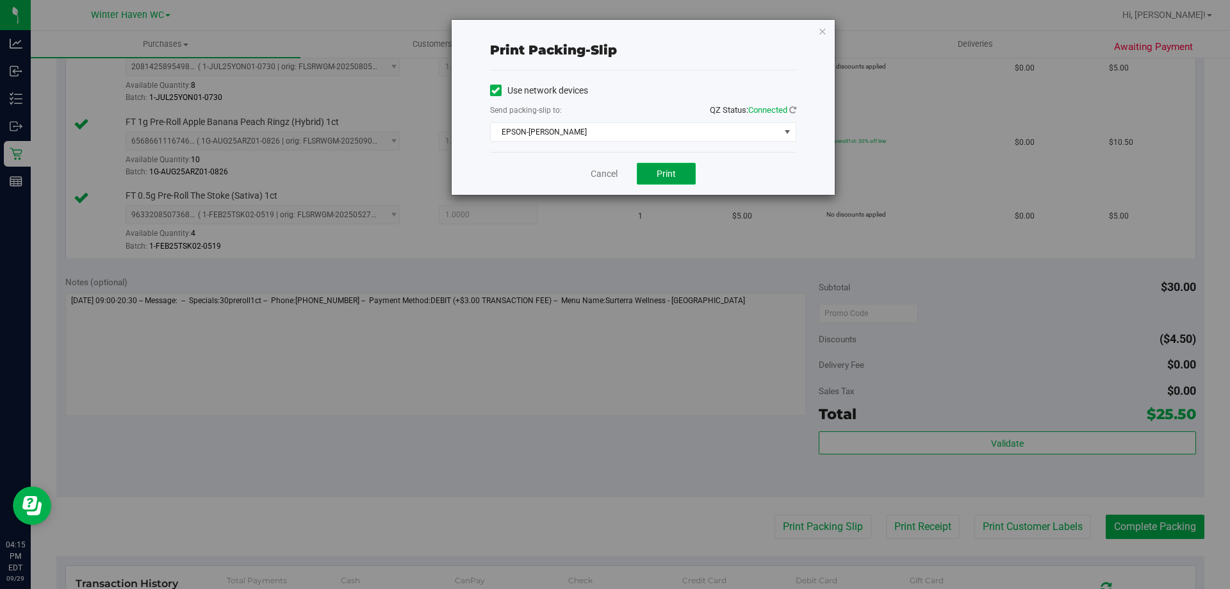
click at [660, 177] on span "Print" at bounding box center [665, 173] width 19 height 10
click at [612, 172] on link "Cancel" at bounding box center [604, 173] width 27 height 13
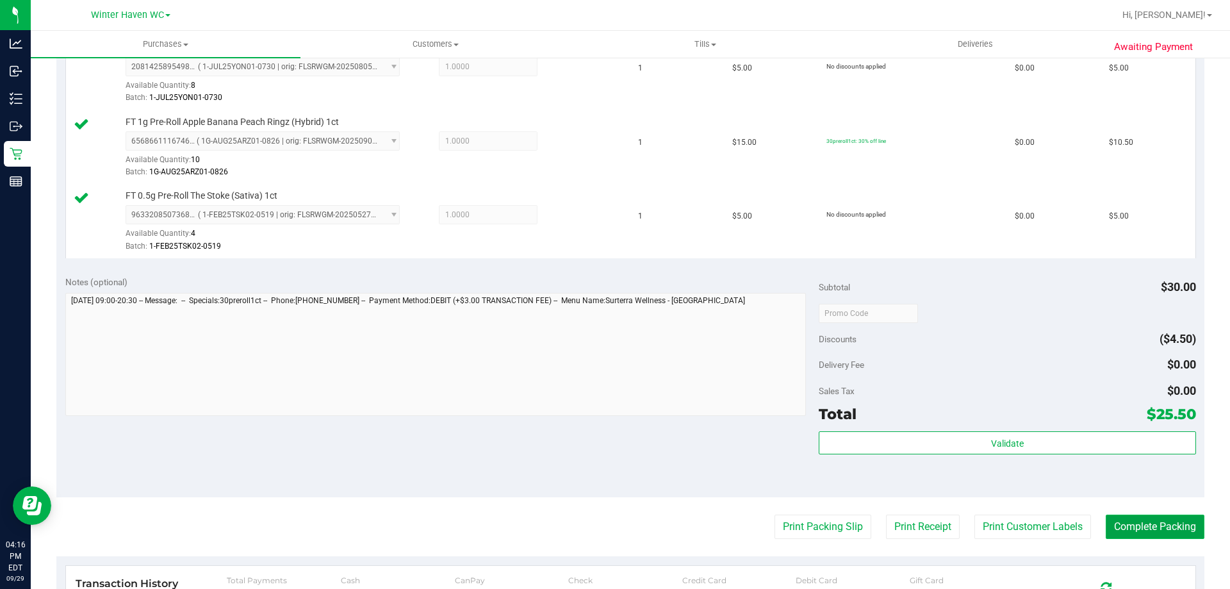
click at [1130, 525] on button "Complete Packing" at bounding box center [1154, 526] width 99 height 24
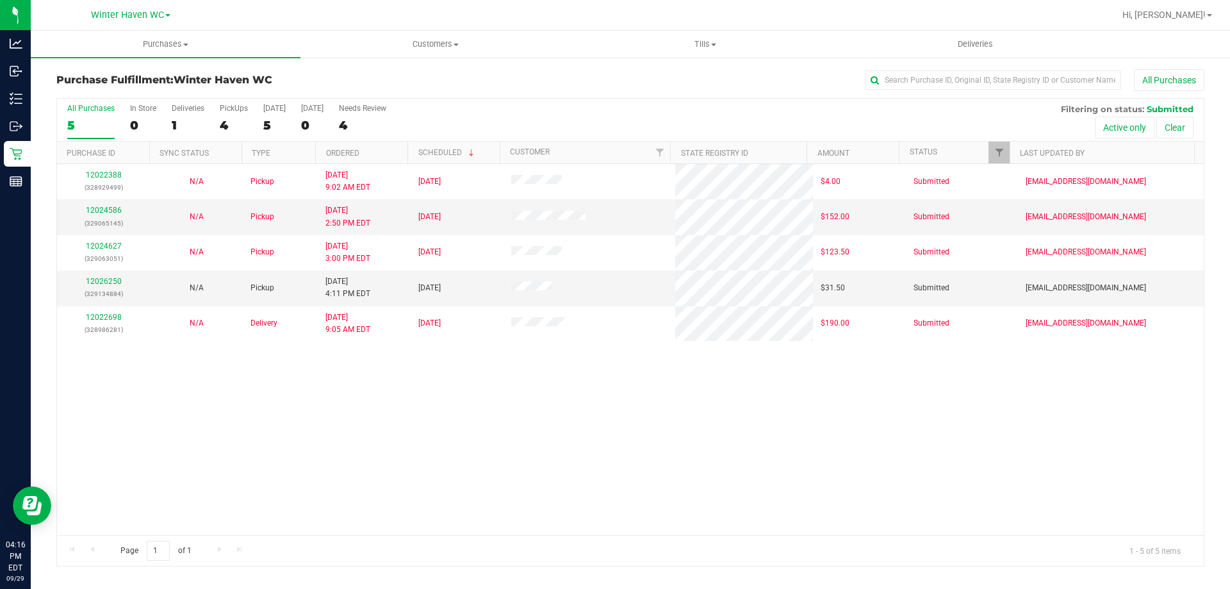
drag, startPoint x: 843, startPoint y: 527, endPoint x: 763, endPoint y: 490, distance: 88.3
click at [827, 518] on div "12022388 (328929499) N/A Pickup [DATE] 9:02 AM EDT 9/29/2025 $4.00 Submitted [E…" at bounding box center [630, 349] width 1146 height 371
click at [111, 278] on link "12026250" at bounding box center [104, 281] width 36 height 9
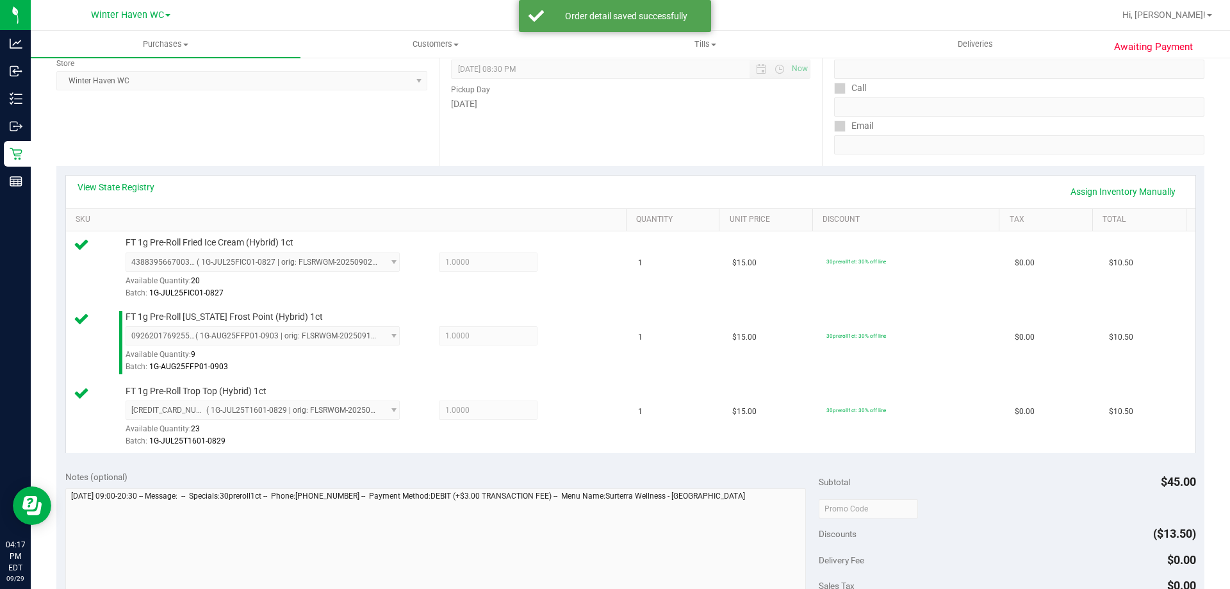
scroll to position [320, 0]
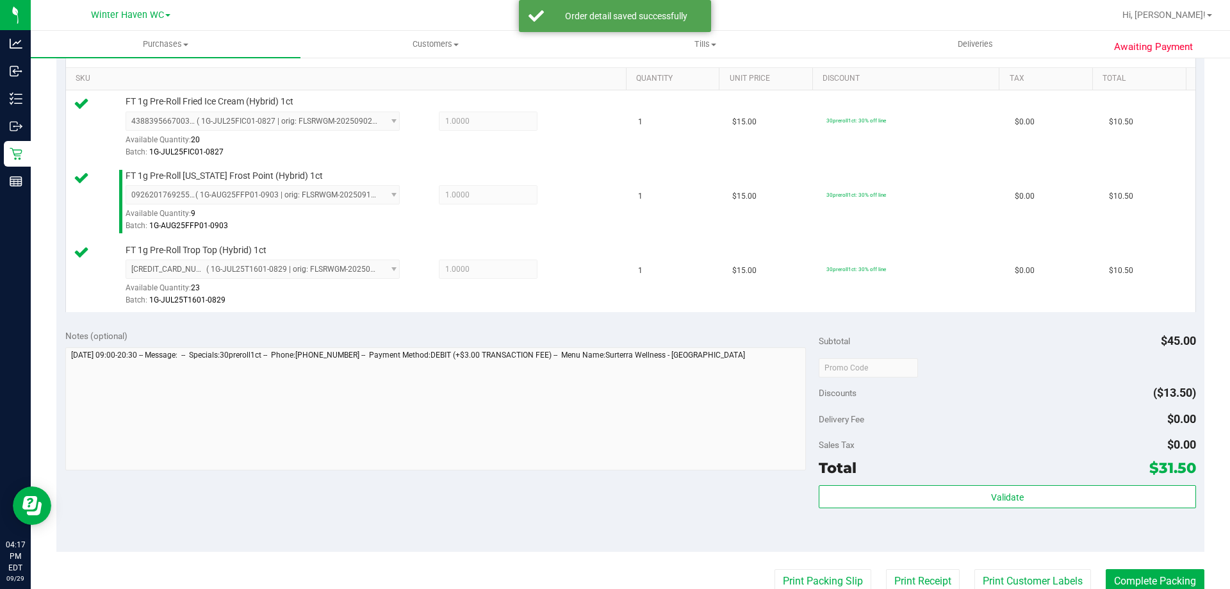
click at [1044, 509] on div "Validate" at bounding box center [1007, 497] width 377 height 24
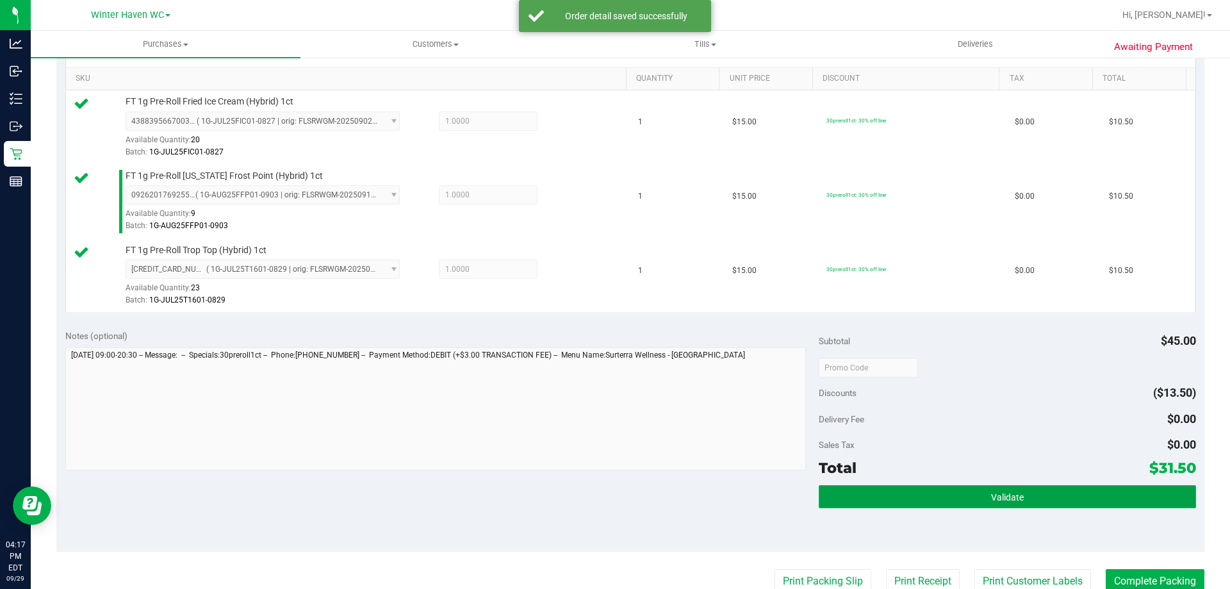
click at [1037, 504] on button "Validate" at bounding box center [1007, 496] width 377 height 23
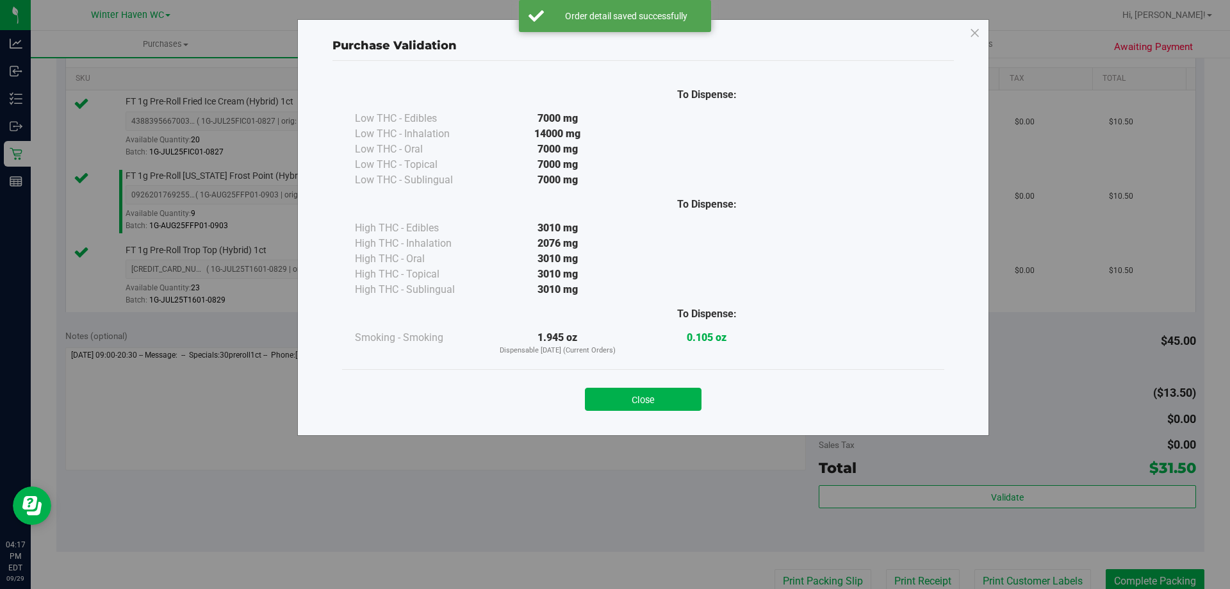
click at [707, 389] on div "Close" at bounding box center [643, 395] width 583 height 32
click at [694, 398] on button "Close" at bounding box center [643, 398] width 117 height 23
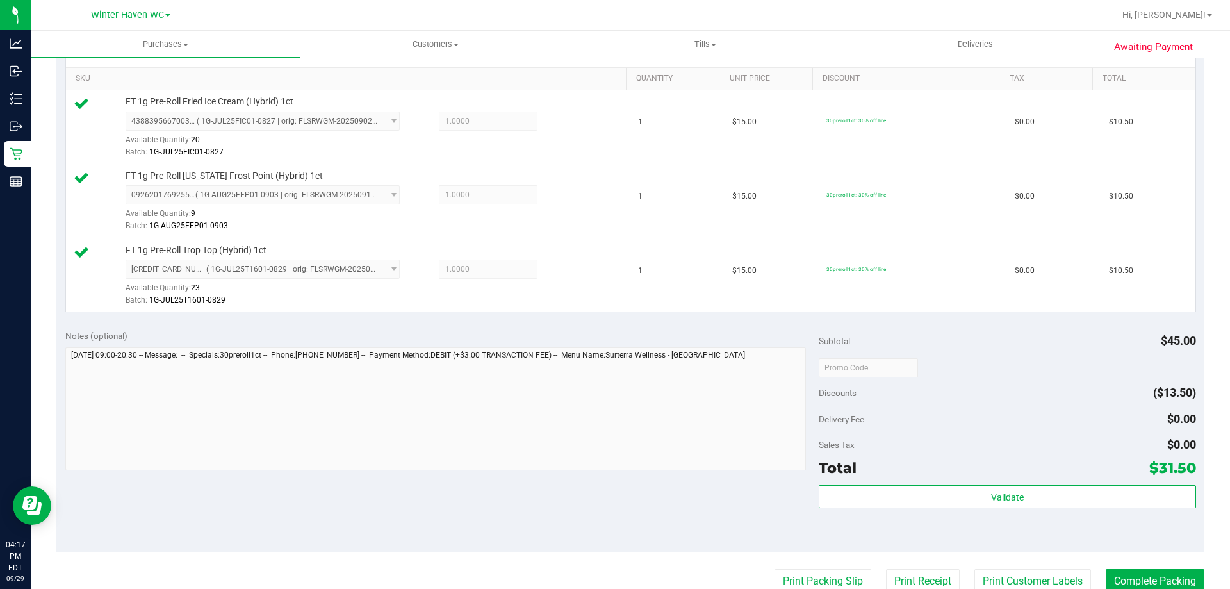
click at [1028, 389] on div "Discounts ($13.50)" at bounding box center [1007, 392] width 377 height 23
click at [833, 572] on button "Print Packing Slip" at bounding box center [822, 581] width 97 height 24
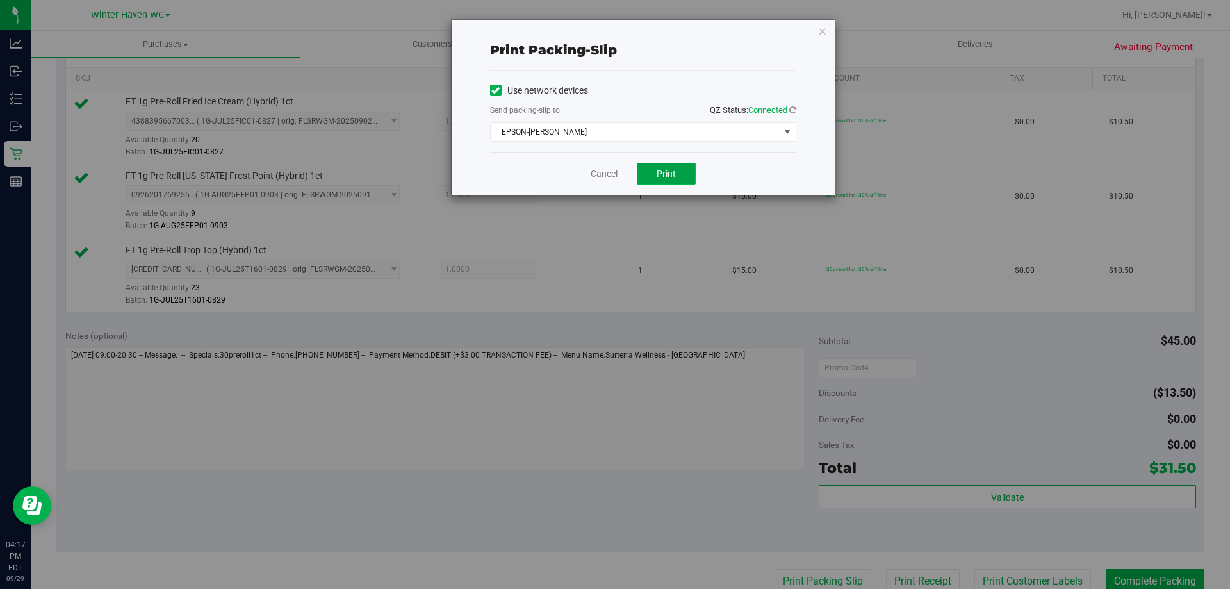
click at [651, 175] on button "Print" at bounding box center [666, 174] width 59 height 22
click at [592, 170] on link "Cancel" at bounding box center [604, 173] width 27 height 13
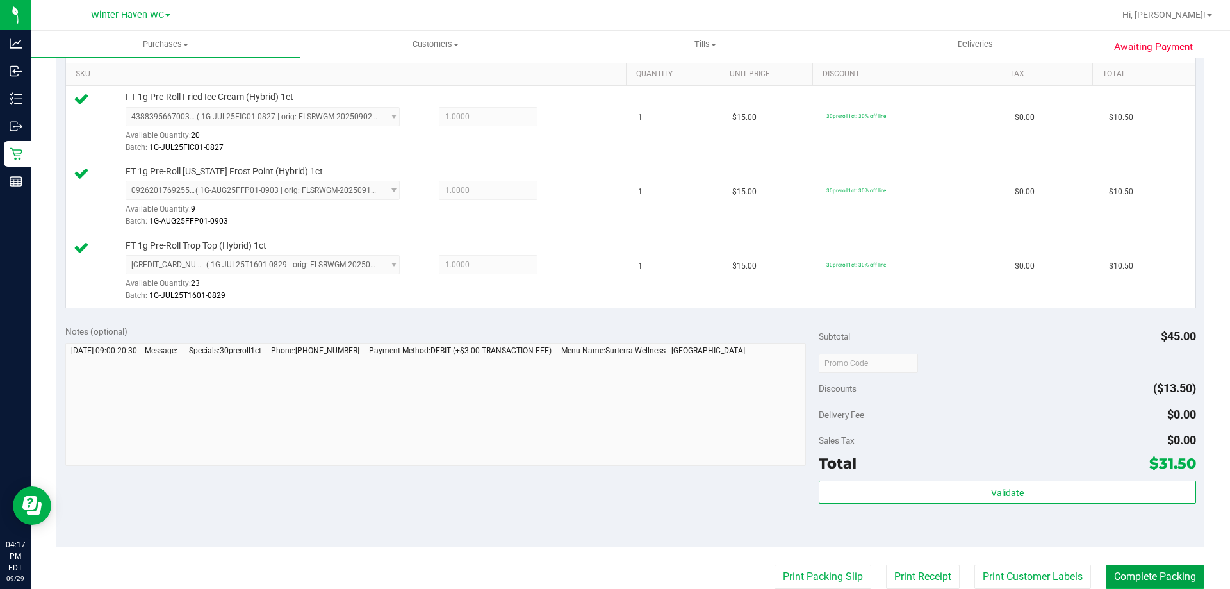
click at [1140, 569] on button "Complete Packing" at bounding box center [1154, 576] width 99 height 24
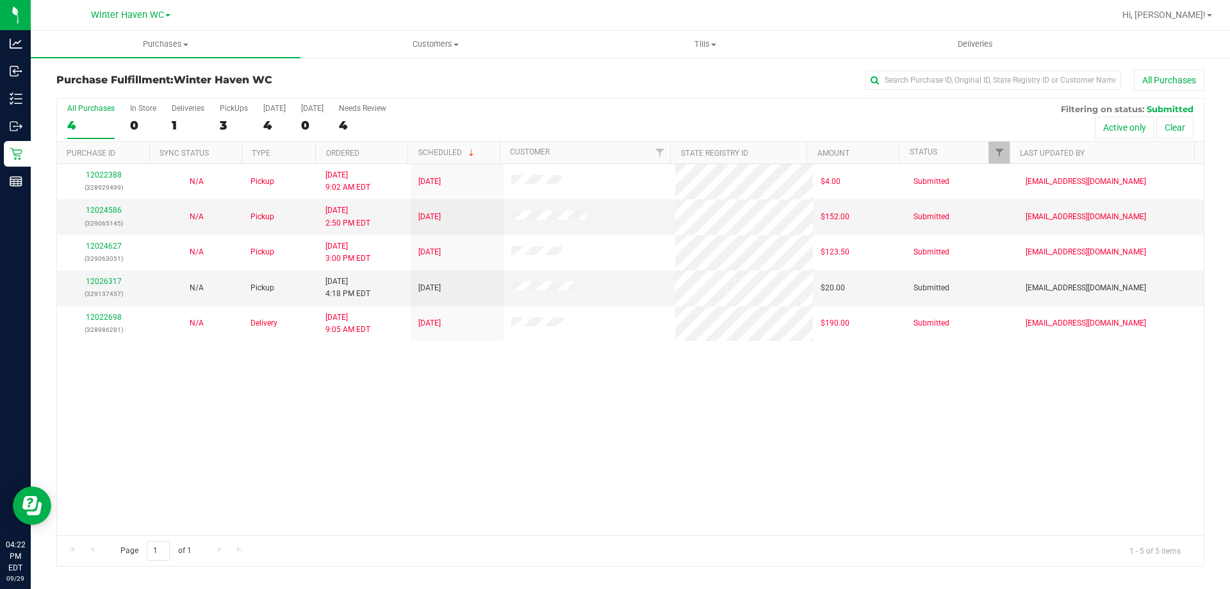
click at [419, 395] on div "12022388 (328929499) N/A Pickup [DATE] 9:02 AM EDT 9/29/2025 $4.00 Submitted [E…" at bounding box center [630, 349] width 1146 height 371
click at [112, 286] on div "12026317 (329137457)" at bounding box center [103, 287] width 77 height 24
click at [112, 281] on link "12026317" at bounding box center [104, 281] width 36 height 9
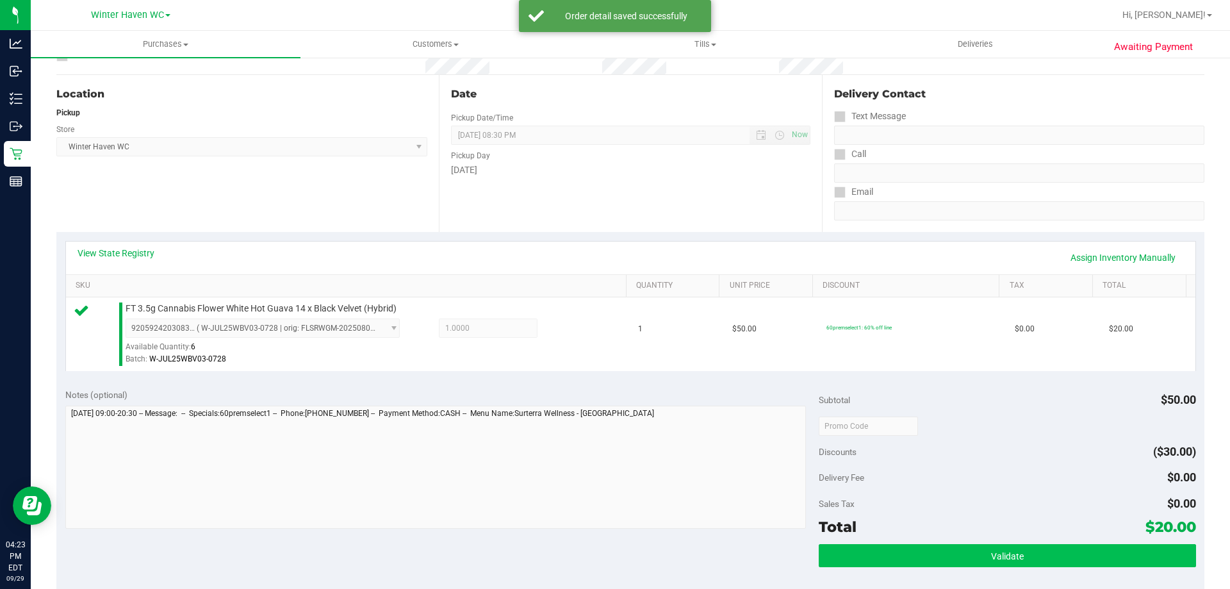
scroll to position [256, 0]
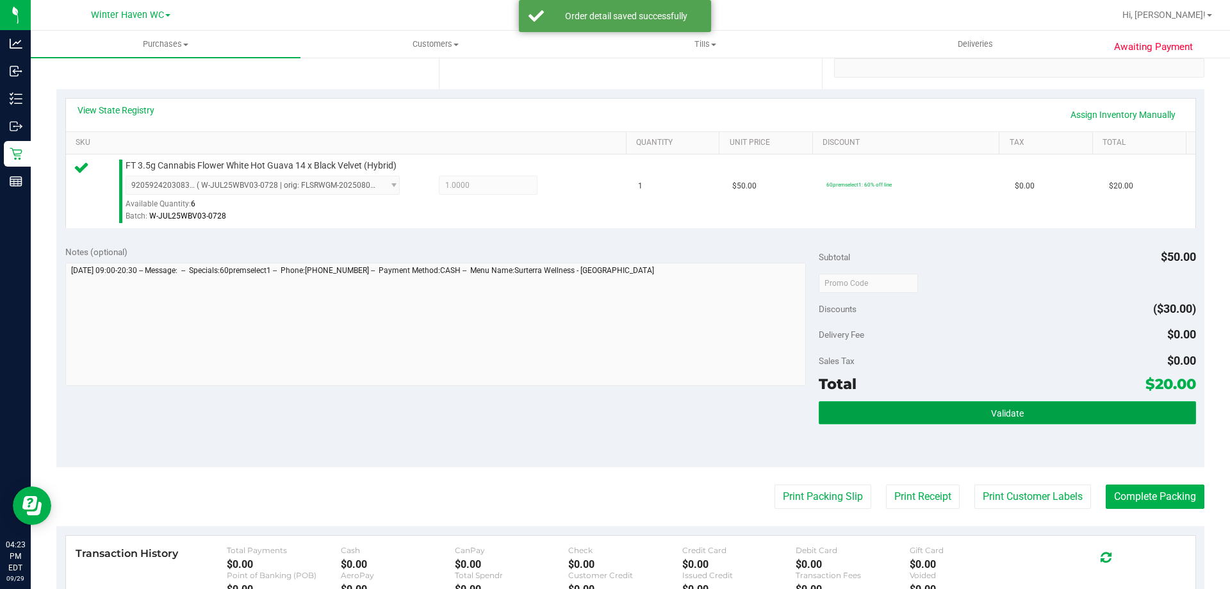
click at [972, 412] on button "Validate" at bounding box center [1007, 412] width 377 height 23
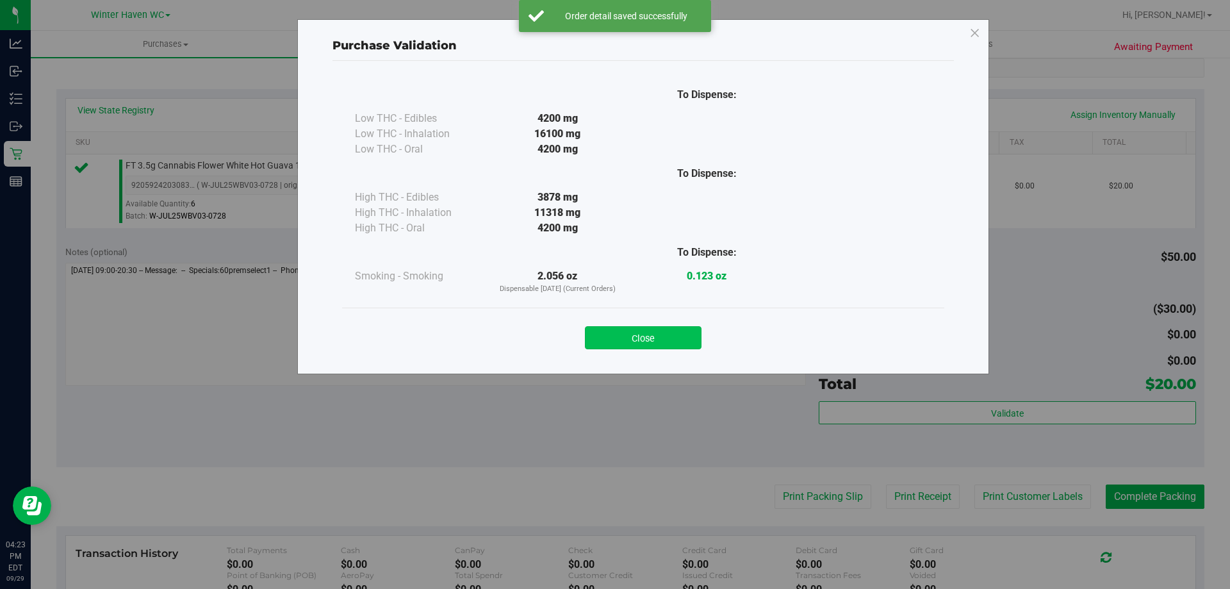
click at [643, 332] on button "Close" at bounding box center [643, 337] width 117 height 23
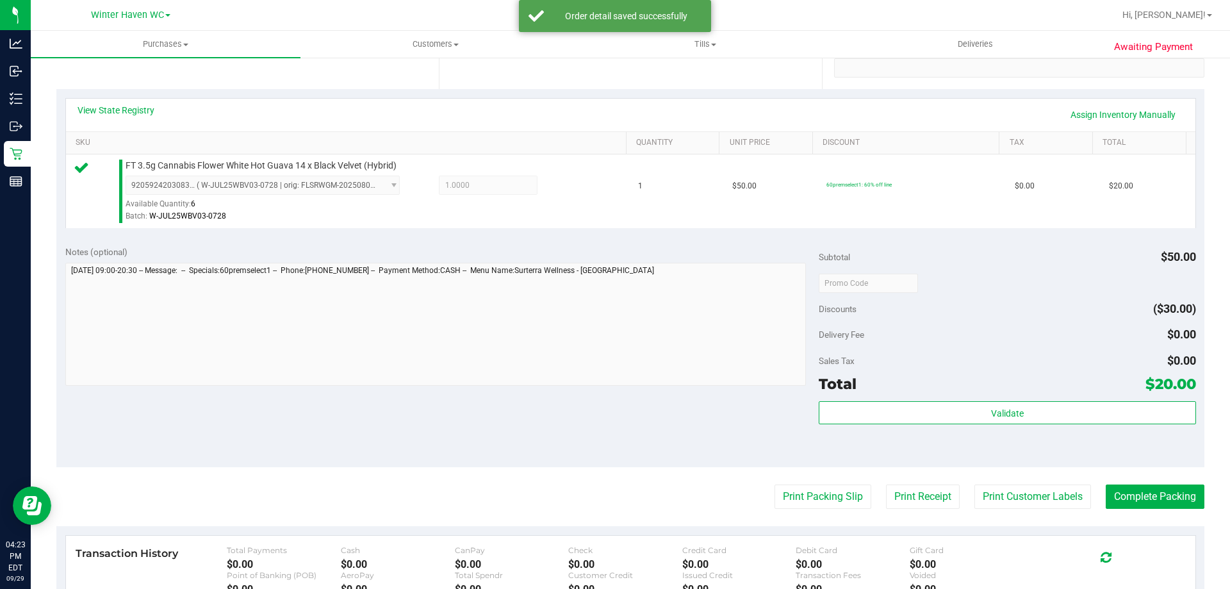
drag, startPoint x: 674, startPoint y: 410, endPoint x: 763, endPoint y: 476, distance: 110.8
click at [674, 411] on div "Notes (optional) Subtotal $50.00 Discounts ($30.00) Delivery Fee $0.00 Sales Ta…" at bounding box center [630, 351] width 1148 height 231
click at [780, 485] on button "Print Packing Slip" at bounding box center [822, 496] width 97 height 24
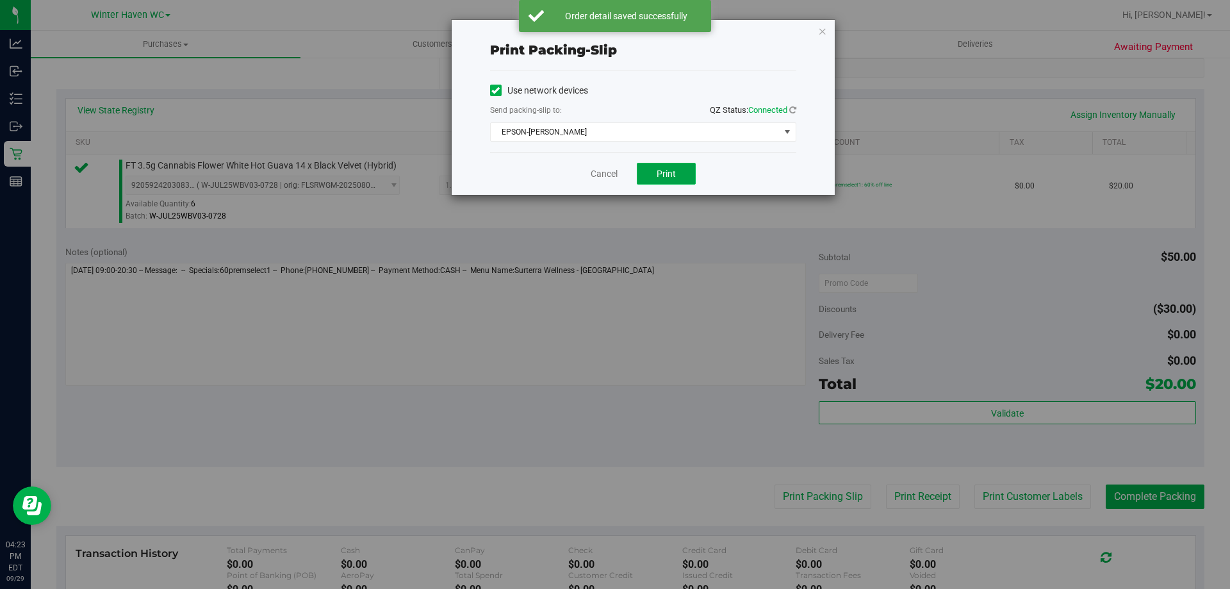
click at [684, 168] on button "Print" at bounding box center [666, 174] width 59 height 22
click at [614, 174] on link "Cancel" at bounding box center [604, 173] width 27 height 13
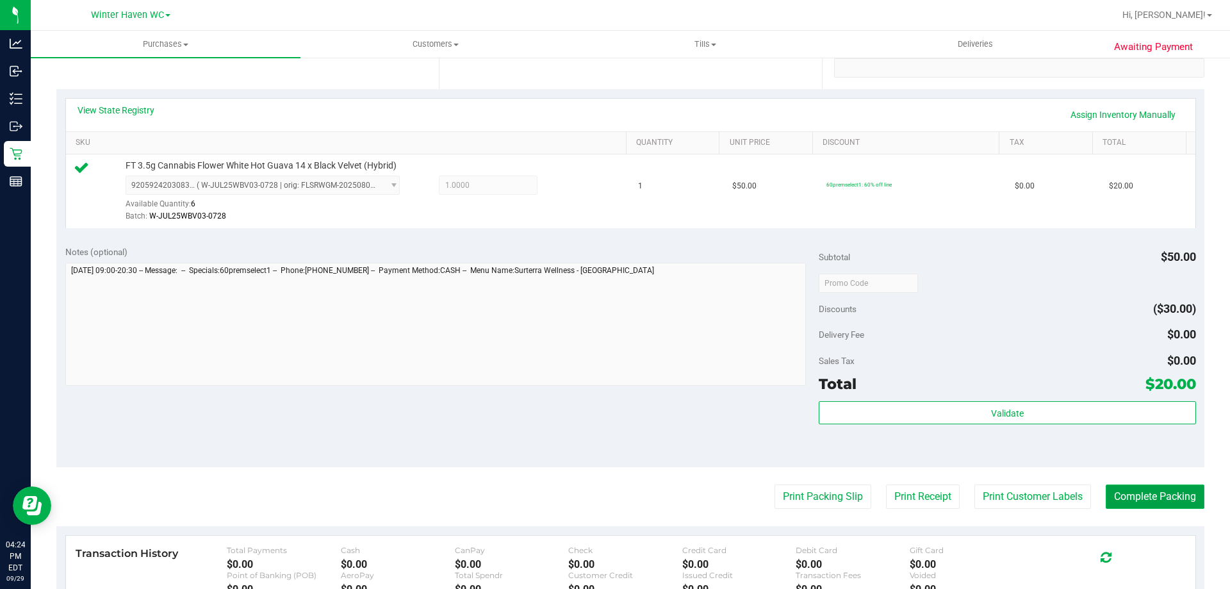
click at [1121, 509] on button "Complete Packing" at bounding box center [1154, 496] width 99 height 24
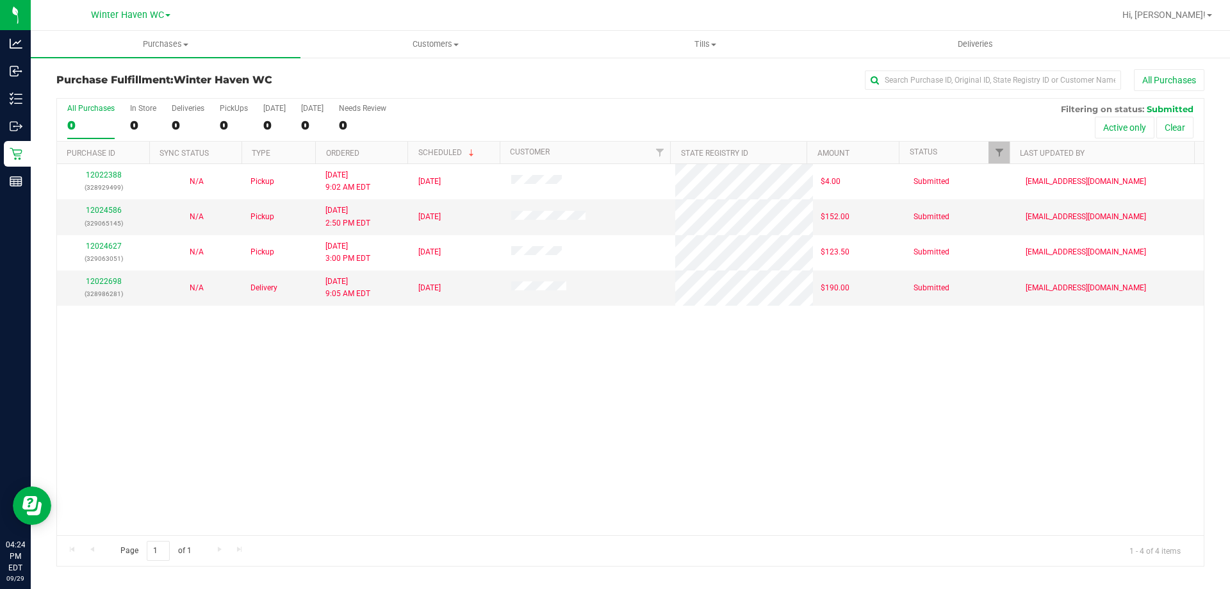
click at [1154, 323] on div "12022388 (328929499) N/A Pickup [DATE] 9:02 AM EDT 9/29/2025 $4.00 Submitted [E…" at bounding box center [630, 349] width 1146 height 371
click at [338, 339] on div "12022388 (328929499) N/A Pickup [DATE] 9:02 AM EDT 9/29/2025 $4.00 Submitted [E…" at bounding box center [630, 349] width 1146 height 371
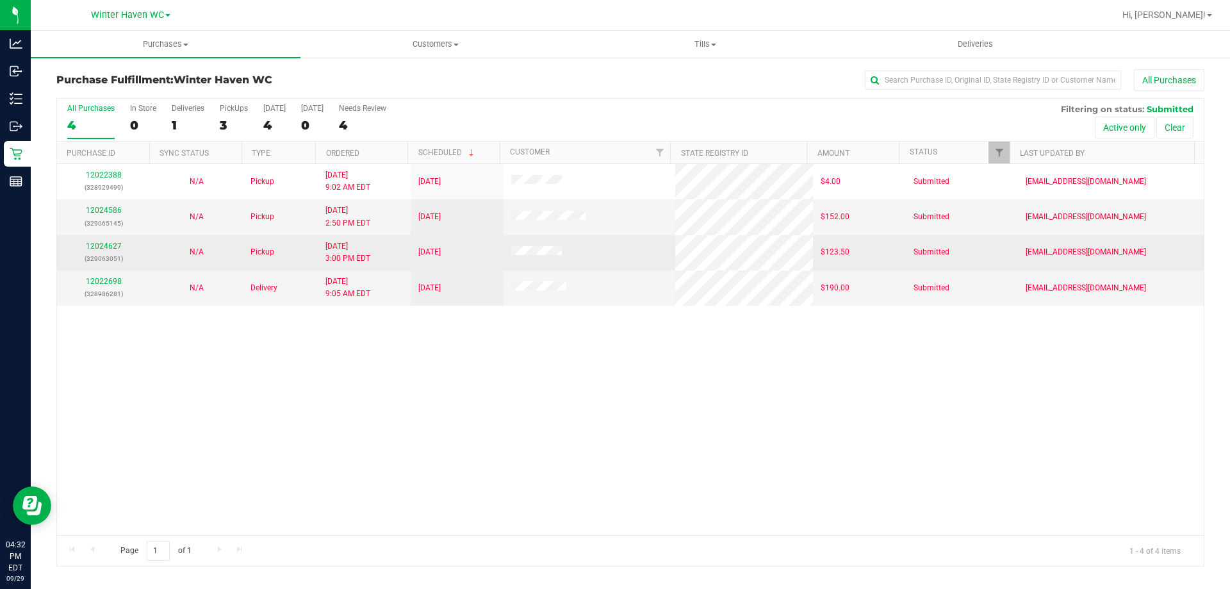
click at [112, 251] on div "12024627 (329063051)" at bounding box center [103, 252] width 77 height 24
click at [112, 249] on link "12024627" at bounding box center [104, 245] width 36 height 9
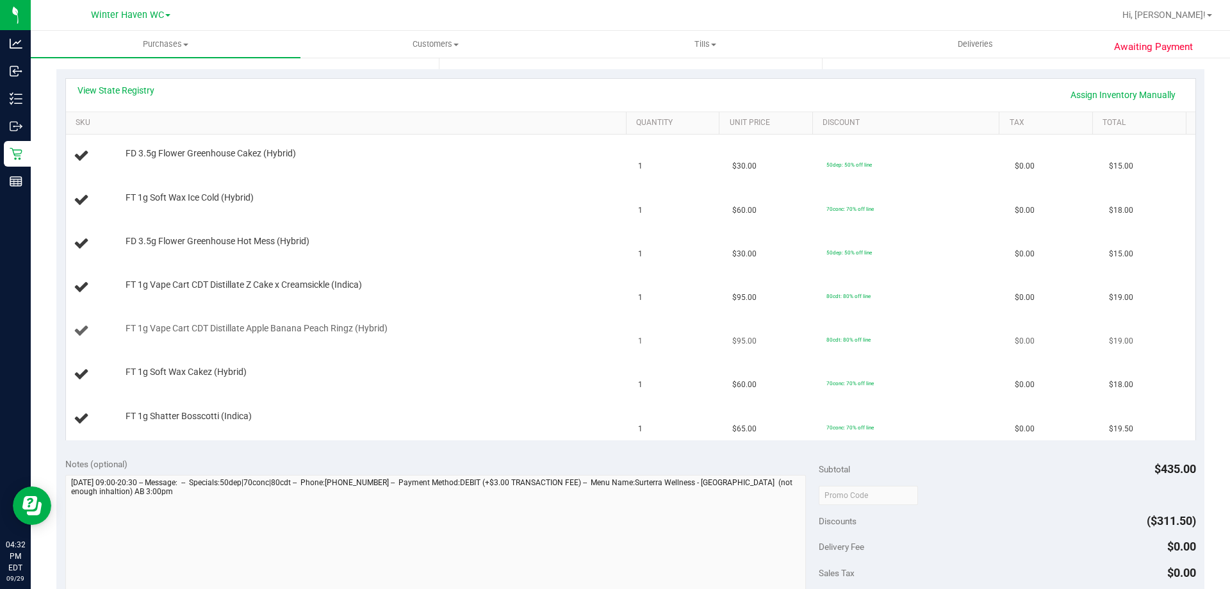
scroll to position [192, 0]
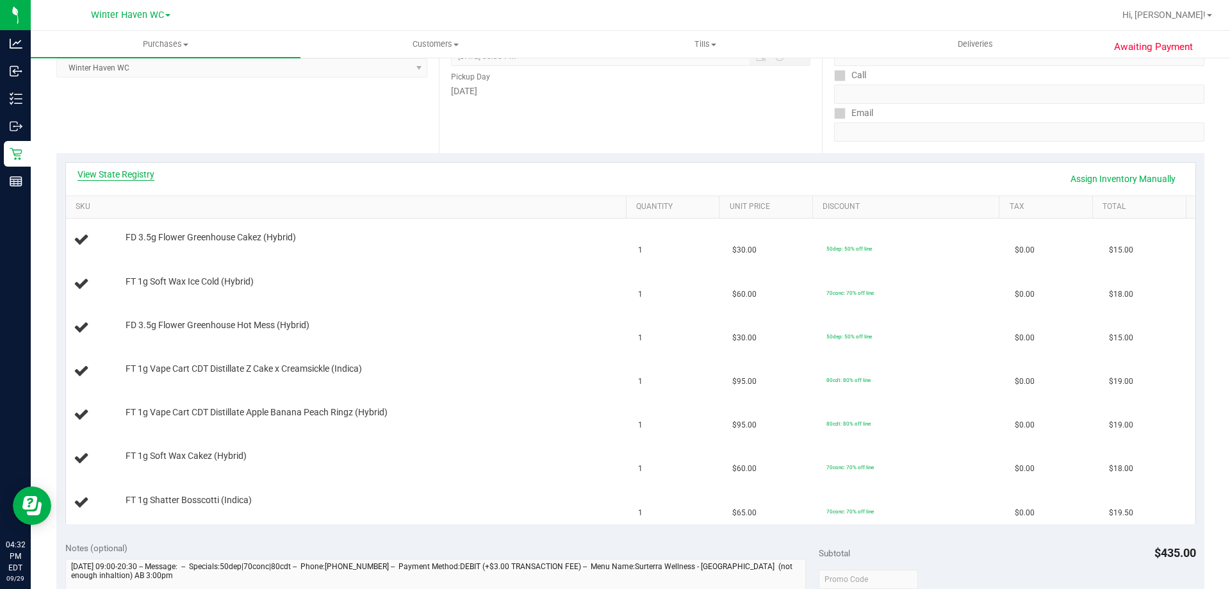
click at [124, 175] on link "View State Registry" at bounding box center [115, 174] width 77 height 13
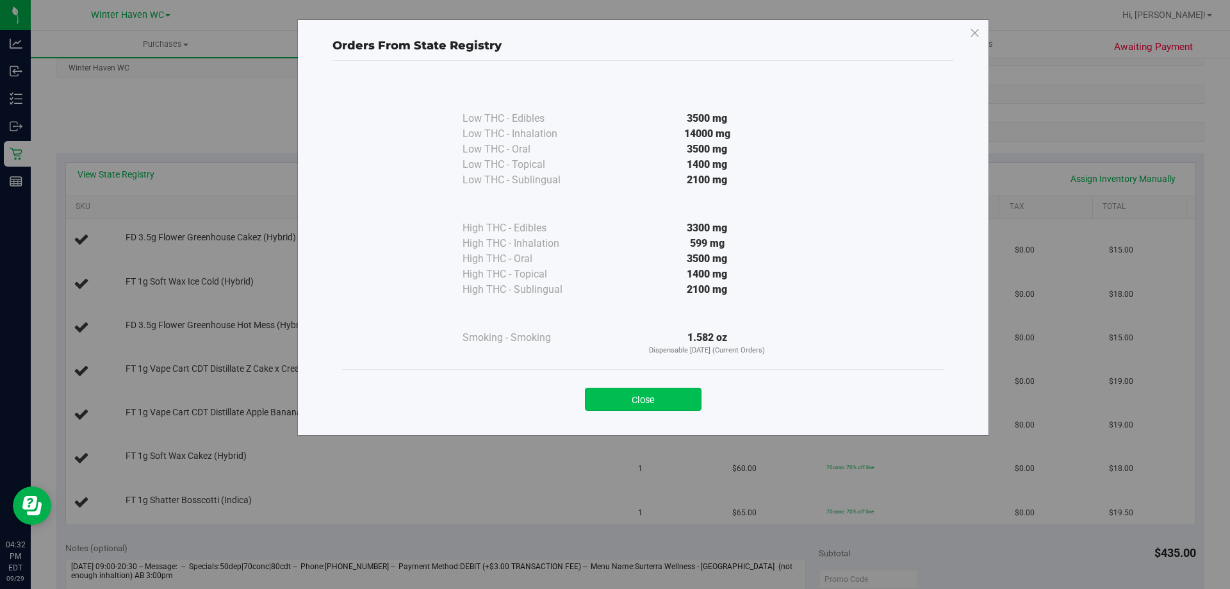
click at [672, 396] on button "Close" at bounding box center [643, 398] width 117 height 23
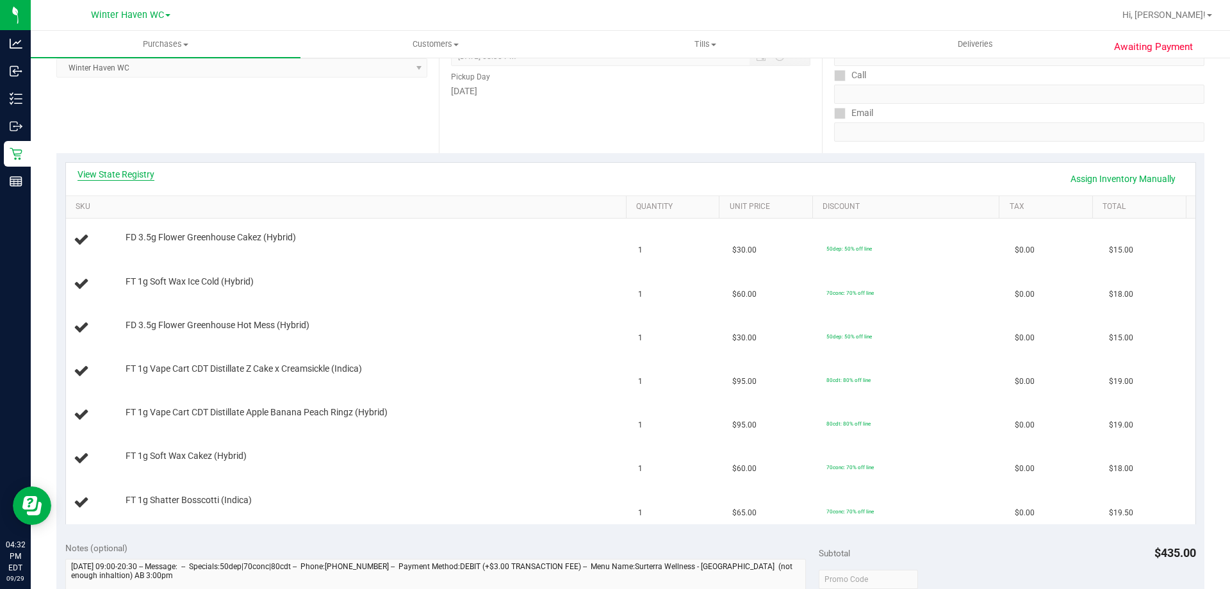
click at [141, 170] on link "View State Registry" at bounding box center [115, 174] width 77 height 13
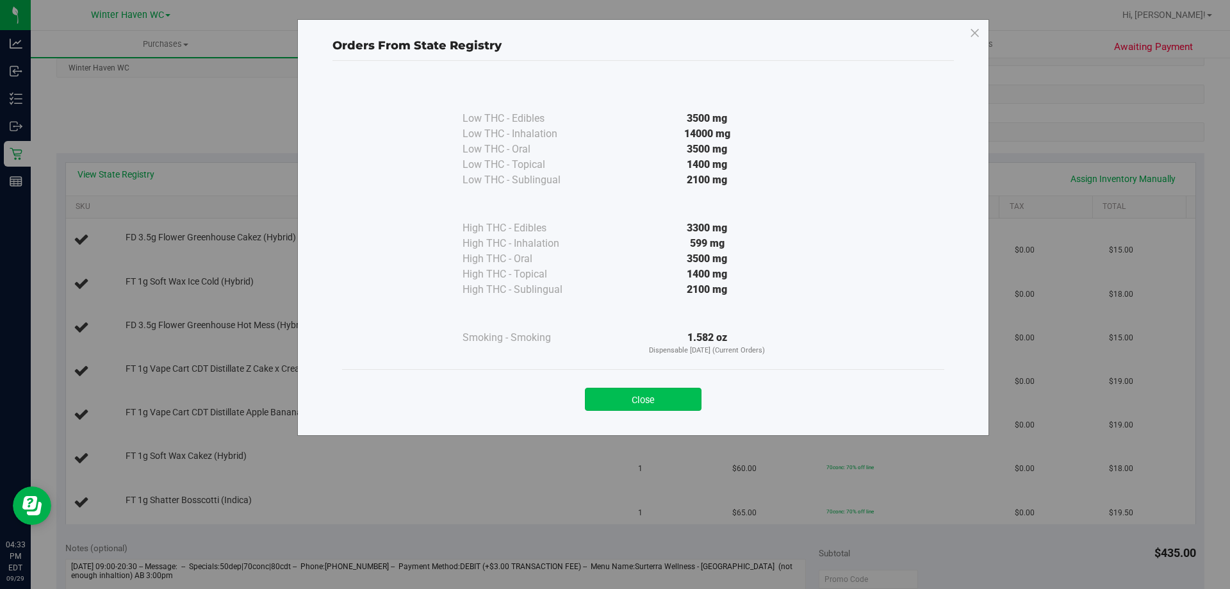
click at [651, 397] on button "Close" at bounding box center [643, 398] width 117 height 23
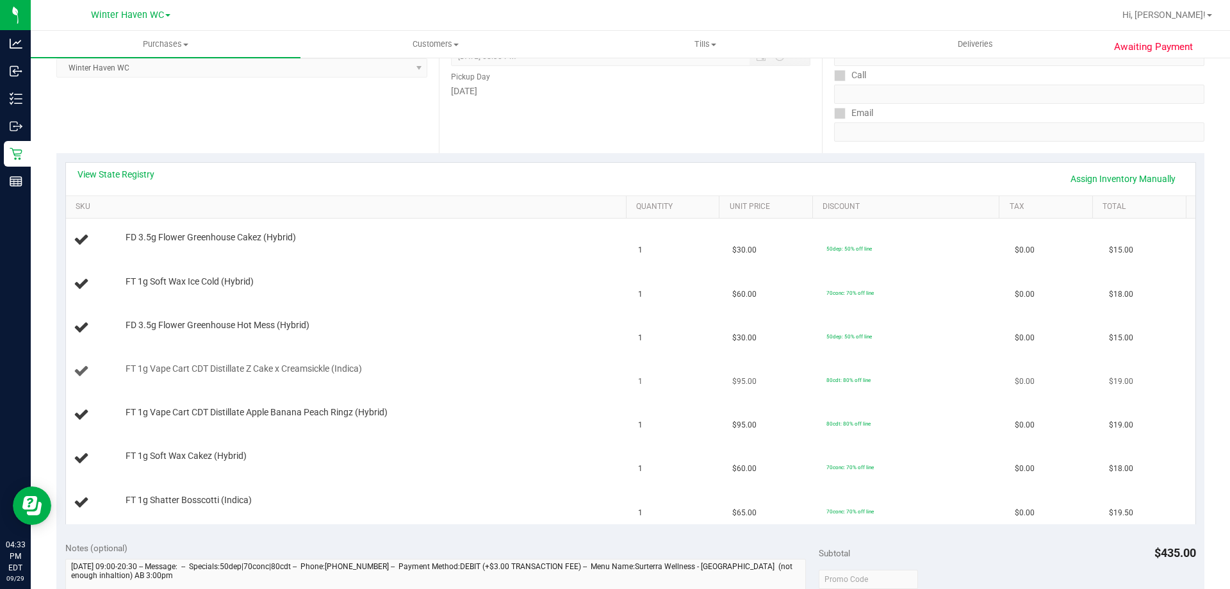
scroll to position [0, 0]
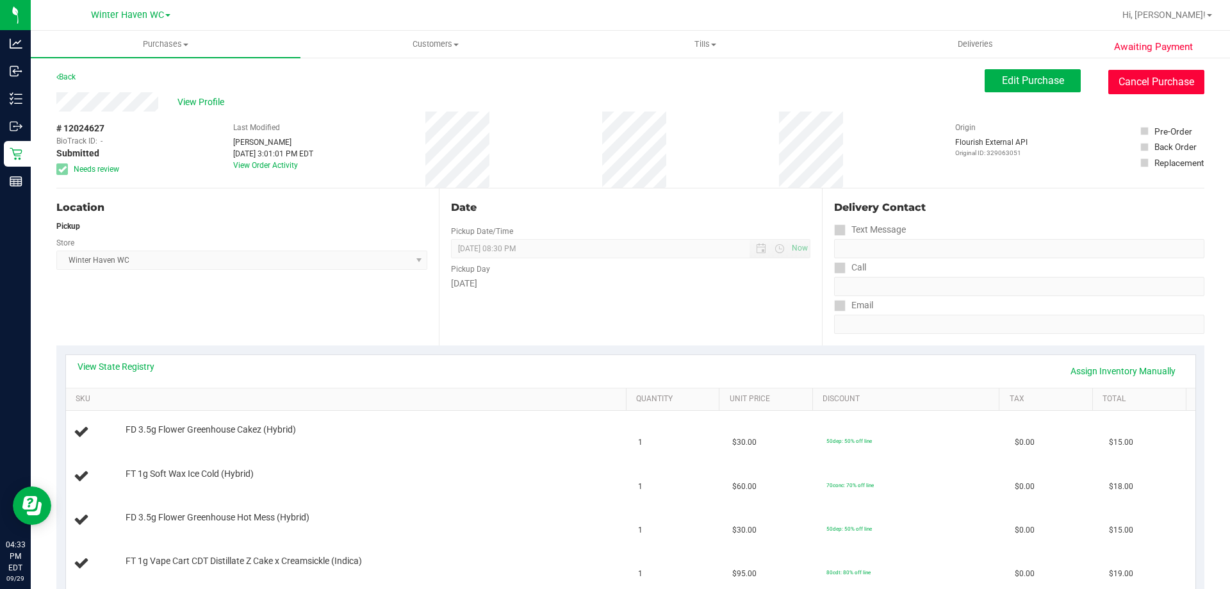
click at [1164, 72] on button "Cancel Purchase" at bounding box center [1156, 82] width 96 height 24
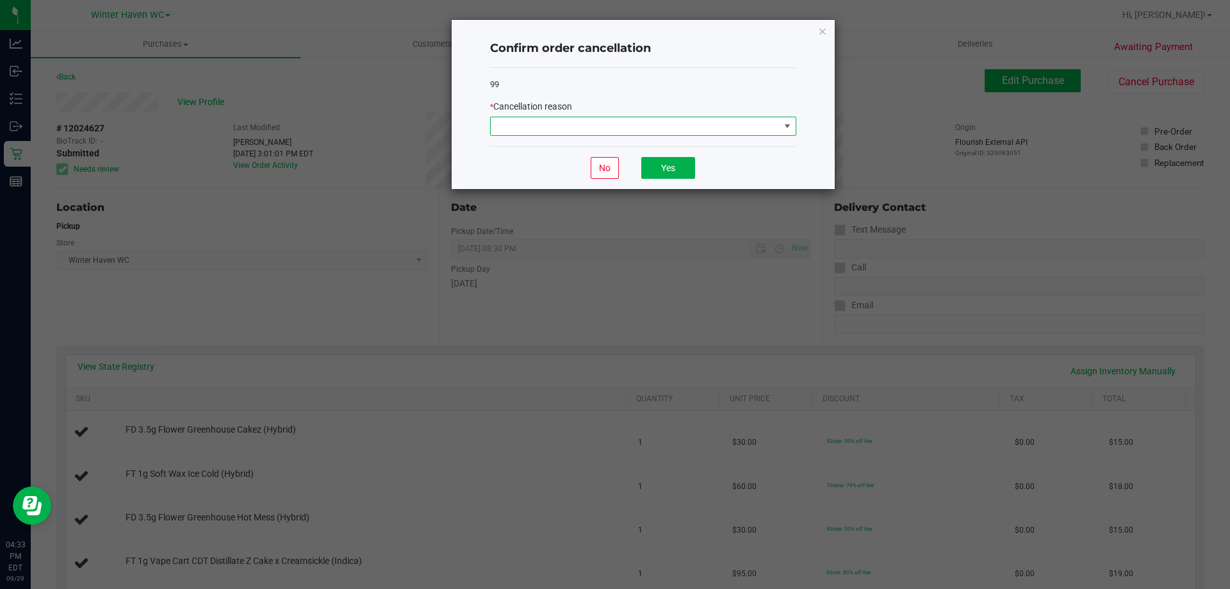
click at [728, 136] on span at bounding box center [643, 126] width 306 height 19
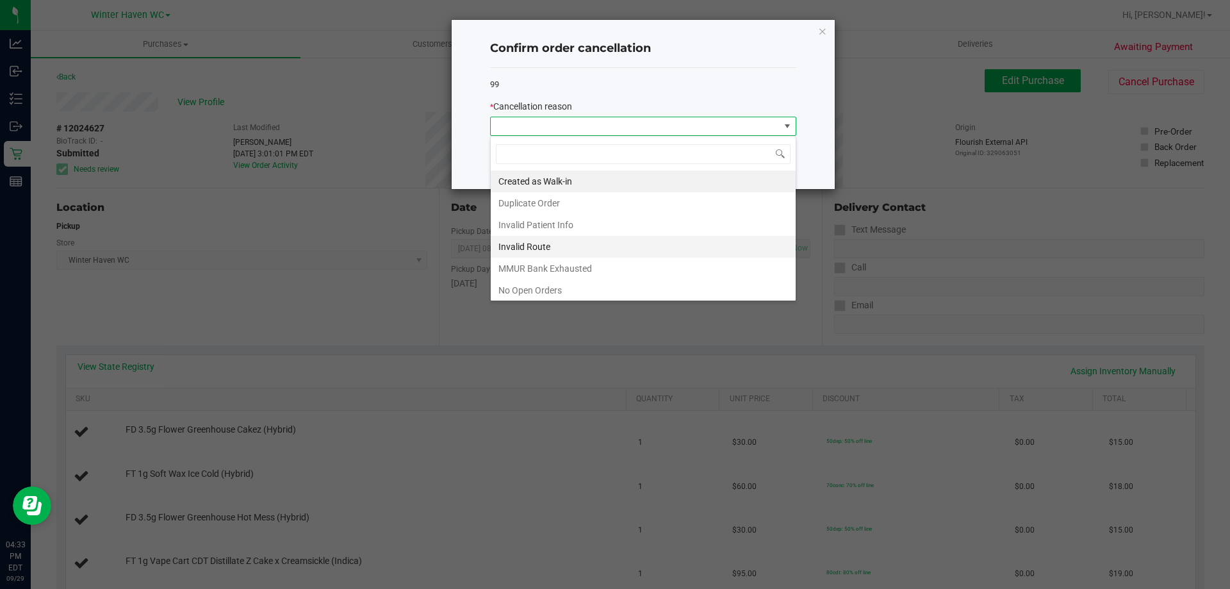
scroll to position [90, 0]
click at [521, 239] on li "Other" at bounding box center [643, 244] width 305 height 22
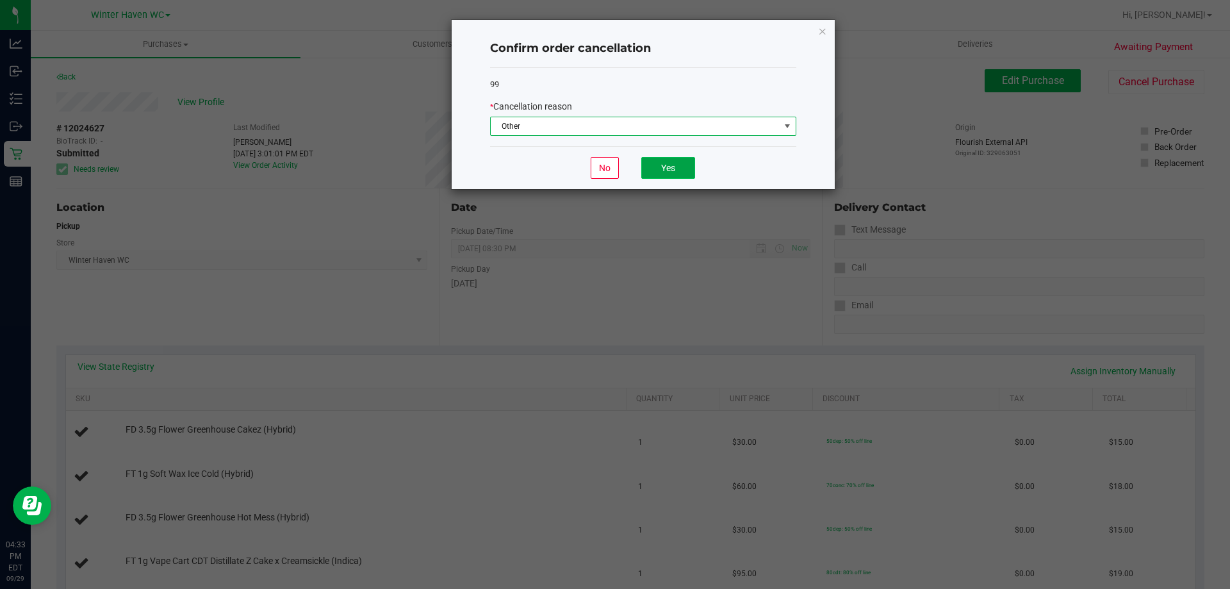
click at [653, 168] on button "Yes" at bounding box center [668, 168] width 54 height 22
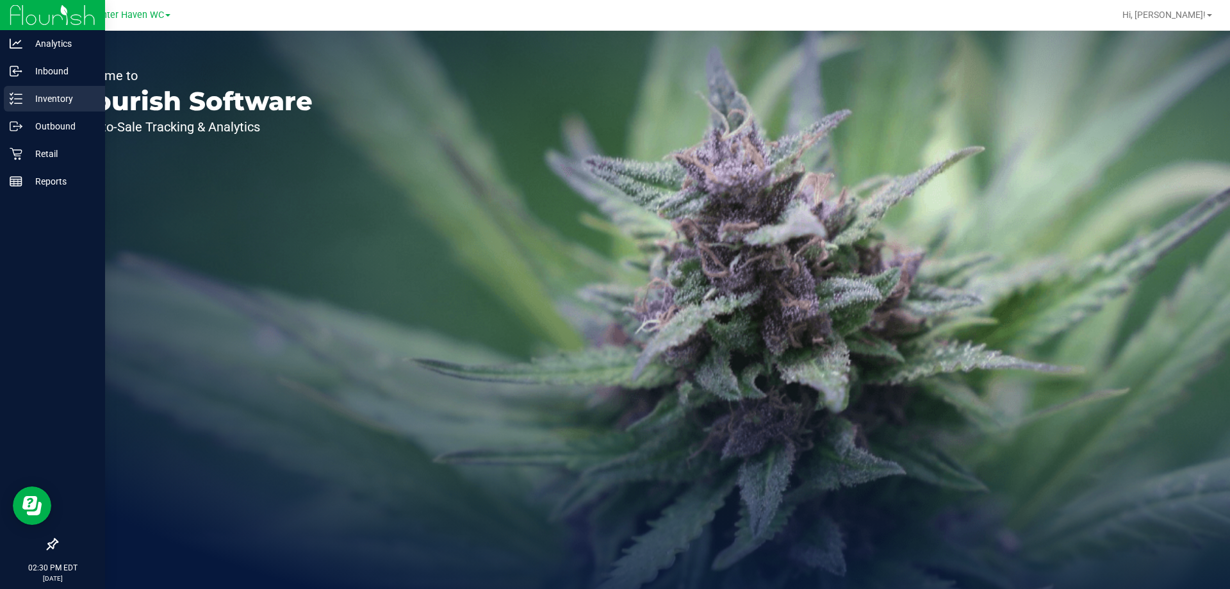
click at [24, 88] on div "Inventory" at bounding box center [54, 99] width 101 height 26
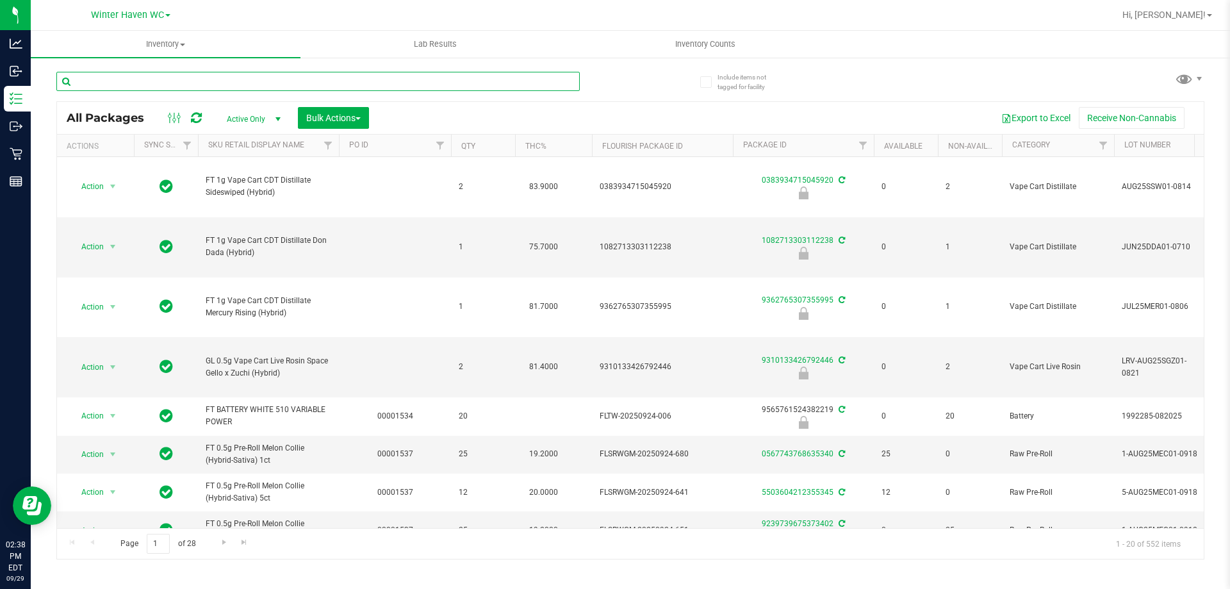
click at [184, 90] on input "text" at bounding box center [317, 81] width 523 height 19
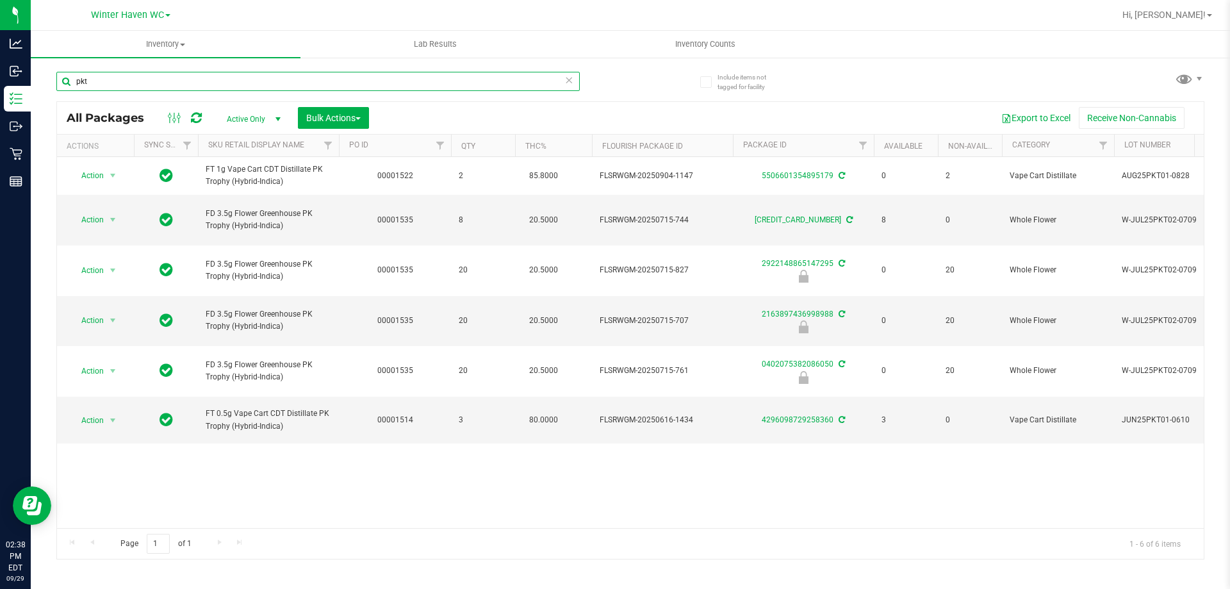
click at [129, 88] on input "pkt" at bounding box center [317, 81] width 523 height 19
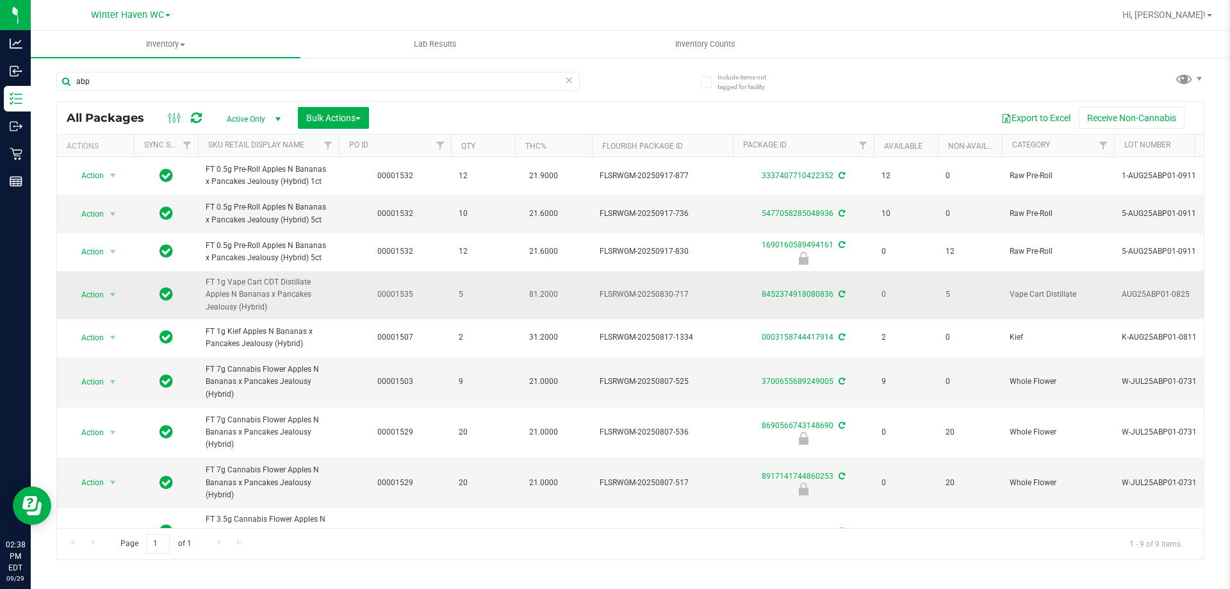
drag, startPoint x: 277, startPoint y: 304, endPoint x: 198, endPoint y: 282, distance: 82.4
click at [198, 282] on td "FT 1g Vape Cart CDT Distillate Apples N Bananas x Pancakes Jealousy (Hybrid)" at bounding box center [268, 295] width 141 height 48
copy span "FT 1g Vape Cart CDT Distillate Apples N Bananas x Pancakes Jealousy (Hybrid)"
click at [144, 91] on div "abp" at bounding box center [317, 86] width 523 height 29
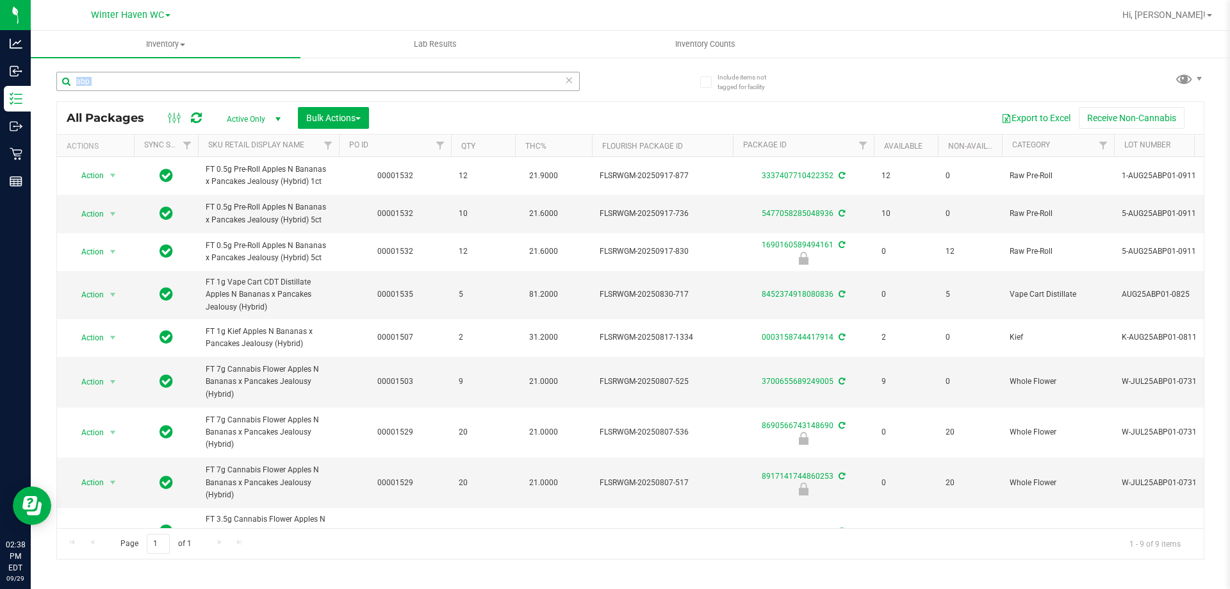
click at [144, 90] on div "abp" at bounding box center [317, 86] width 523 height 29
click at [143, 84] on input "abp" at bounding box center [317, 81] width 523 height 19
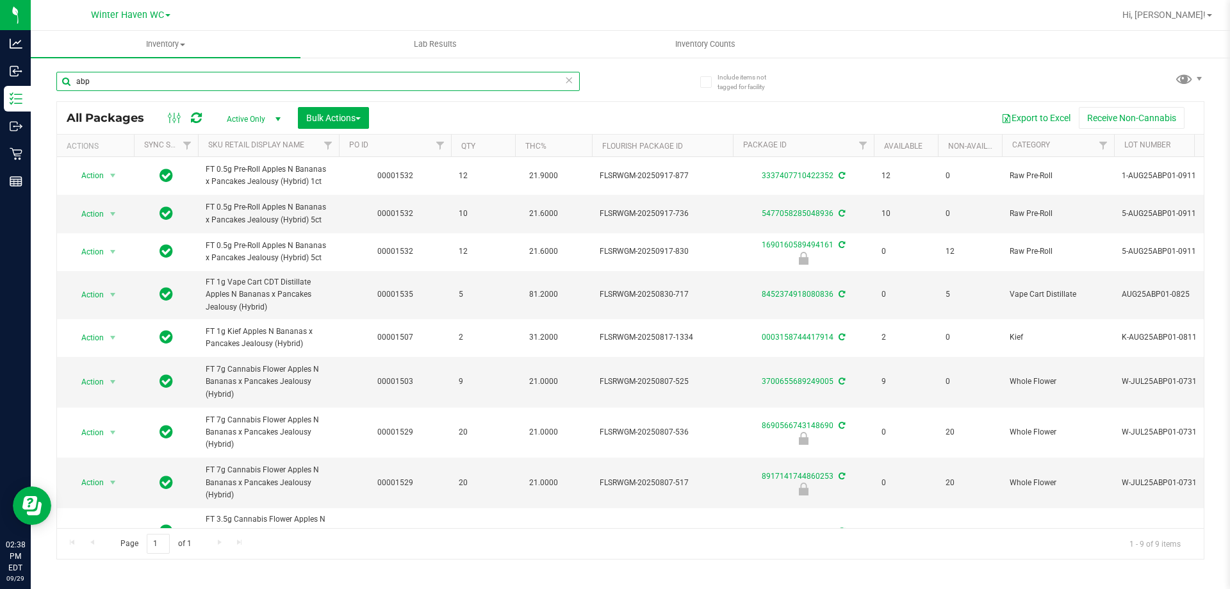
click at [143, 84] on input "abp" at bounding box center [317, 81] width 523 height 19
paste input "FT 1g Vape Cart CDT Distillate Apples N Bananas x Pancakes Jealousy (Hybrid)"
click at [147, 95] on div "FT 1g Vape Cart CDT Distillate Apples N Bananas x Pancakes Jealousy (Hybrid)" at bounding box center [317, 86] width 523 height 29
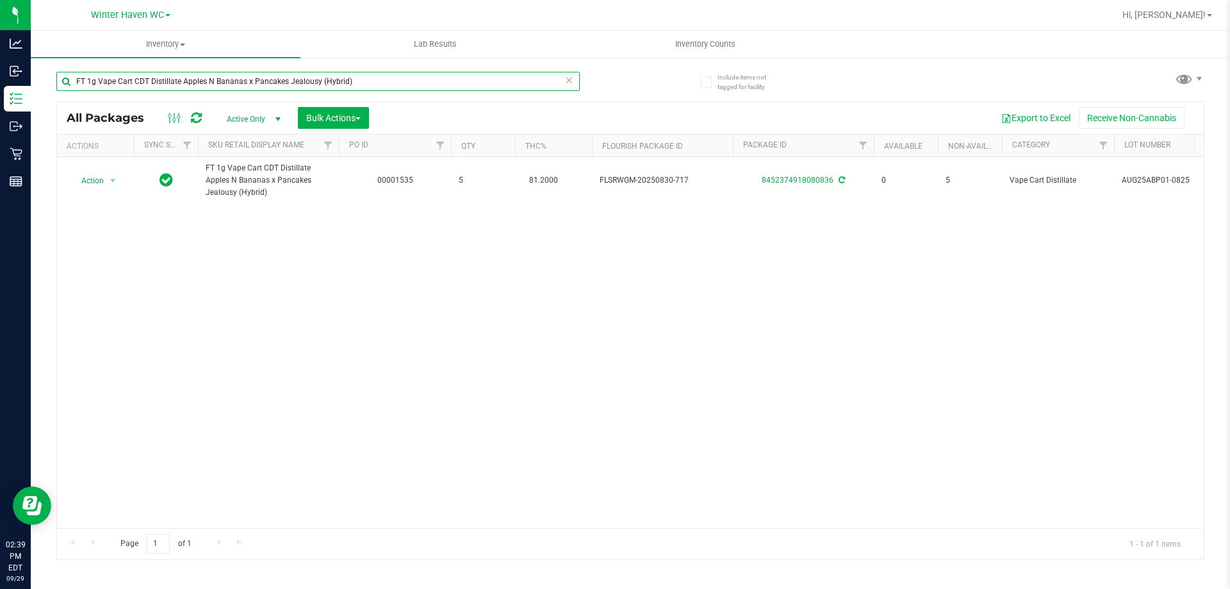
click at [311, 76] on input "FT 1g Vape Cart CDT Distillate Apples N Bananas x Pancakes Jealousy (Hybrid)" at bounding box center [317, 81] width 523 height 19
type input "4803332423842741"
click at [530, 97] on div "4803332423842741" at bounding box center [317, 86] width 523 height 29
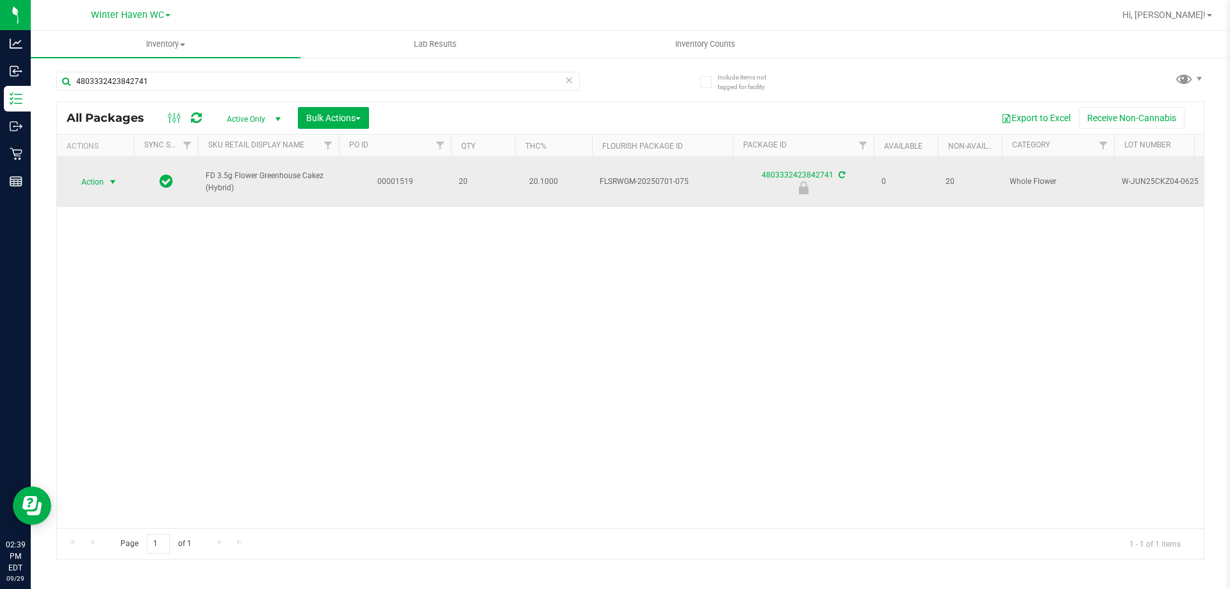
click at [94, 174] on span "Action" at bounding box center [87, 182] width 35 height 18
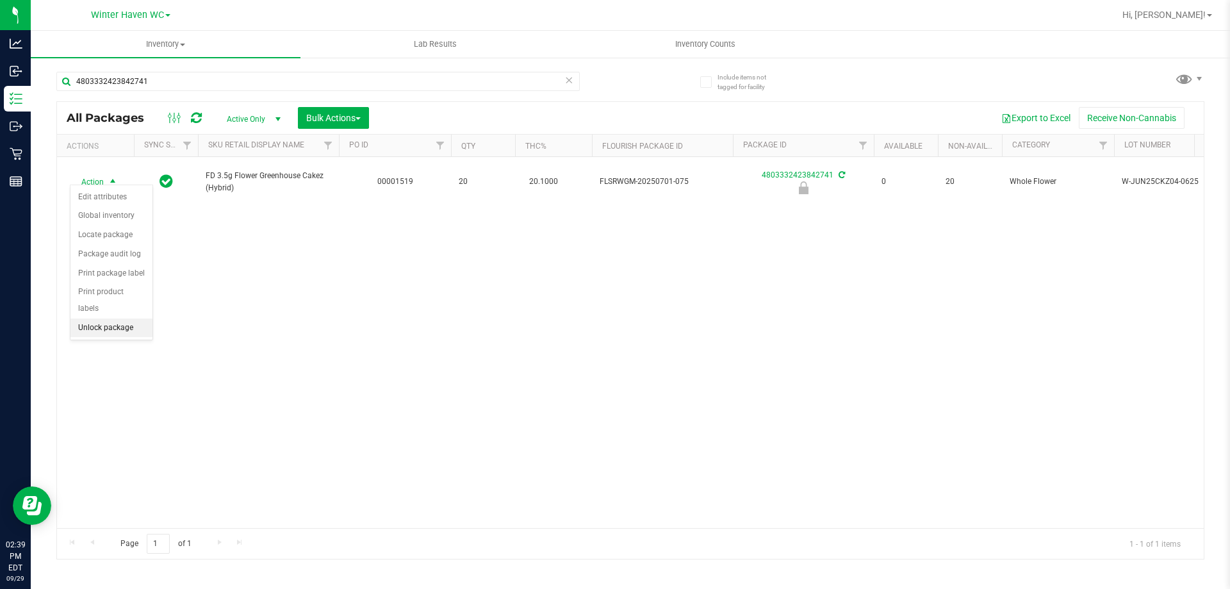
click at [120, 318] on li "Unlock package" at bounding box center [111, 327] width 82 height 19
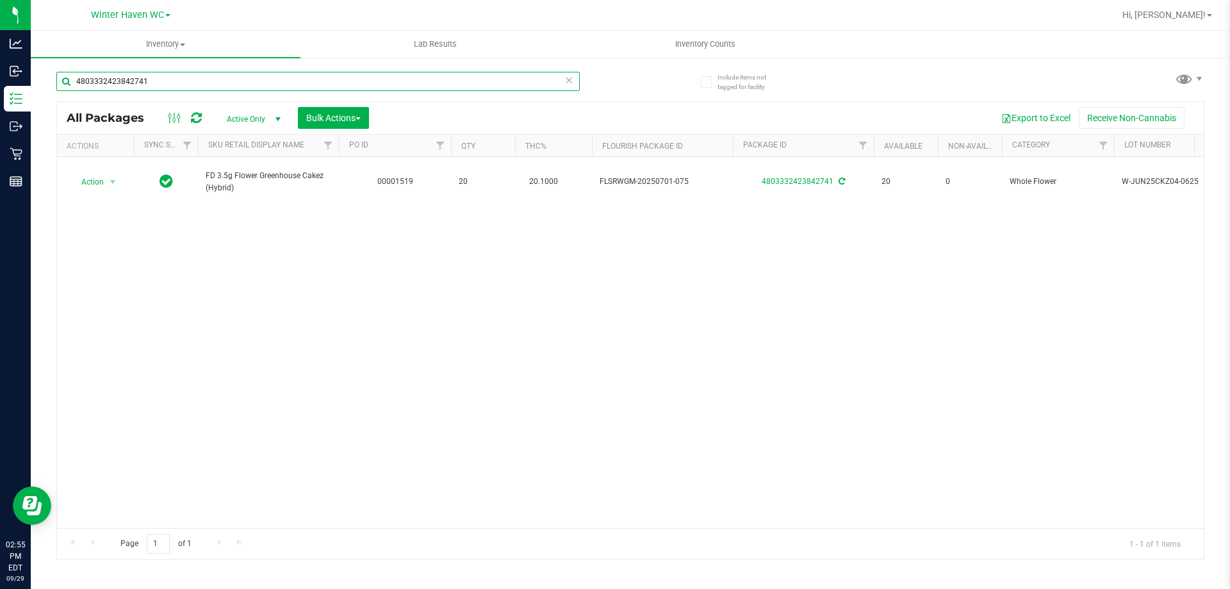
click at [151, 83] on input "4803332423842741" at bounding box center [317, 81] width 523 height 19
type input "blt"
click at [624, 72] on div "blt" at bounding box center [343, 80] width 574 height 41
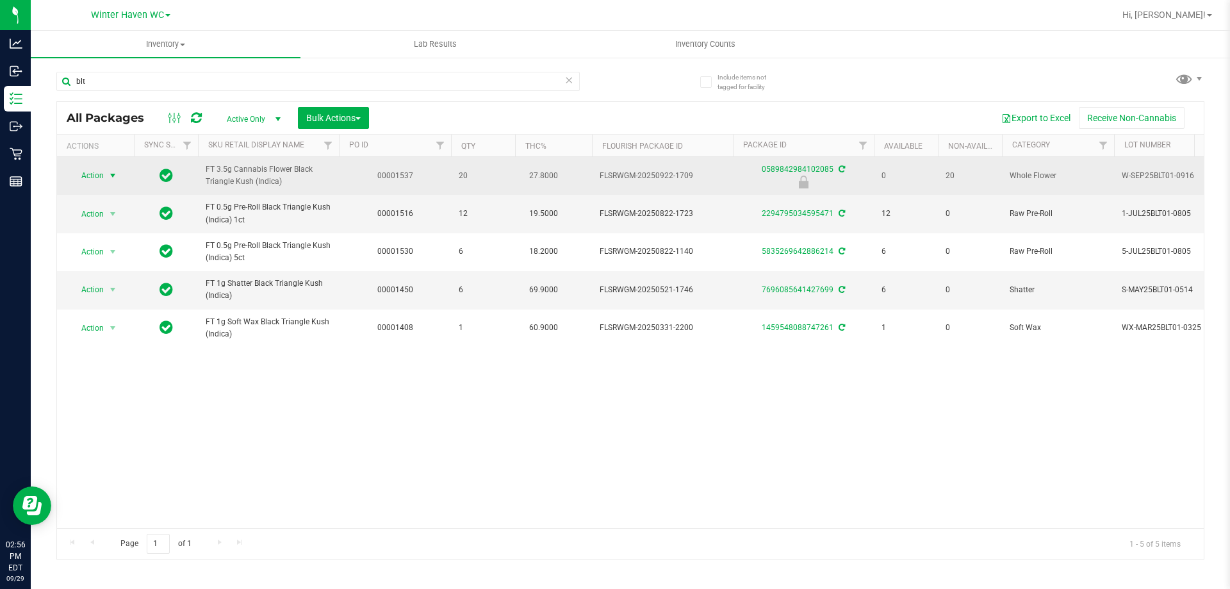
click at [85, 181] on span "Action" at bounding box center [87, 176] width 35 height 18
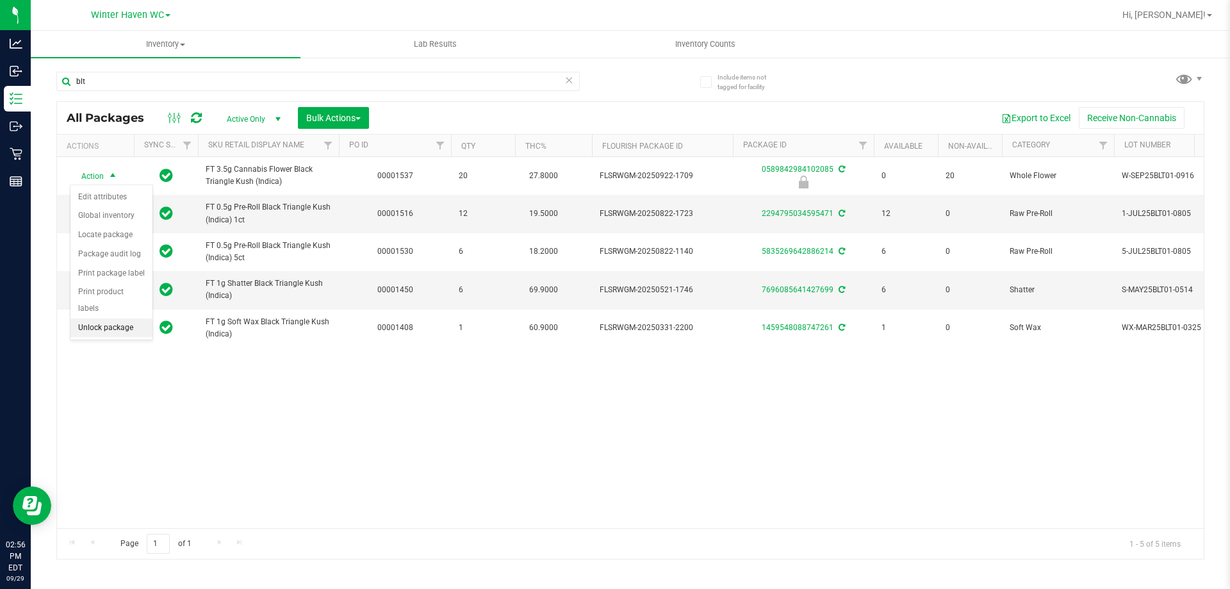
click at [111, 318] on li "Unlock package" at bounding box center [111, 327] width 82 height 19
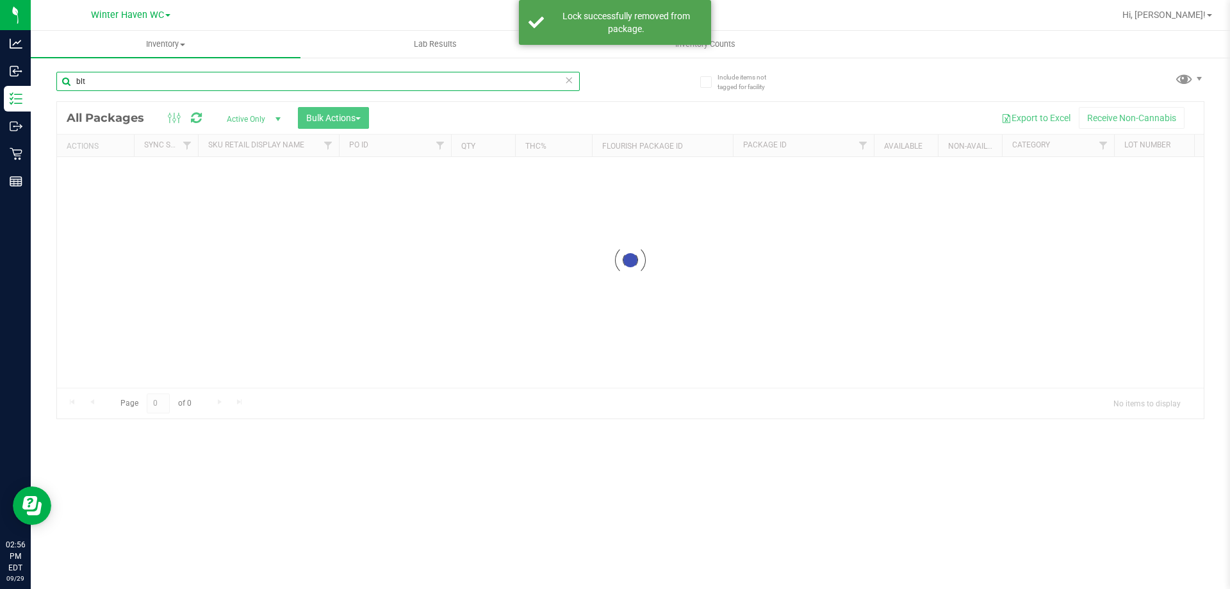
click at [65, 83] on div "Inventory All packages All inventory Waste log Create inventory Lab Results Inv…" at bounding box center [630, 310] width 1199 height 558
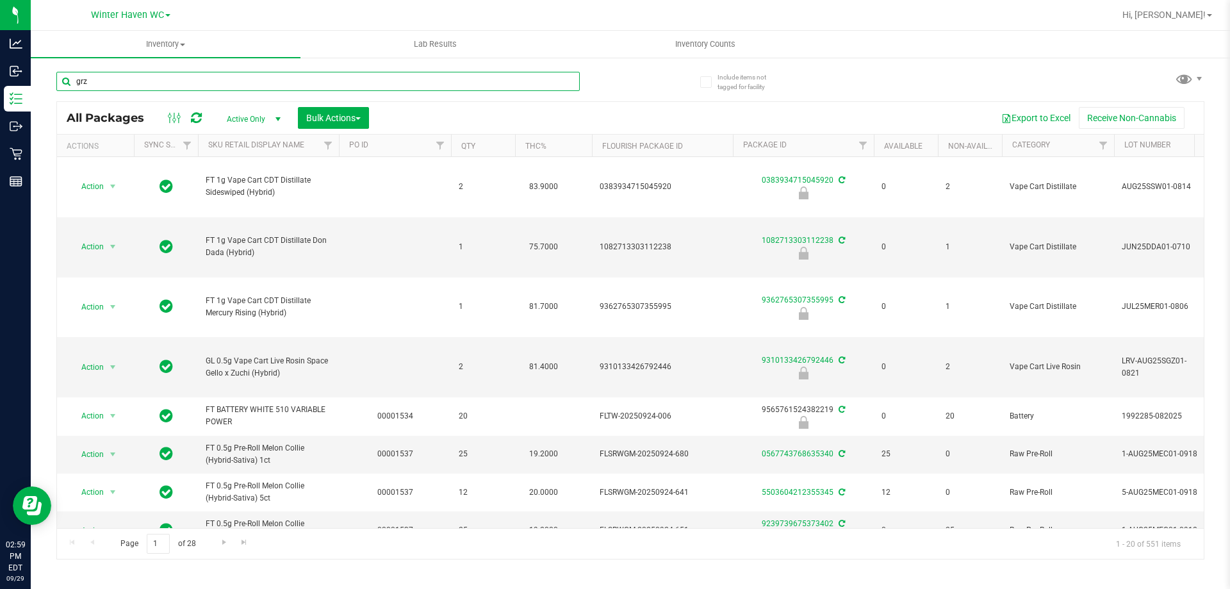
type input "grz"
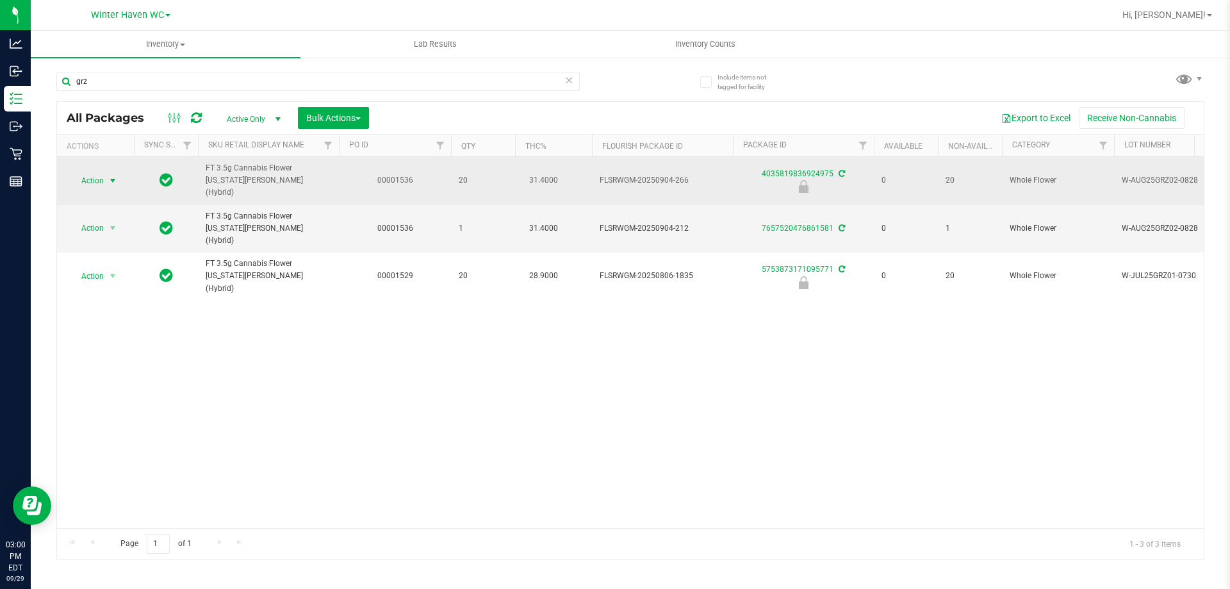
click at [95, 176] on span "Action" at bounding box center [87, 181] width 35 height 18
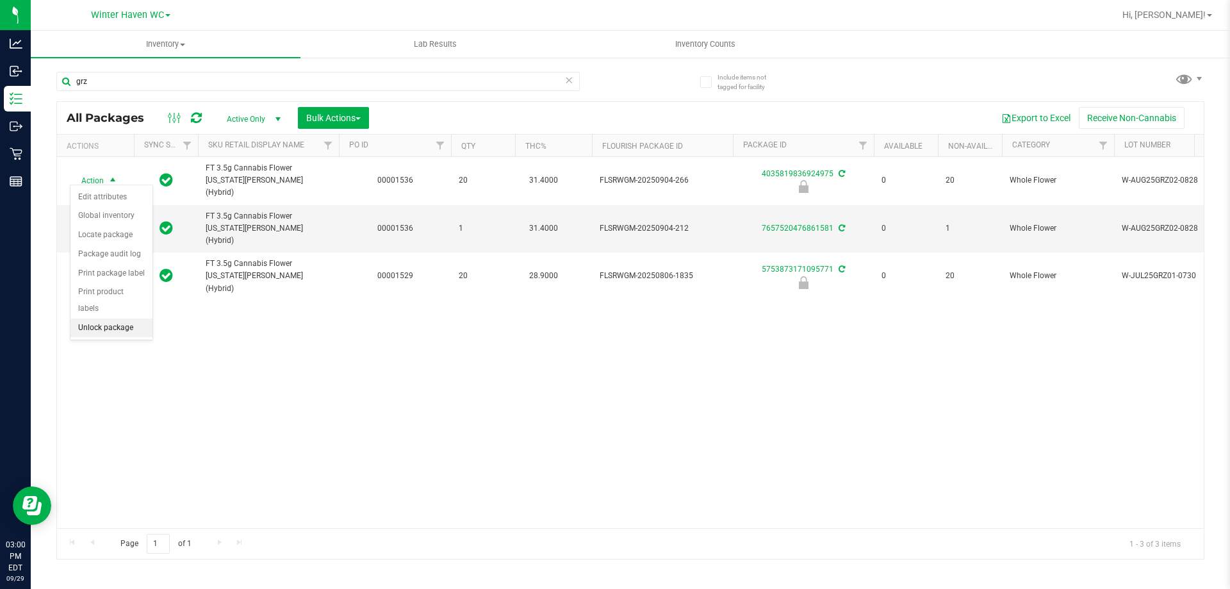
click at [99, 318] on li "Unlock package" at bounding box center [111, 327] width 82 height 19
click at [281, 355] on div "Action Action Adjust qty Create package Edit attributes Global inventory Locate…" at bounding box center [630, 342] width 1146 height 371
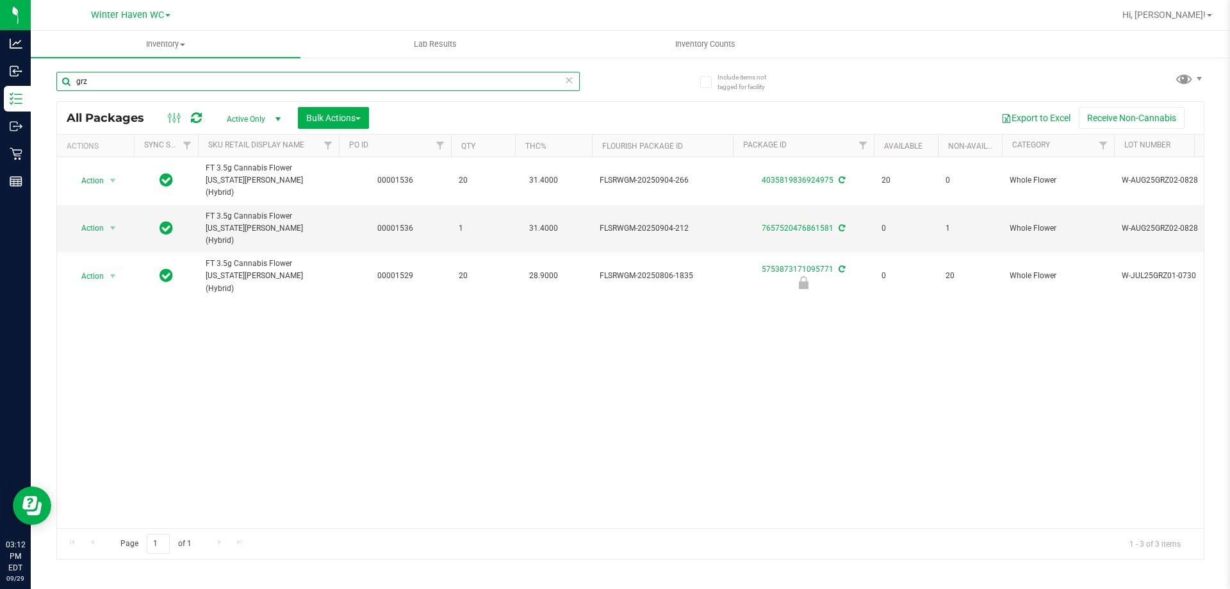
click at [120, 75] on input "grz" at bounding box center [317, 81] width 523 height 19
type input "551"
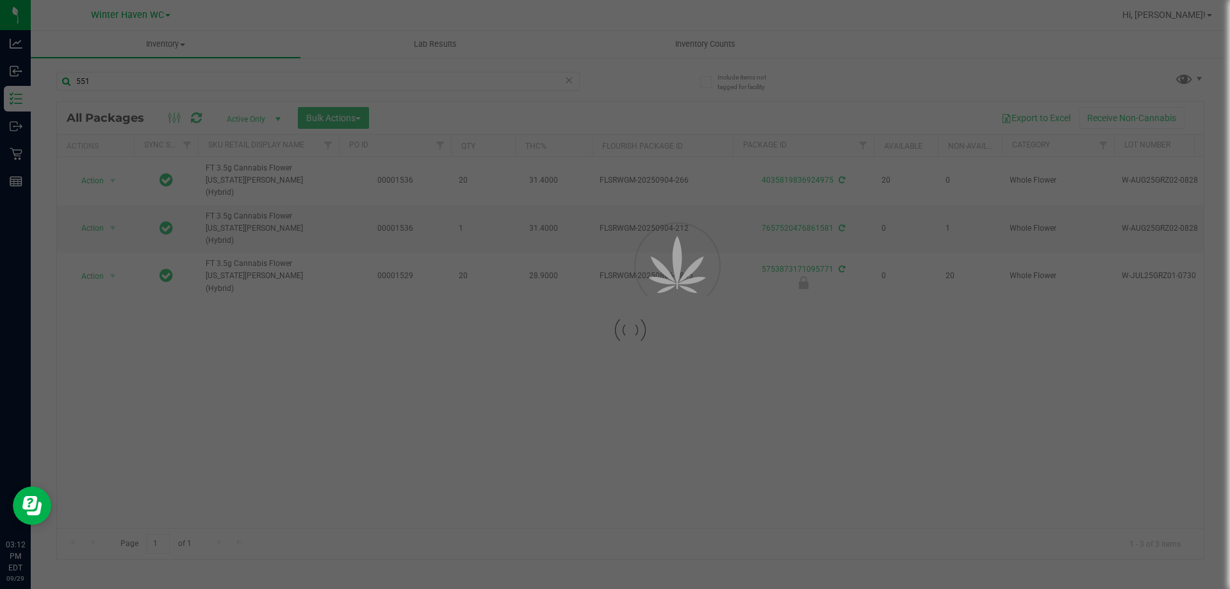
click at [652, 91] on div at bounding box center [615, 294] width 1230 height 589
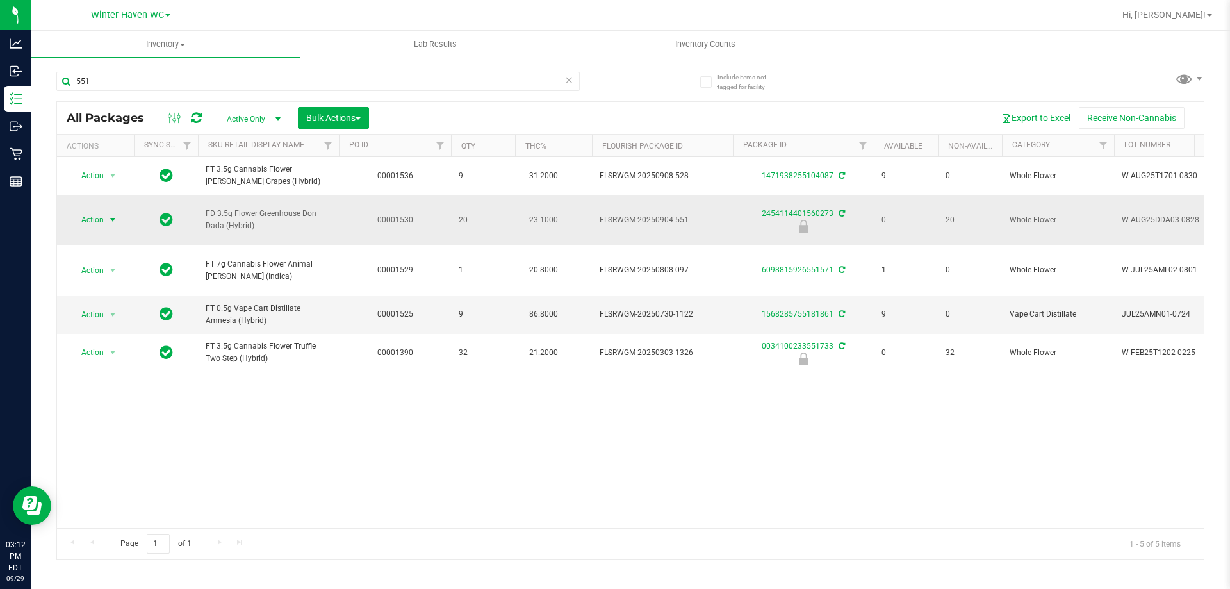
click at [100, 211] on span "Action" at bounding box center [87, 220] width 35 height 18
click at [128, 356] on li "Unlock package" at bounding box center [111, 365] width 82 height 19
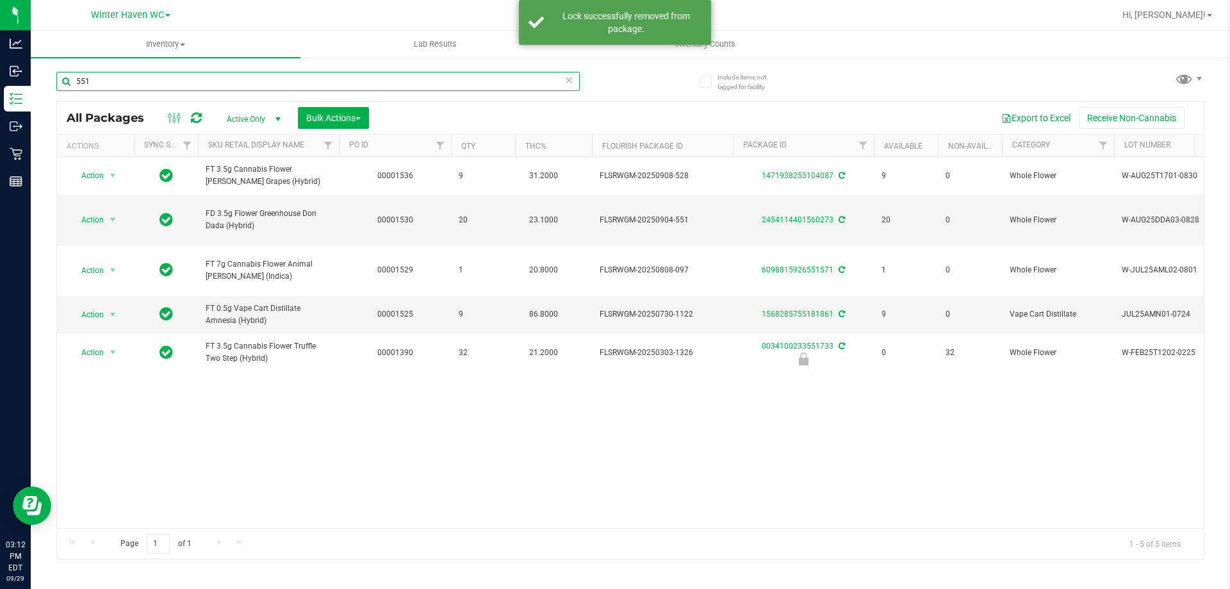
drag, startPoint x: 96, startPoint y: 83, endPoint x: 62, endPoint y: 84, distance: 34.0
click at [62, 84] on input "551" at bounding box center [317, 81] width 523 height 19
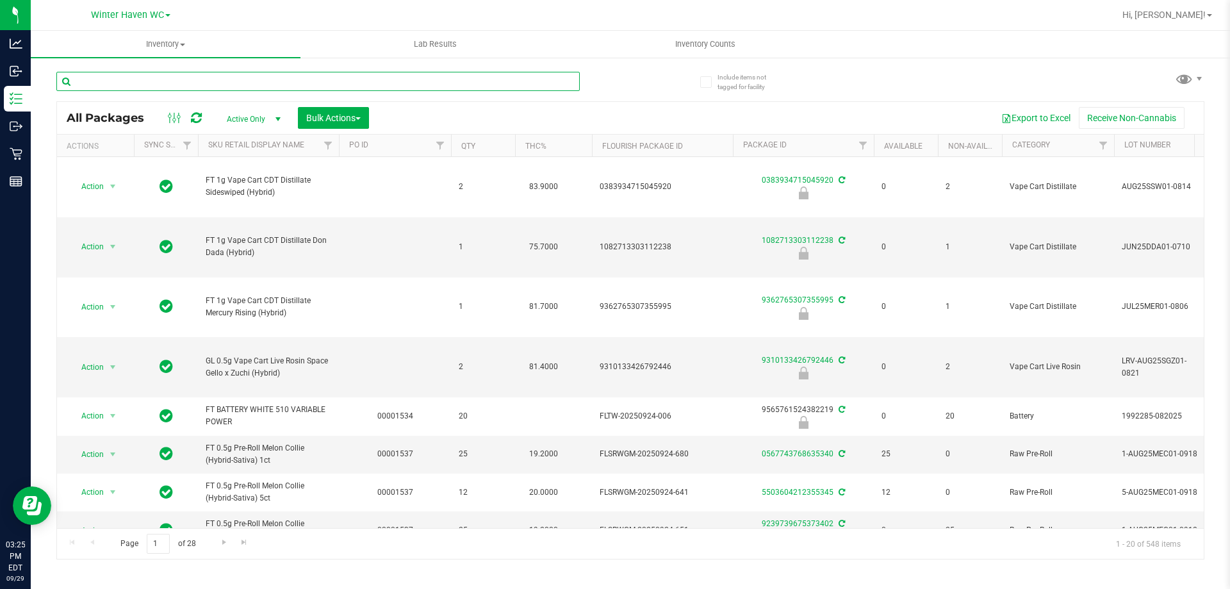
click at [133, 79] on input "text" at bounding box center [317, 81] width 523 height 19
click at [661, 88] on div "1834843022470685 All Packages Active Only Active Only Lab Samples Locked All Ex…" at bounding box center [630, 310] width 1148 height 500
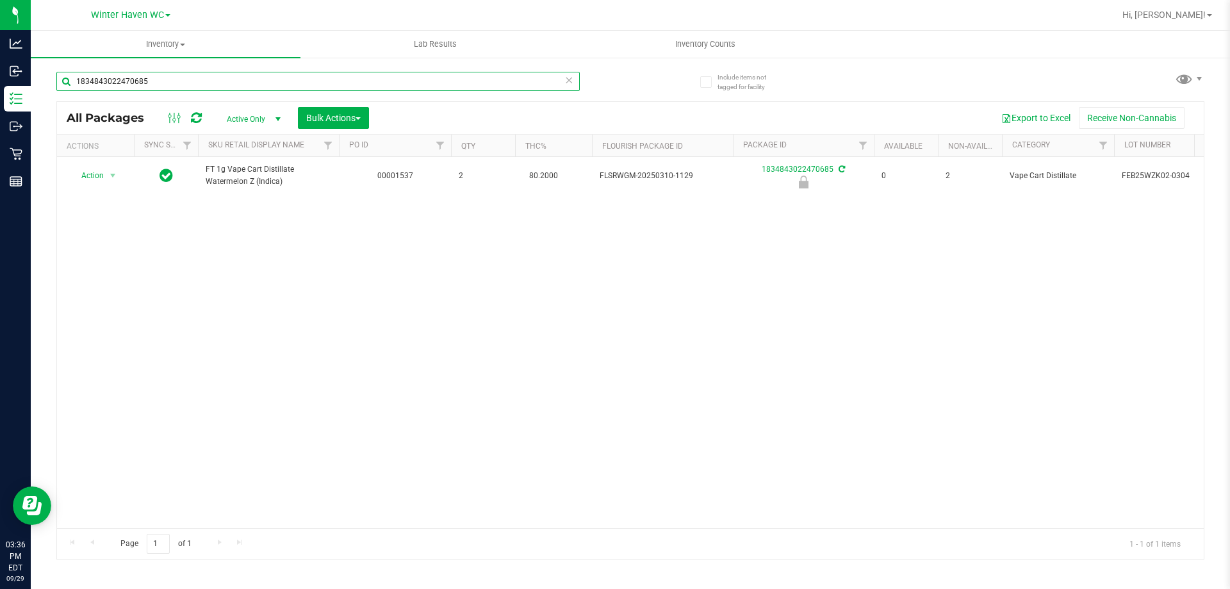
click at [169, 82] on input "1834843022470685" at bounding box center [317, 81] width 523 height 19
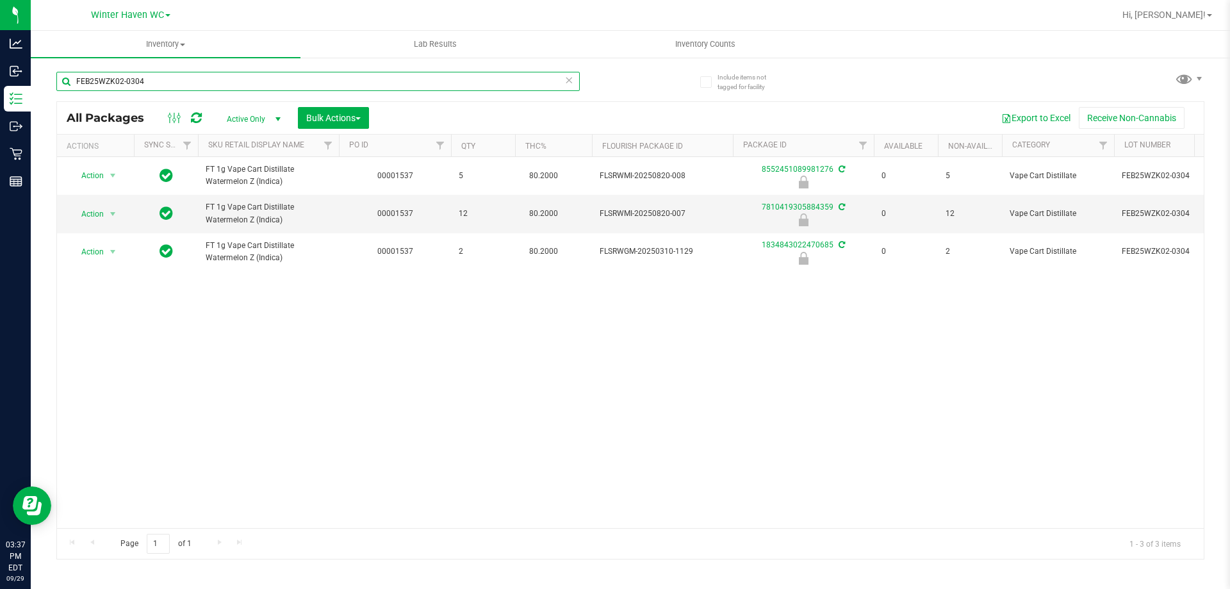
click at [160, 85] on input "FEB25WZK02-0304" at bounding box center [317, 81] width 523 height 19
type input "8552451089981276"
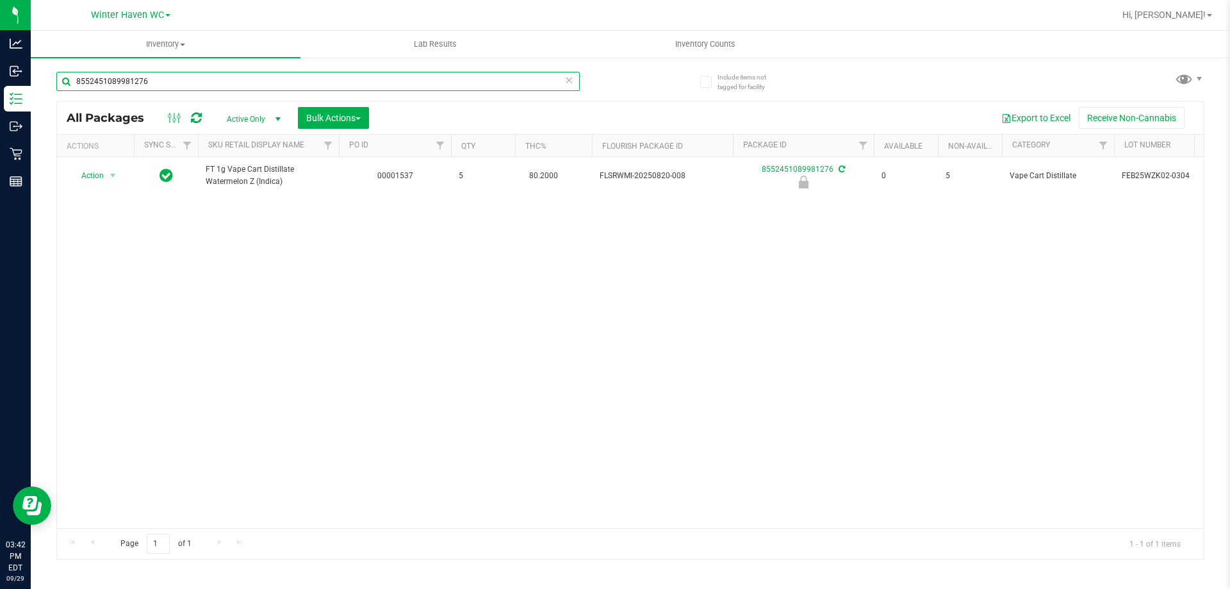
click at [186, 83] on input "8552451089981276" at bounding box center [317, 81] width 523 height 19
